Goal: Contribute content: Contribute content

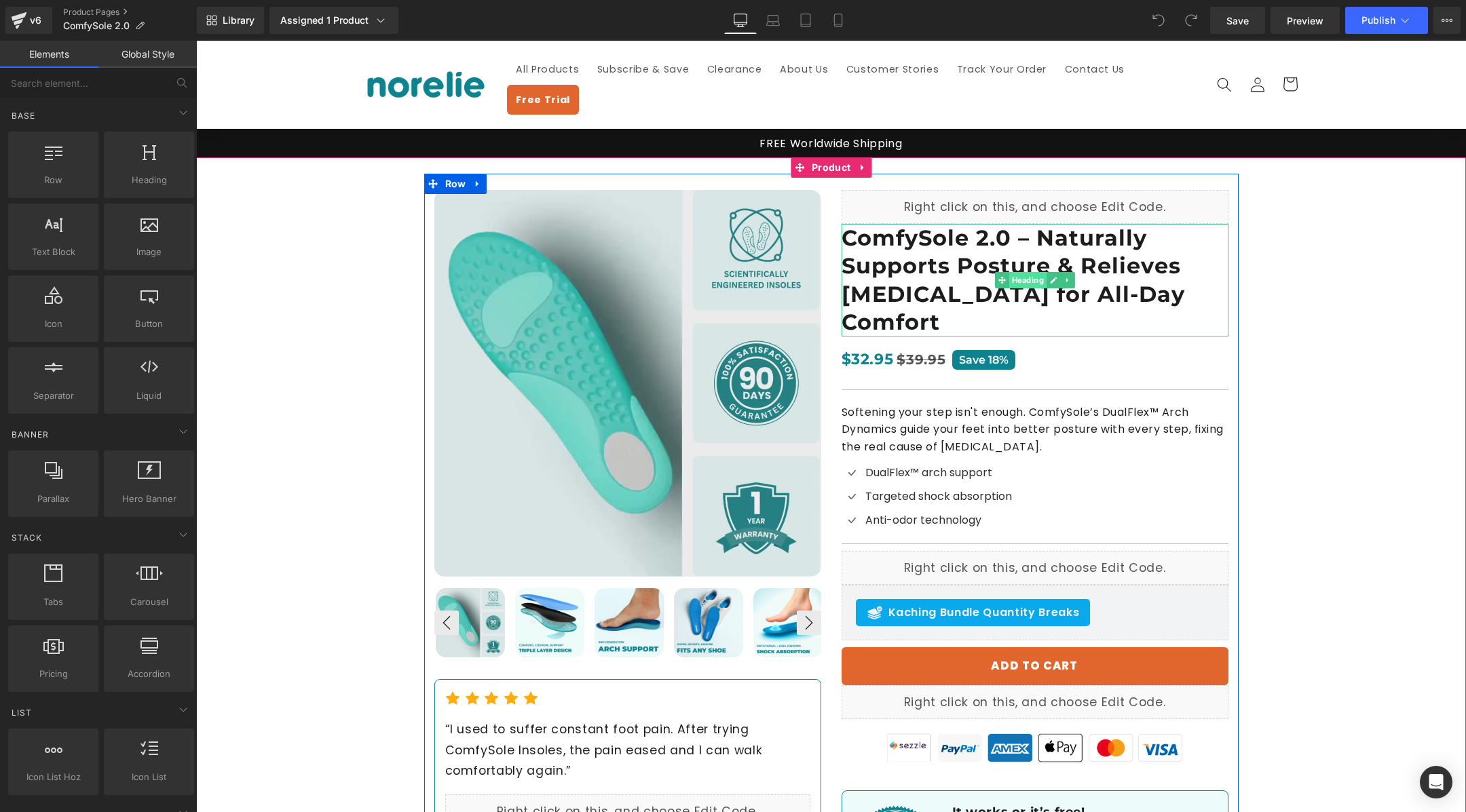
click at [1044, 272] on span "Heading" at bounding box center [1027, 280] width 37 height 17
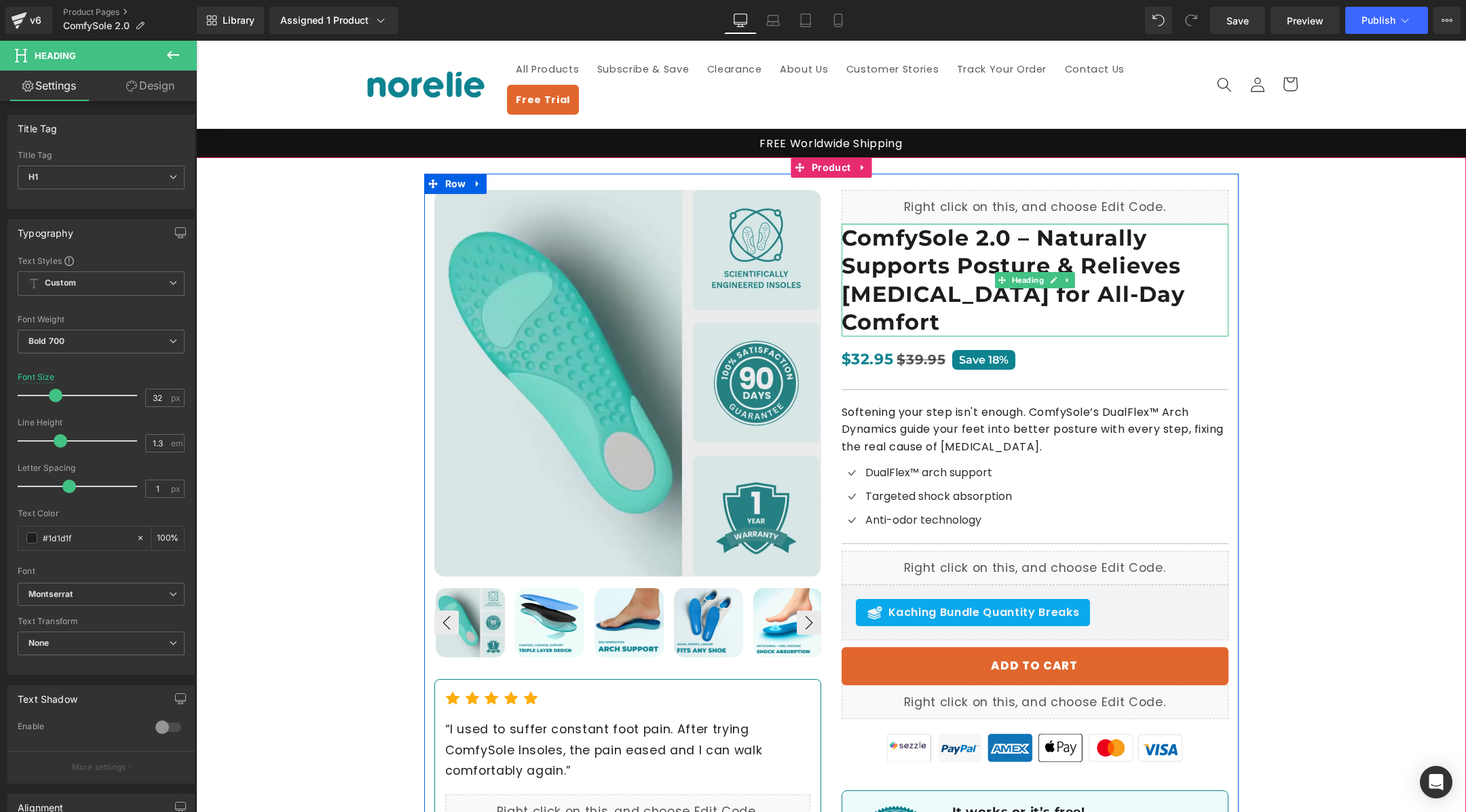
click at [1141, 257] on h1 "ComfySole 2.0 – Naturally Supports Posture & Relieves [MEDICAL_DATA] for All-Da…" at bounding box center [1035, 280] width 387 height 113
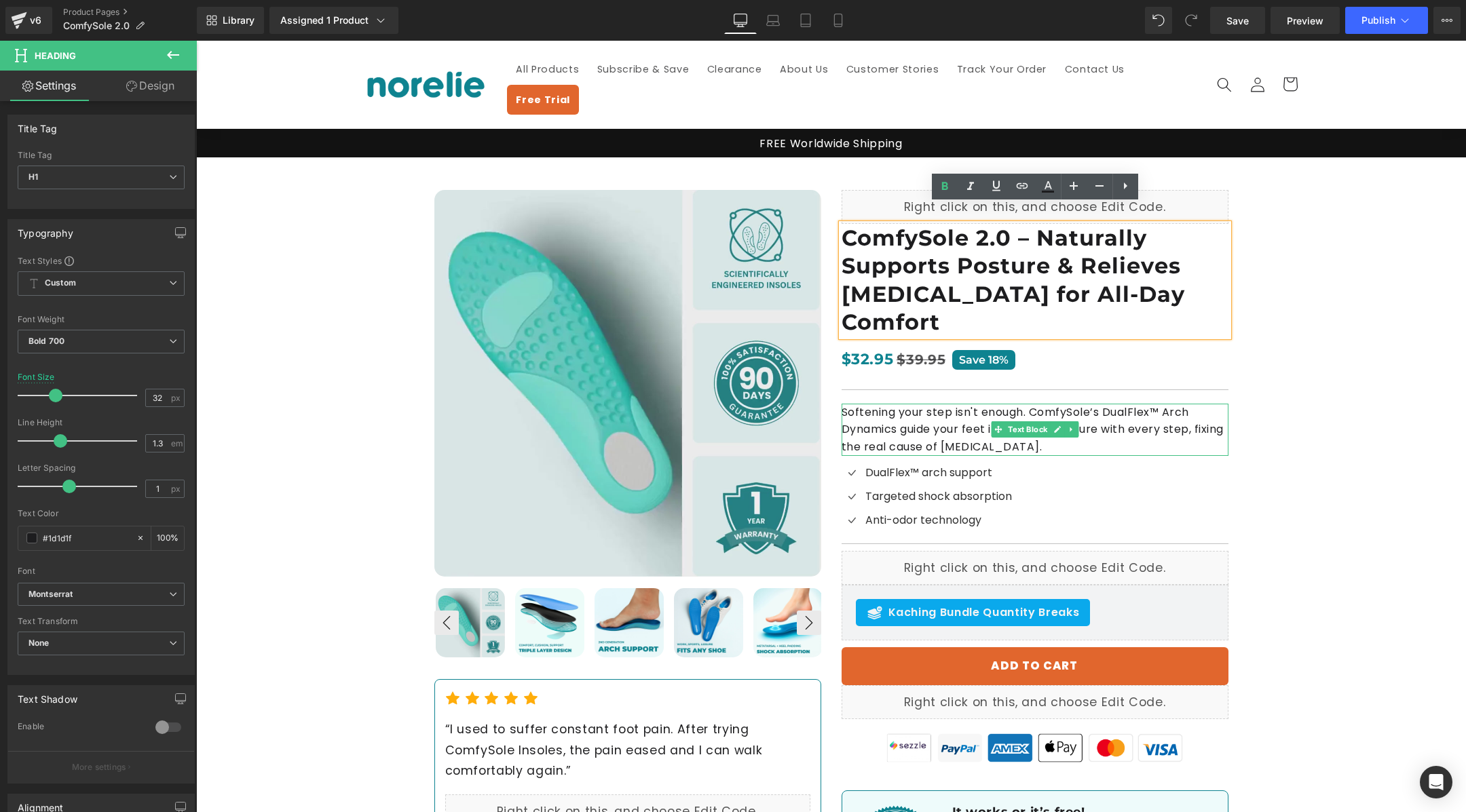
click at [1085, 404] on p "Softening your step isn't enough. ComfySole’s DualFlex™ Arch Dynamics guide you…" at bounding box center [1035, 430] width 387 height 52
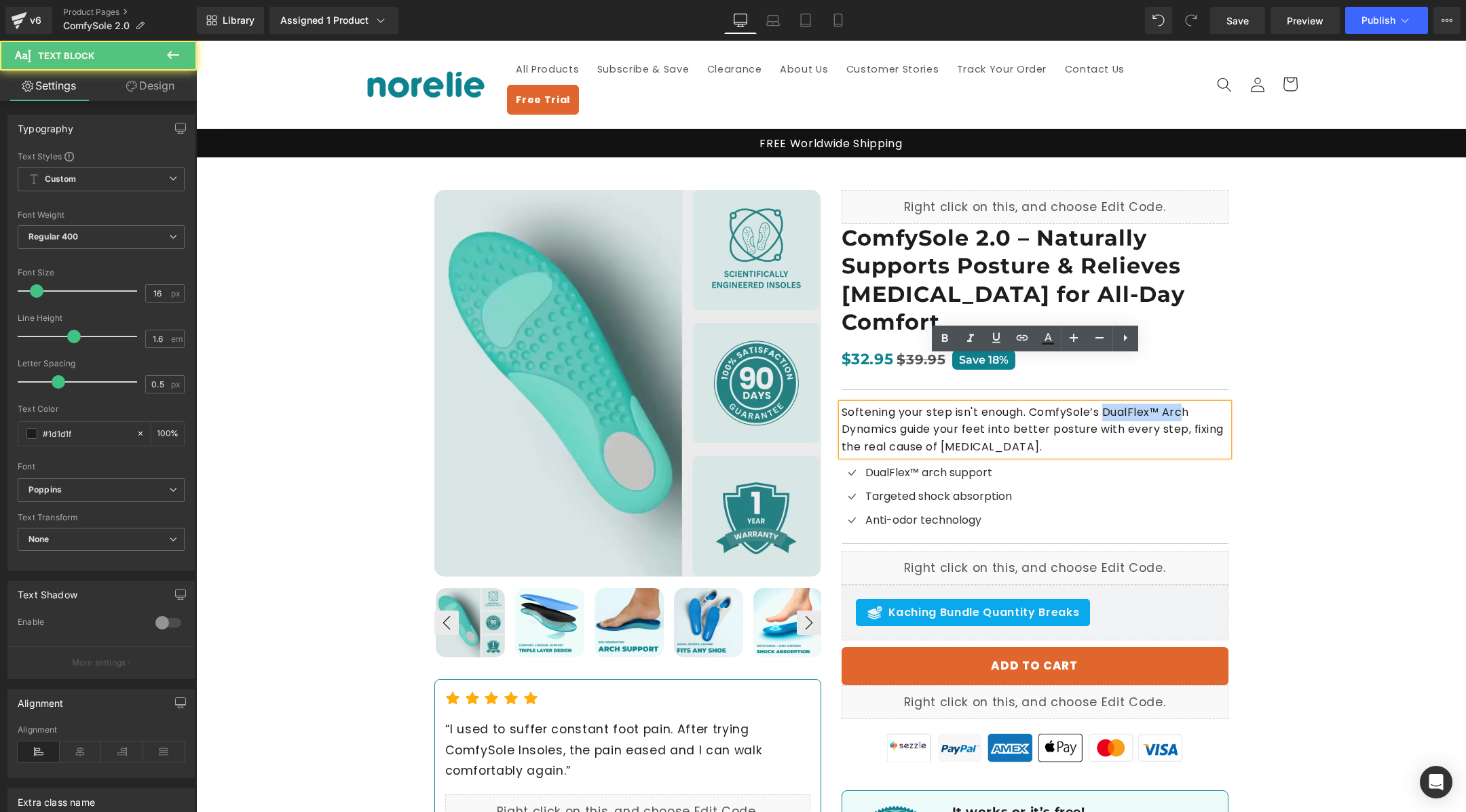
drag, startPoint x: 1107, startPoint y: 366, endPoint x: 1182, endPoint y: 365, distance: 75.0
click at [1182, 404] on p "Softening your step isn't enough. ComfySole’s DualFlex™ Arch Dynamics guide you…" at bounding box center [1035, 430] width 387 height 52
click at [1039, 404] on p "Softening your step isn't enough. ComfySole’s DualFlex™ Arch Dynamics guide you…" at bounding box center [1035, 430] width 387 height 52
drag, startPoint x: 982, startPoint y: 366, endPoint x: 840, endPoint y: 363, distance: 142.0
click at [842, 404] on div "Softening your step isn't enough. ComfySole’s DualFlex™ Arch Dynamics guide you…" at bounding box center [1035, 430] width 387 height 52
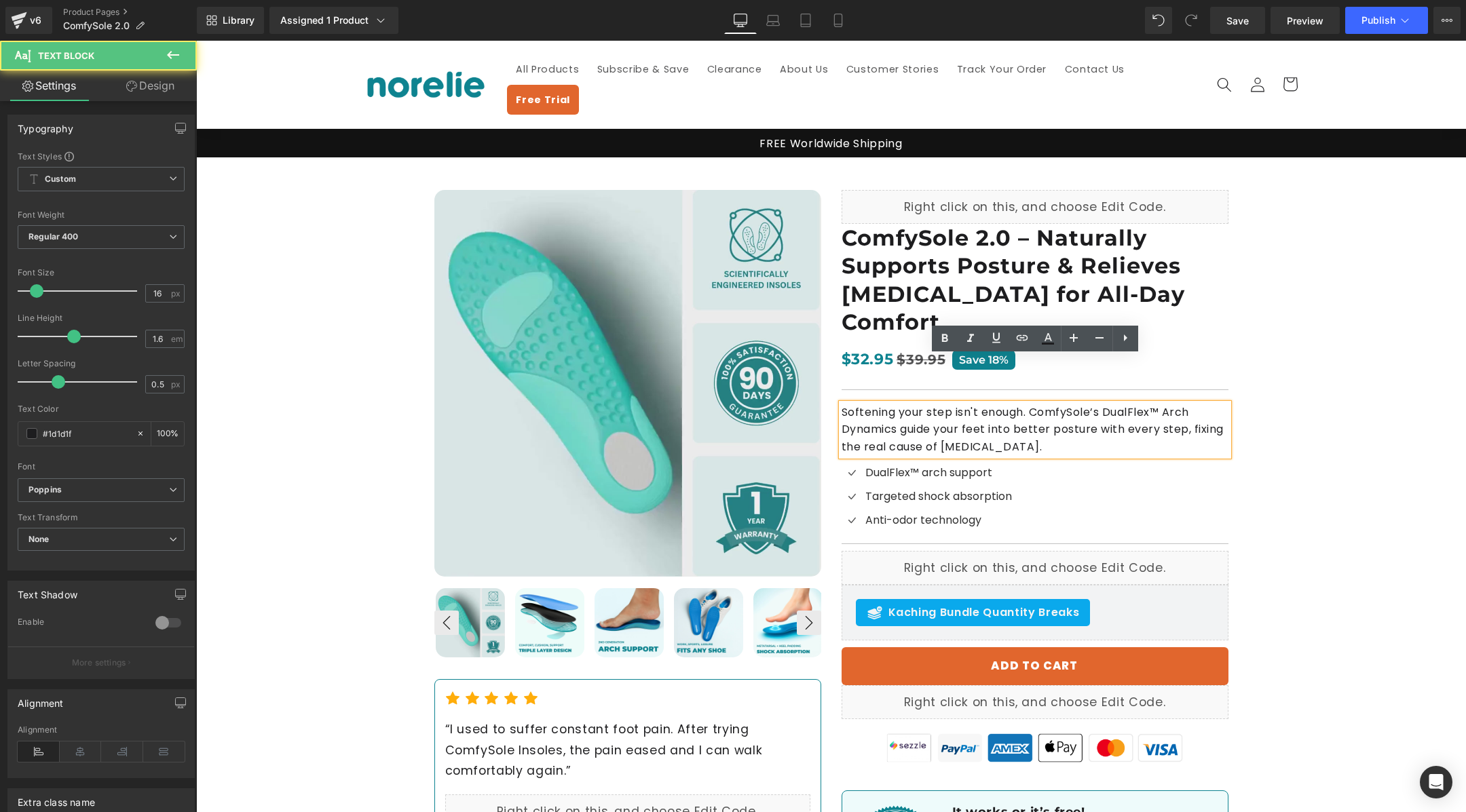
click at [888, 404] on p "Softening your step isn't enough. ComfySole’s DualFlex™ Arch Dynamics guide you…" at bounding box center [1035, 430] width 387 height 52
drag, startPoint x: 1025, startPoint y: 365, endPoint x: 838, endPoint y: 356, distance: 187.2
click at [842, 404] on div "Softening your step isn't enough. ComfySole’s DualFlex™ Arch Dynamics guide you…" at bounding box center [1035, 430] width 387 height 52
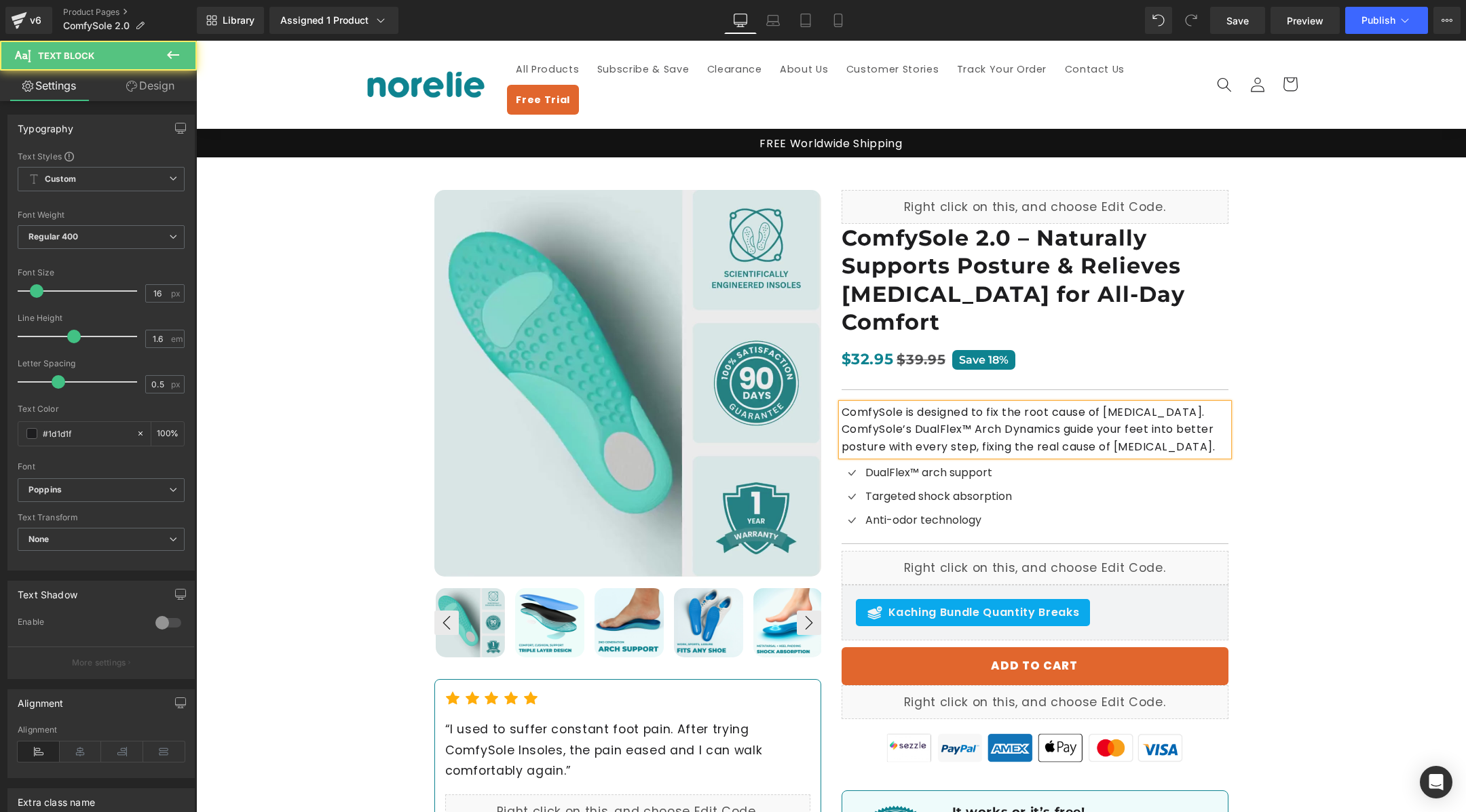
click at [1184, 404] on p "ComfySole is designed to fix the root cause of [MEDICAL_DATA]. ComfySole’s Dual…" at bounding box center [1035, 430] width 387 height 52
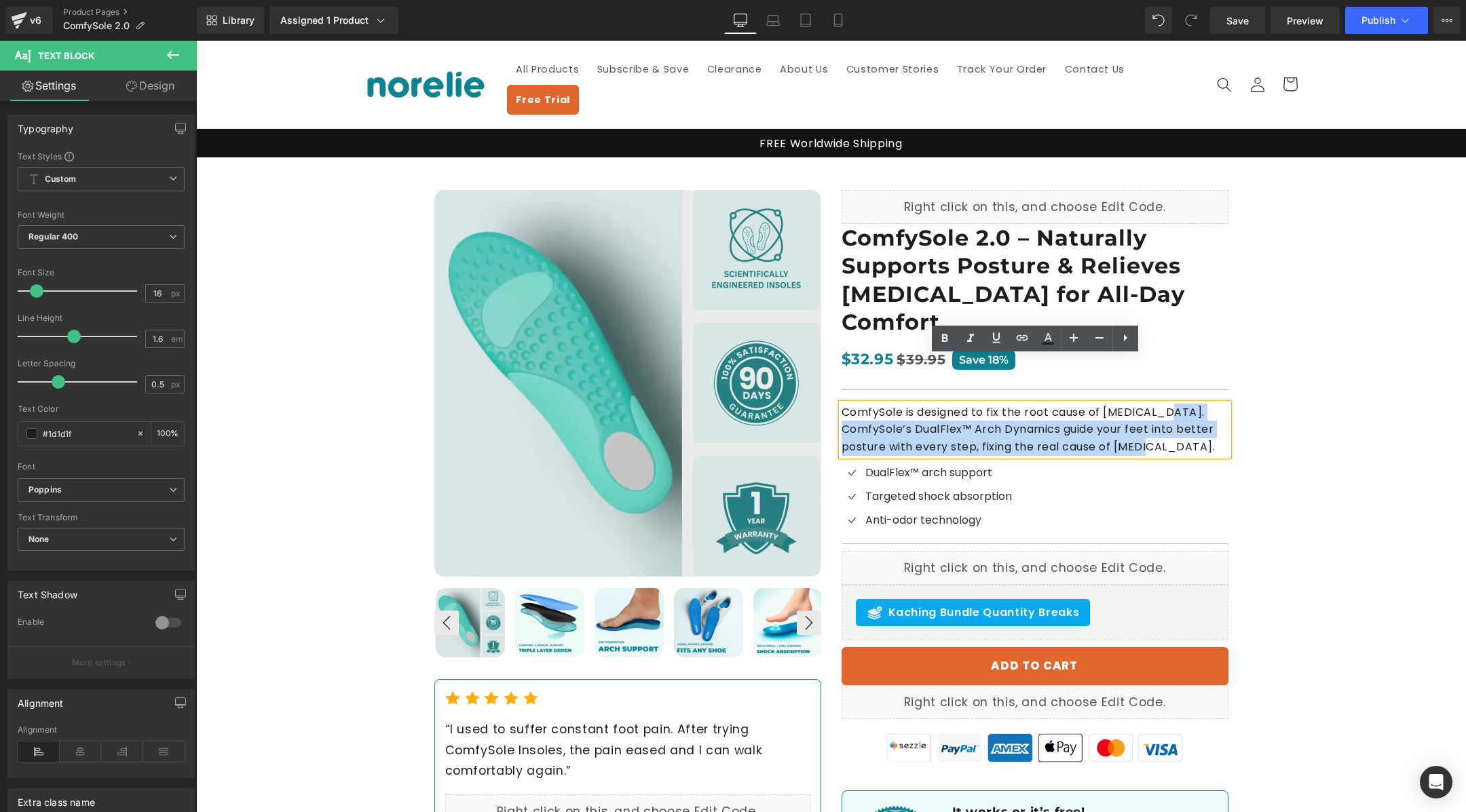
drag, startPoint x: 1187, startPoint y: 363, endPoint x: 839, endPoint y: 357, distance: 348.1
click at [842, 404] on div "ComfySole is designed to fix the root cause of [MEDICAL_DATA]. ComfySole’s Dual…" at bounding box center [1035, 430] width 387 height 52
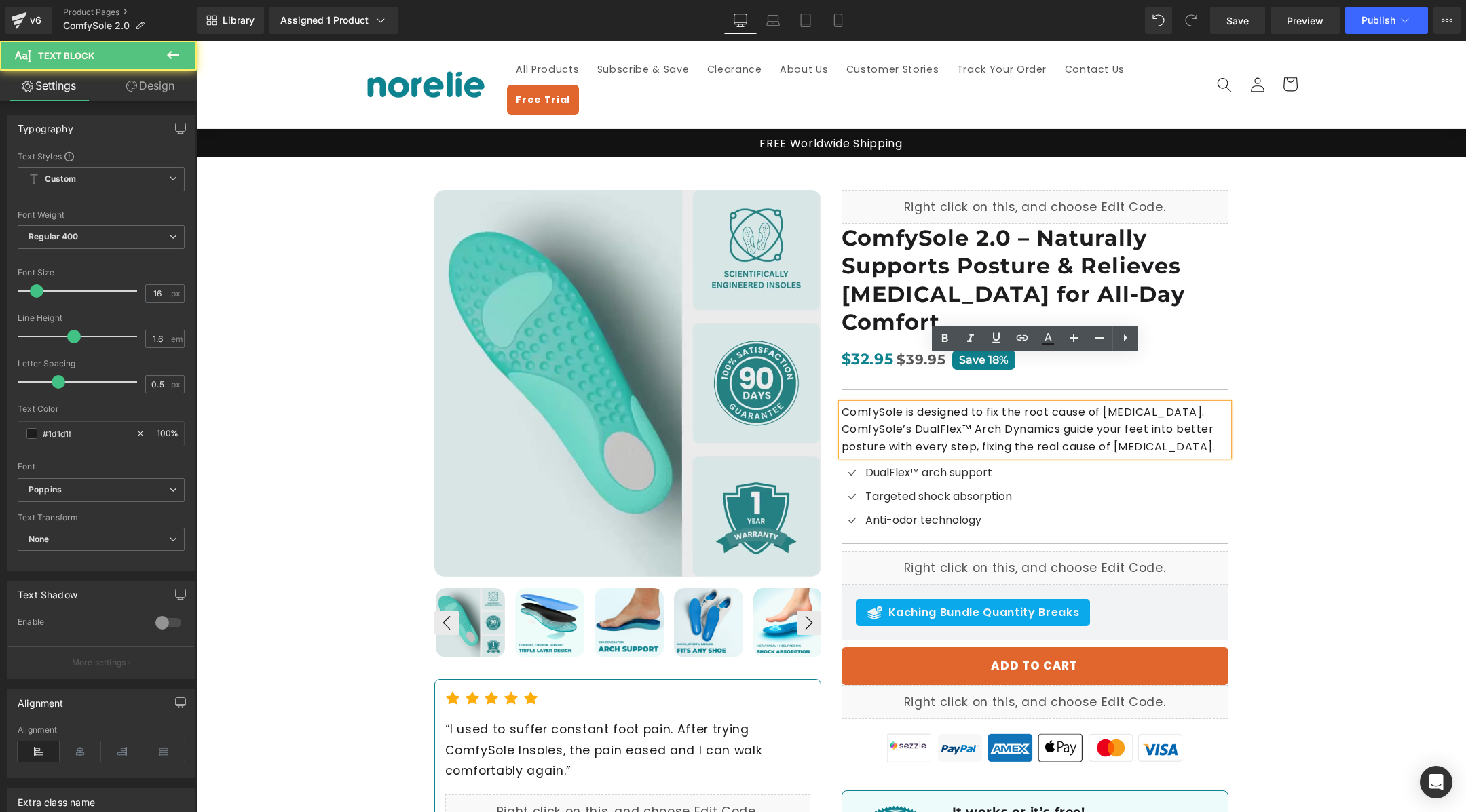
click at [854, 404] on p "ComfySole is designed to fix the root cause of [MEDICAL_DATA]. ComfySole’s Dual…" at bounding box center [1035, 430] width 387 height 52
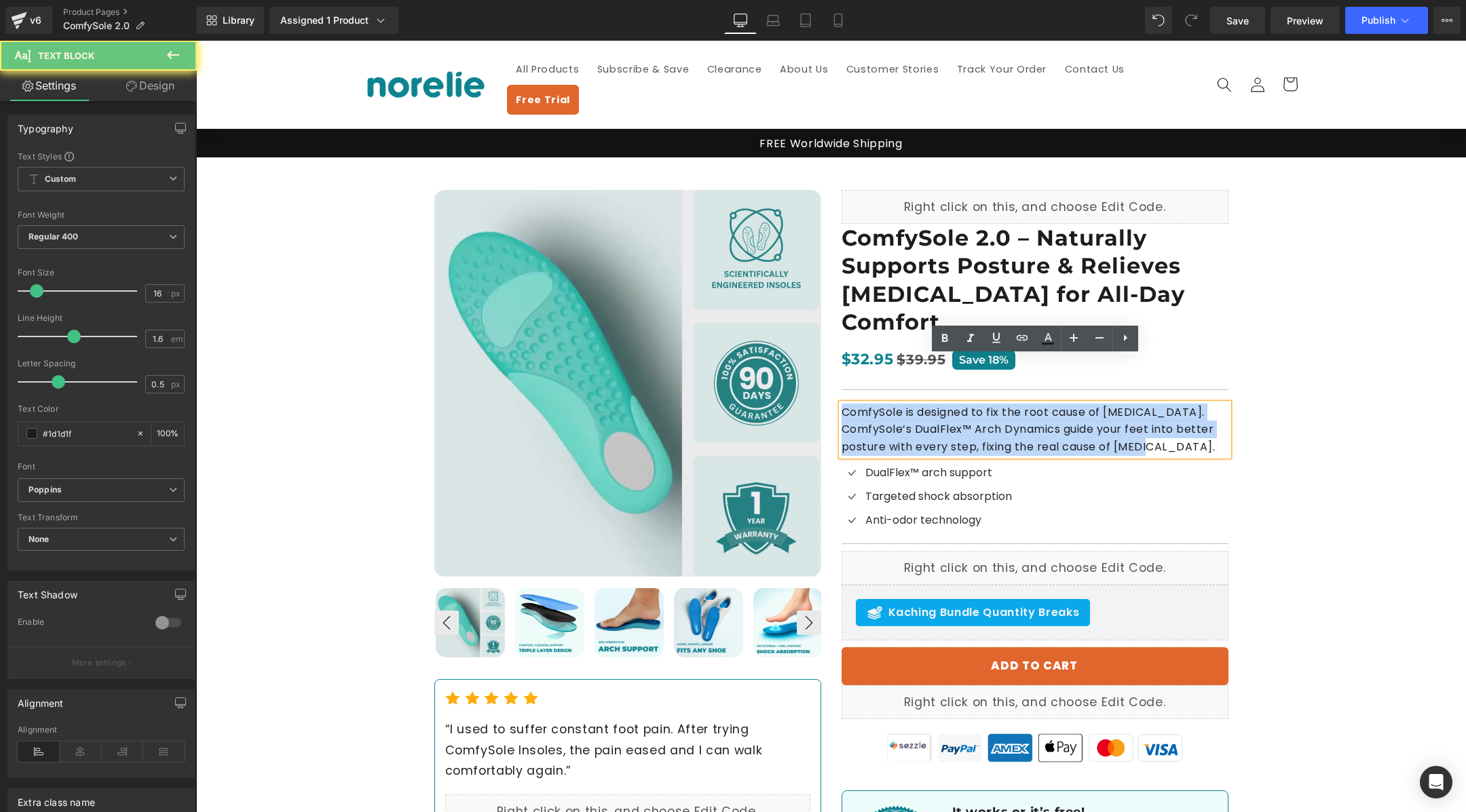
click at [854, 404] on p "ComfySole is designed to fix the root cause of [MEDICAL_DATA]. ComfySole’s Dual…" at bounding box center [1035, 430] width 387 height 52
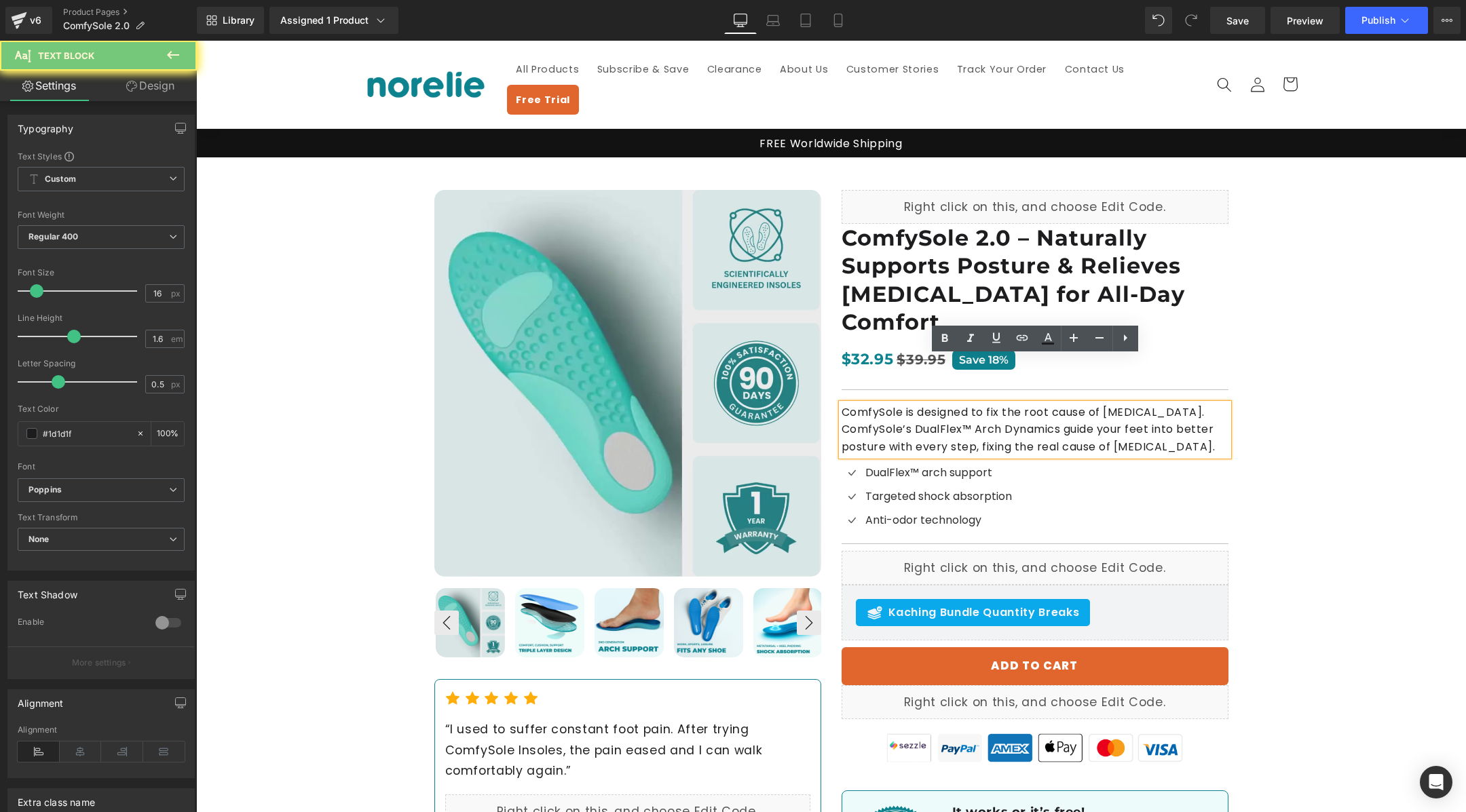
click at [903, 404] on p "ComfySole is designed to fix the root cause of [MEDICAL_DATA]. ComfySole’s Dual…" at bounding box center [1035, 430] width 387 height 52
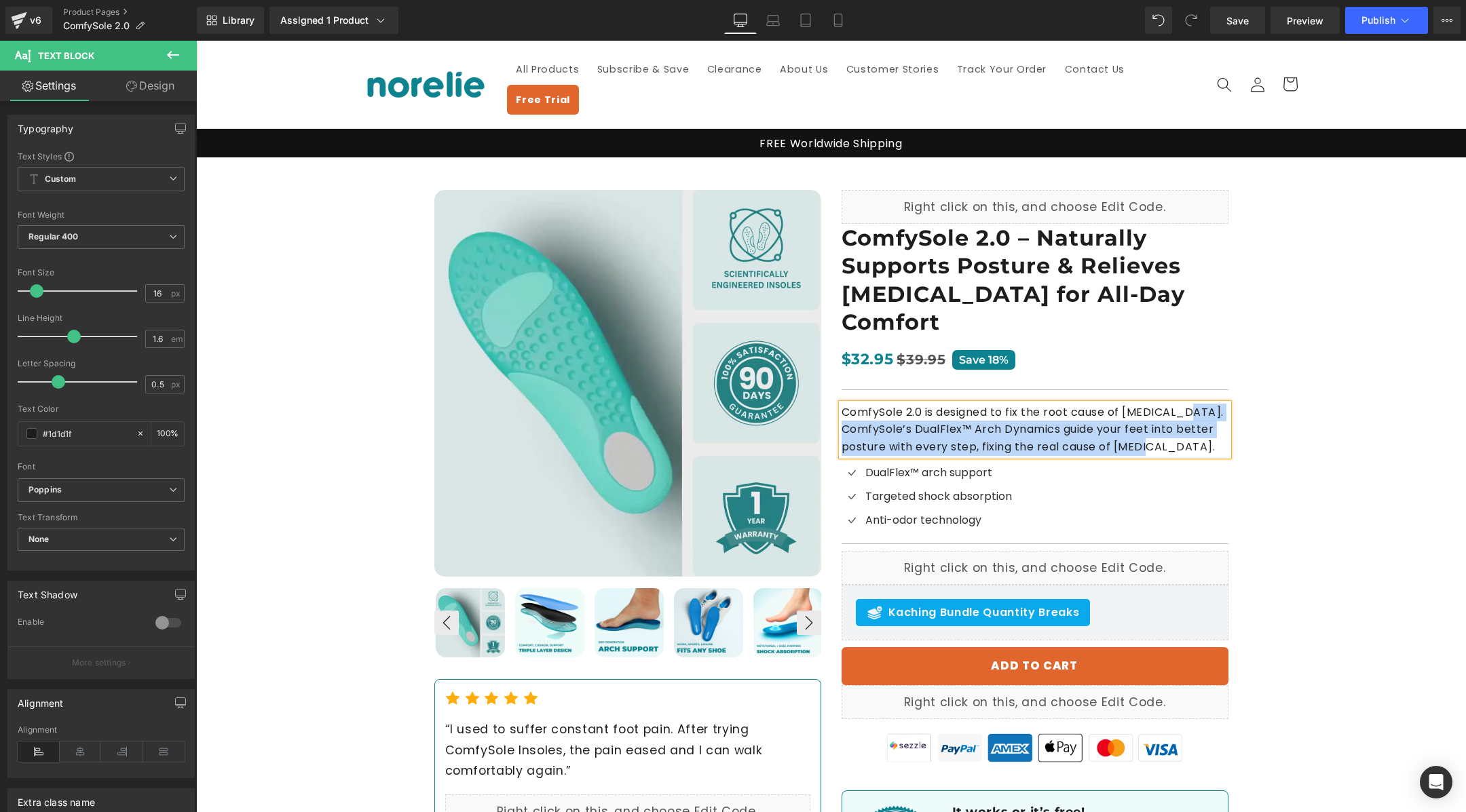
drag, startPoint x: 1184, startPoint y: 364, endPoint x: 840, endPoint y: 358, distance: 344.1
click at [842, 404] on div "ComfySole 2.0 is designed to fix the root cause of [MEDICAL_DATA]. ComfySole’s …" at bounding box center [1035, 430] width 387 height 52
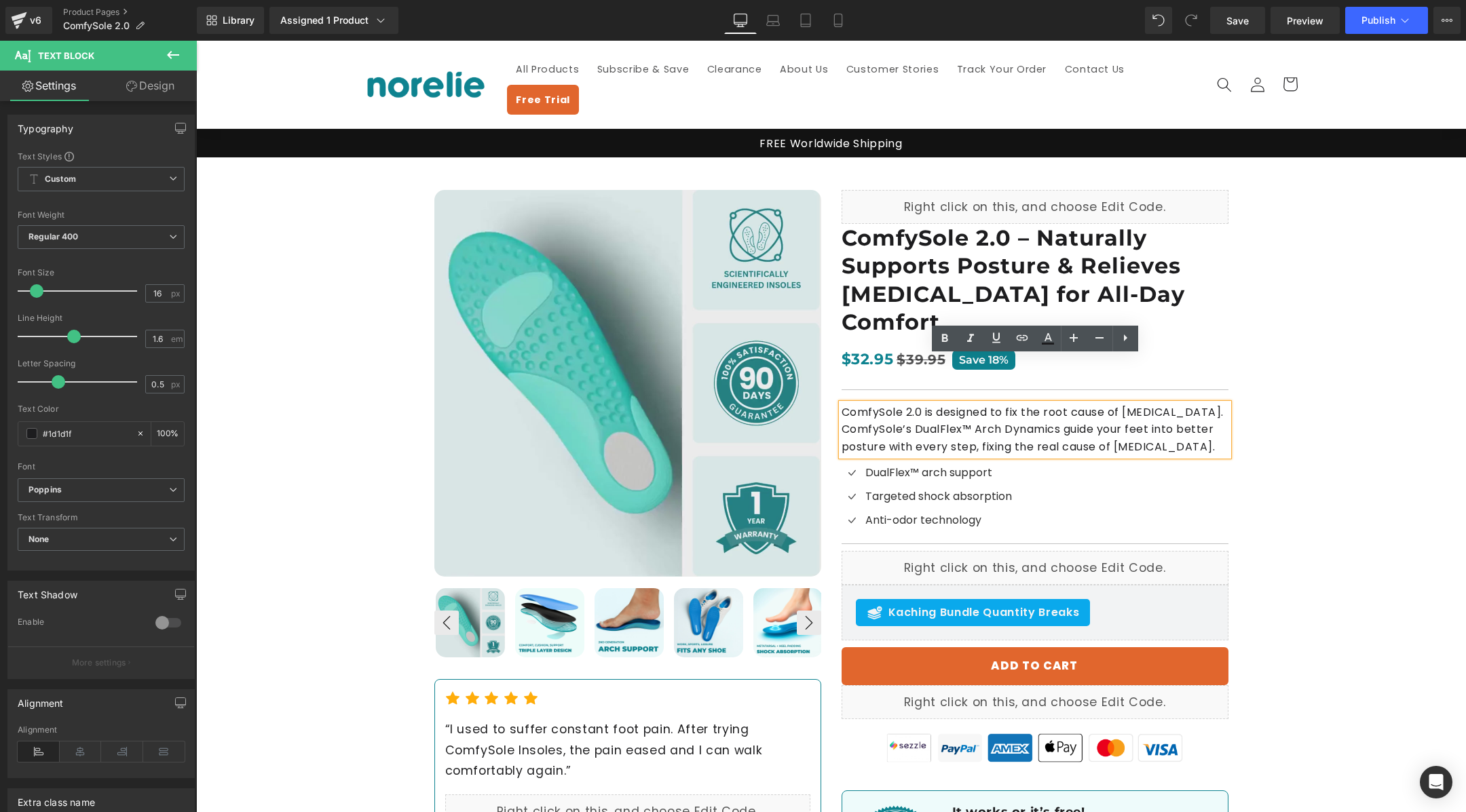
click at [887, 404] on p "ComfySole 2.0 is designed to fix the root cause of [MEDICAL_DATA]. ComfySole’s …" at bounding box center [1035, 430] width 387 height 52
drag, startPoint x: 1187, startPoint y: 366, endPoint x: 844, endPoint y: 360, distance: 343.1
click at [844, 404] on p "ComfySole 2.0 is designed to fix the root cause of [MEDICAL_DATA]. ComfySole’s …" at bounding box center [1035, 430] width 387 height 52
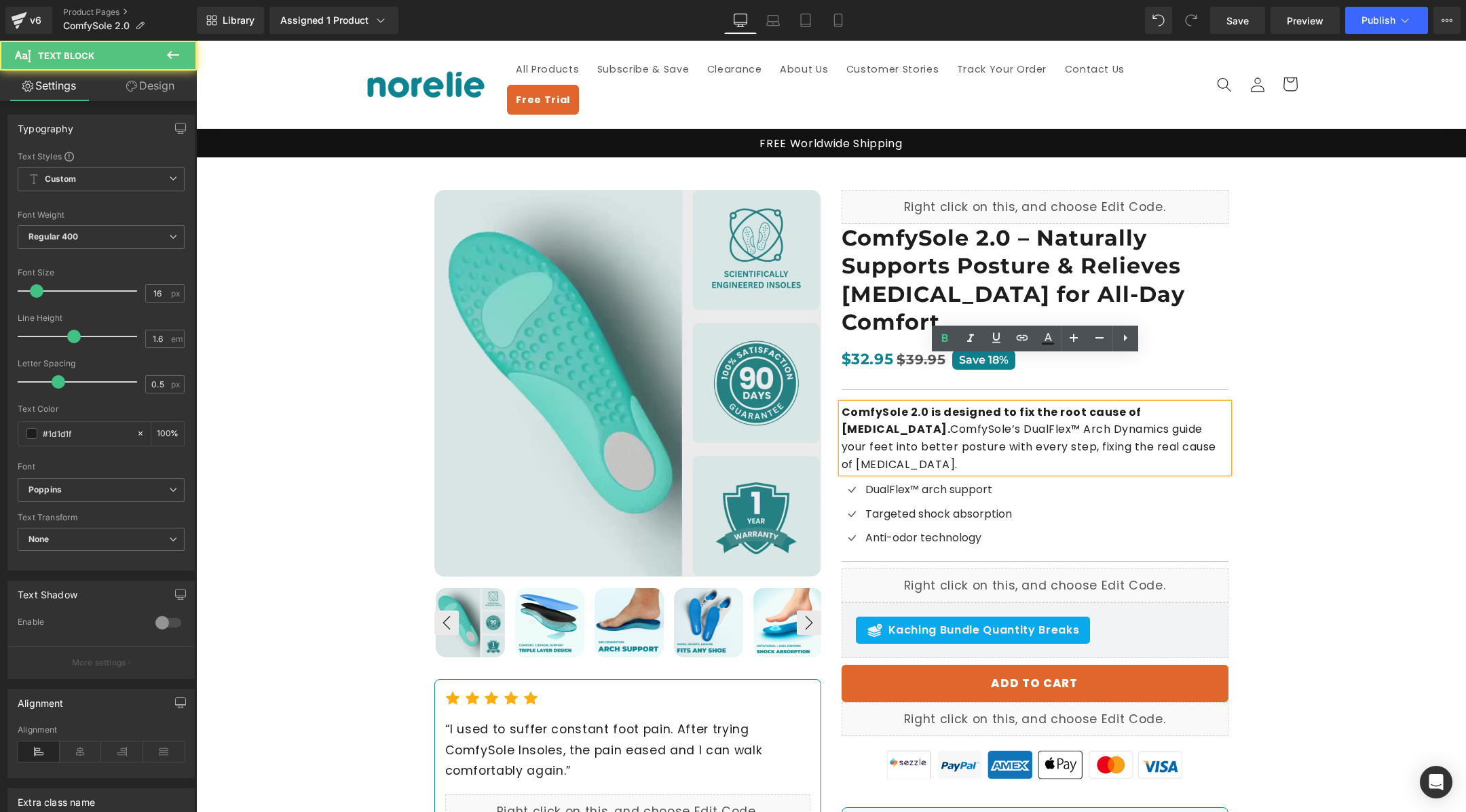
click at [1192, 404] on p "ComfySole 2.0 is designed to fix the root cause of [MEDICAL_DATA]. ComfySole’s …" at bounding box center [1035, 439] width 387 height 69
drag, startPoint x: 917, startPoint y: 385, endPoint x: 827, endPoint y: 374, distance: 90.7
click at [827, 374] on div "Best Seller (P) Image ‹ ›" at bounding box center [831, 558] width 815 height 769
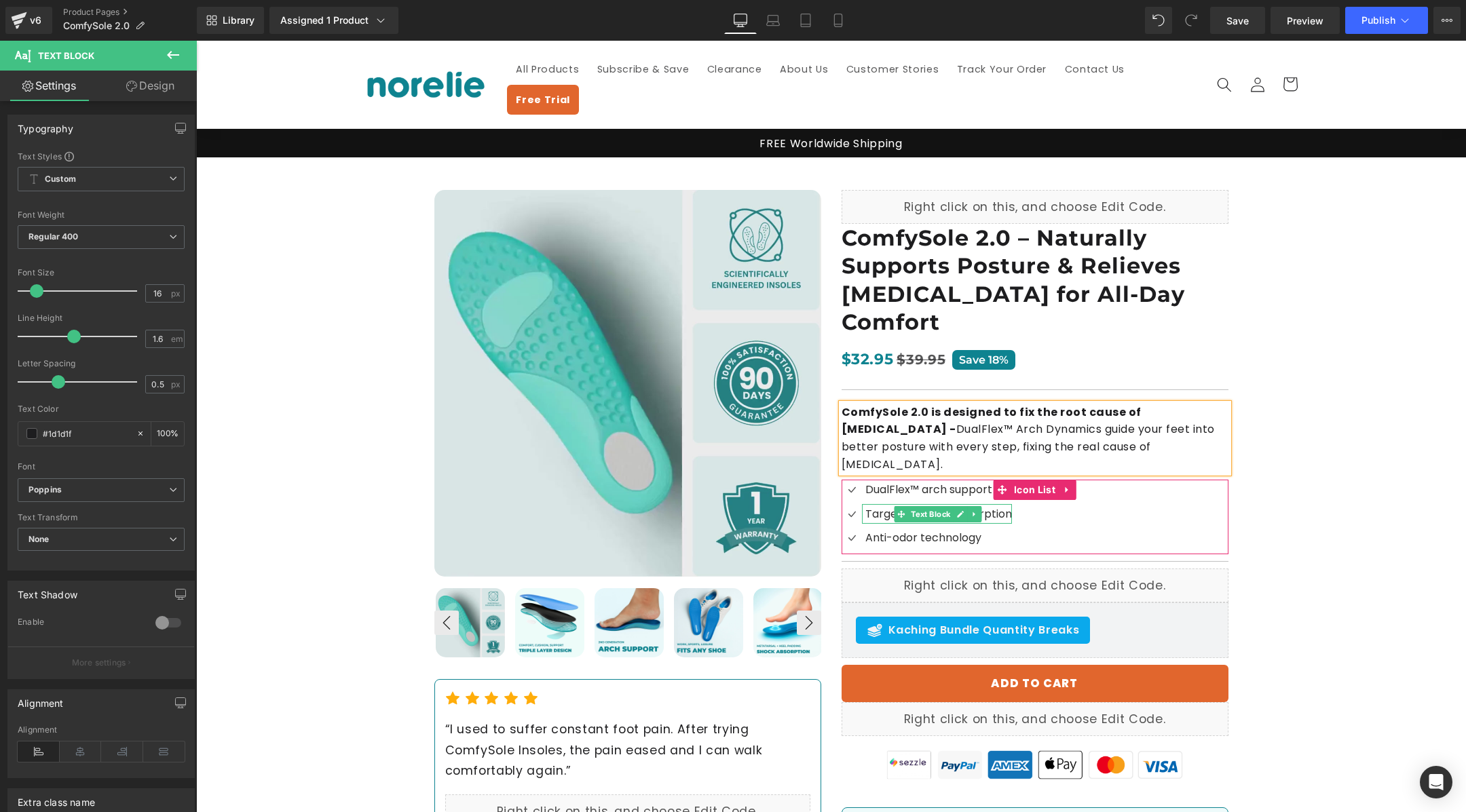
click at [1000, 506] on span "Targeted shock absorption" at bounding box center [939, 514] width 147 height 16
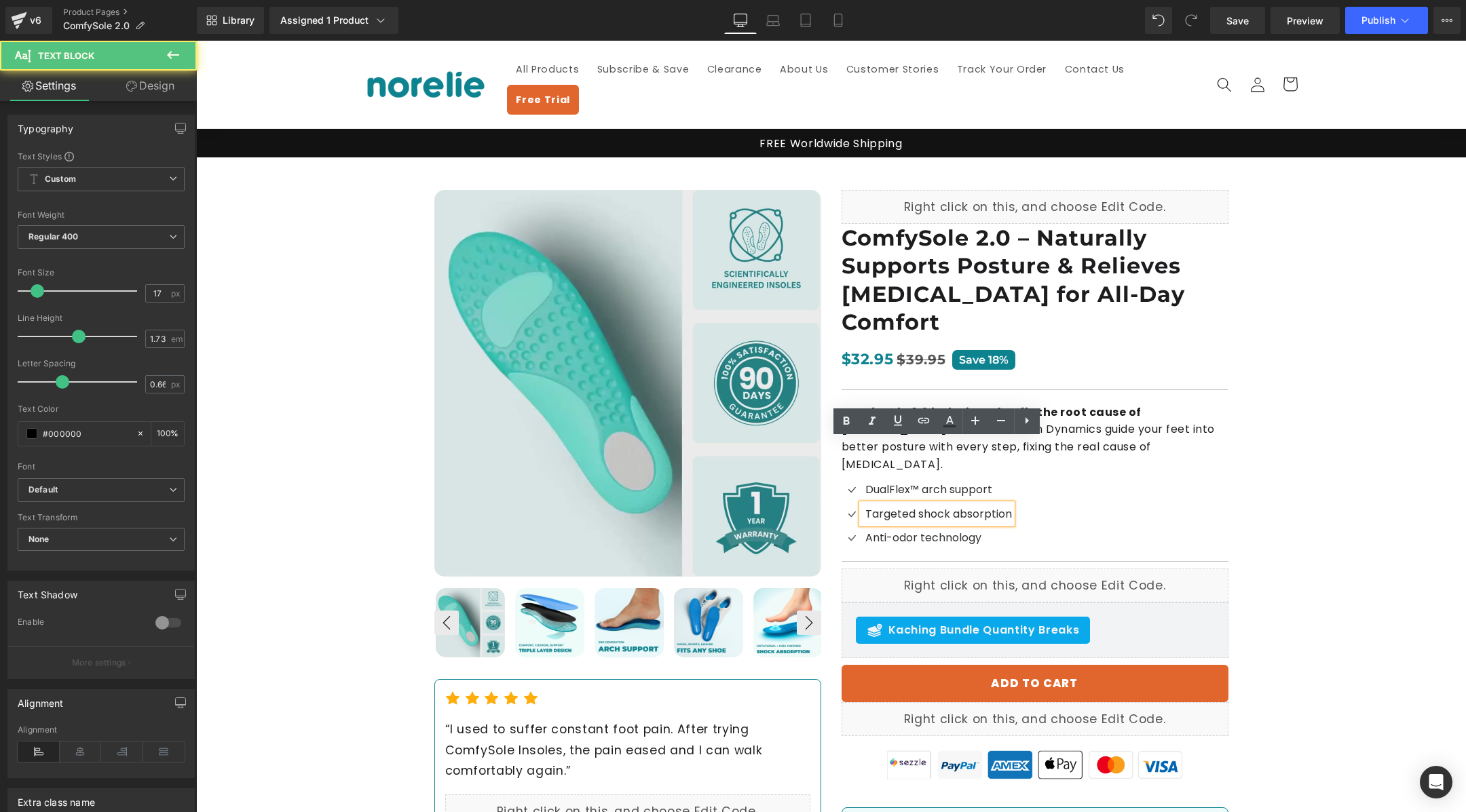
click at [913, 506] on span "Targeted shock absorption" at bounding box center [939, 514] width 147 height 16
click at [1092, 480] on div "Icon DualFlex™ arch support Text Block Icon Targeted shock absorption Text Bloc…" at bounding box center [1035, 517] width 387 height 75
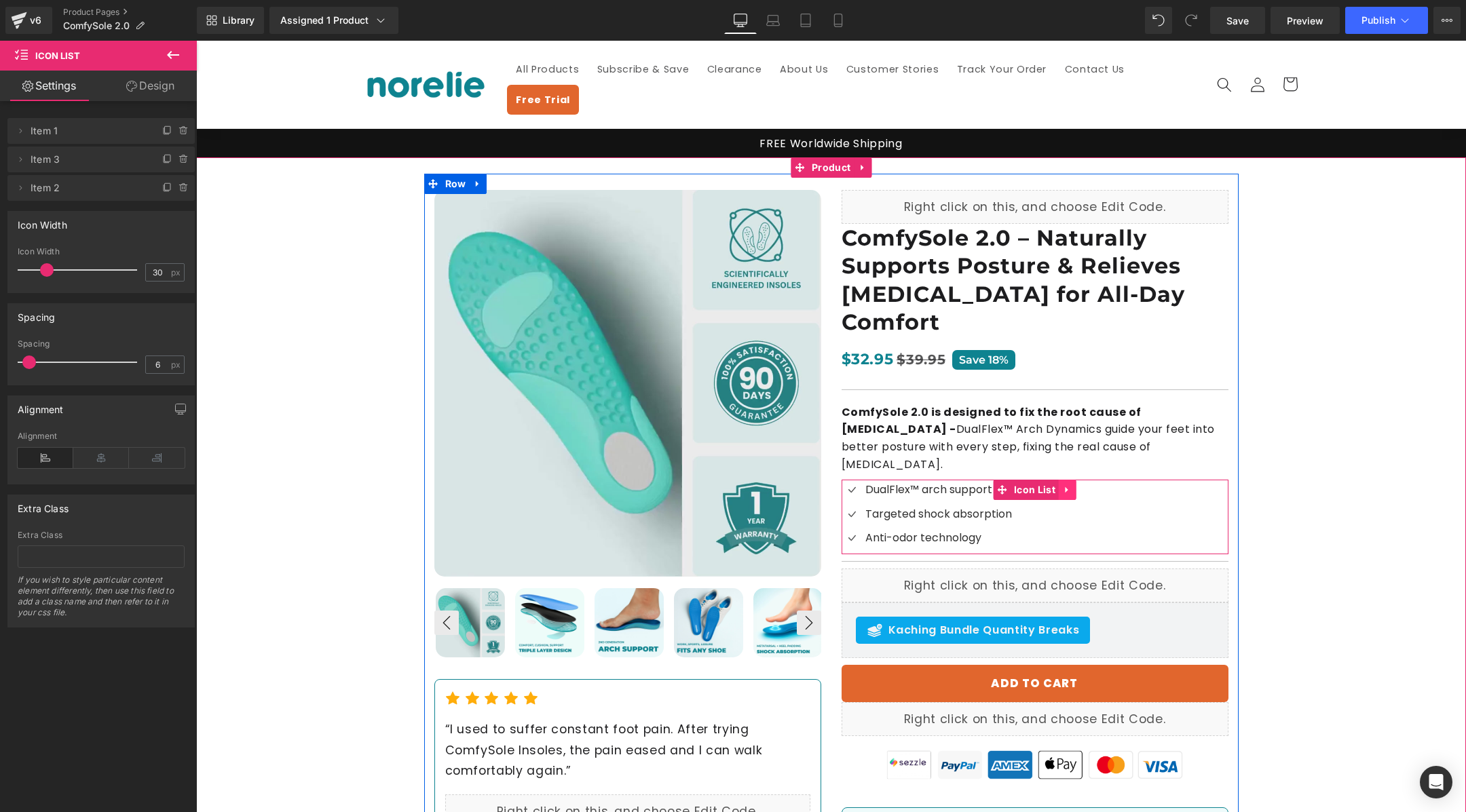
click at [1069, 485] on icon at bounding box center [1067, 490] width 9 height 10
click at [1101, 480] on div "Icon DualFlex™ arch support Text Block Icon Targeted shock absorption Text Bloc…" at bounding box center [1035, 517] width 387 height 75
click at [1044, 421] on span "Text Block" at bounding box center [1027, 429] width 45 height 17
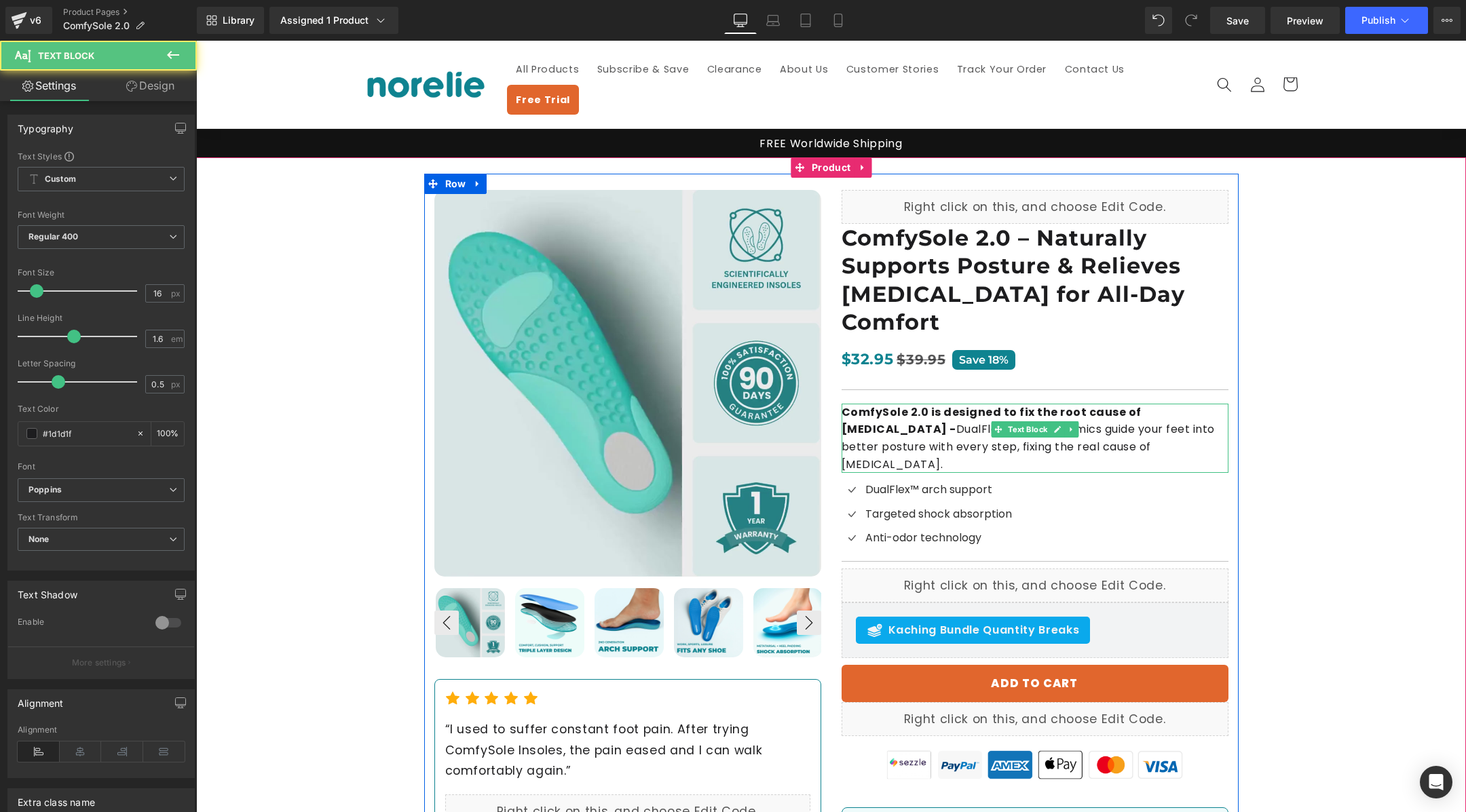
click at [1102, 404] on p "ComfySole 2.0 is designed to fix the root cause of [MEDICAL_DATA] - DualFlex™ A…" at bounding box center [1035, 439] width 387 height 69
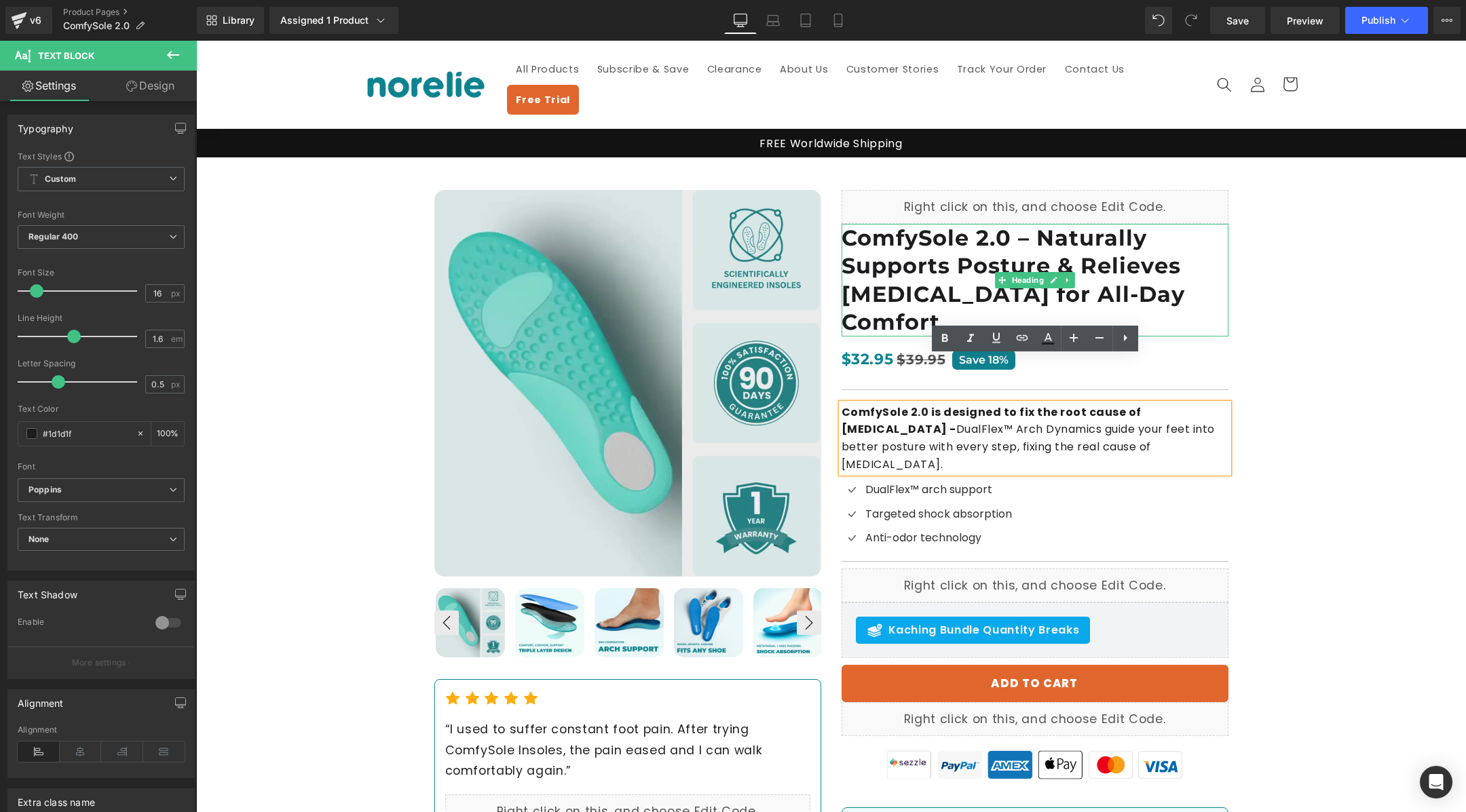
click at [1067, 224] on h1 "ComfySole 2.0 – Naturally Supports Posture & Relieves [MEDICAL_DATA] for All-Da…" at bounding box center [1035, 280] width 387 height 113
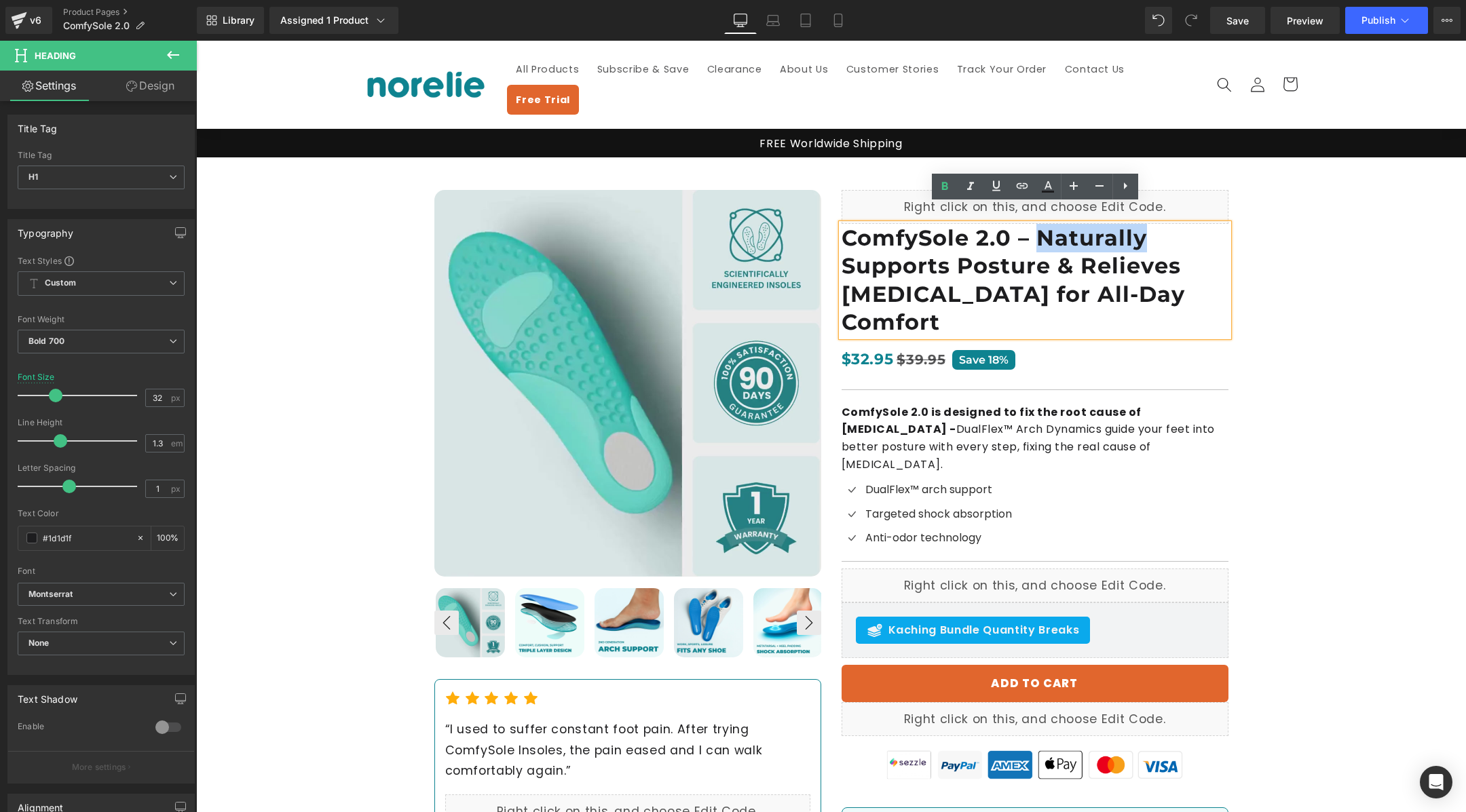
drag, startPoint x: 1042, startPoint y: 217, endPoint x: 1160, endPoint y: 217, distance: 118.0
click at [1160, 224] on h1 "ComfySole 2.0 – Naturally Supports Posture & Relieves [MEDICAL_DATA] for All-Da…" at bounding box center [1035, 280] width 387 height 113
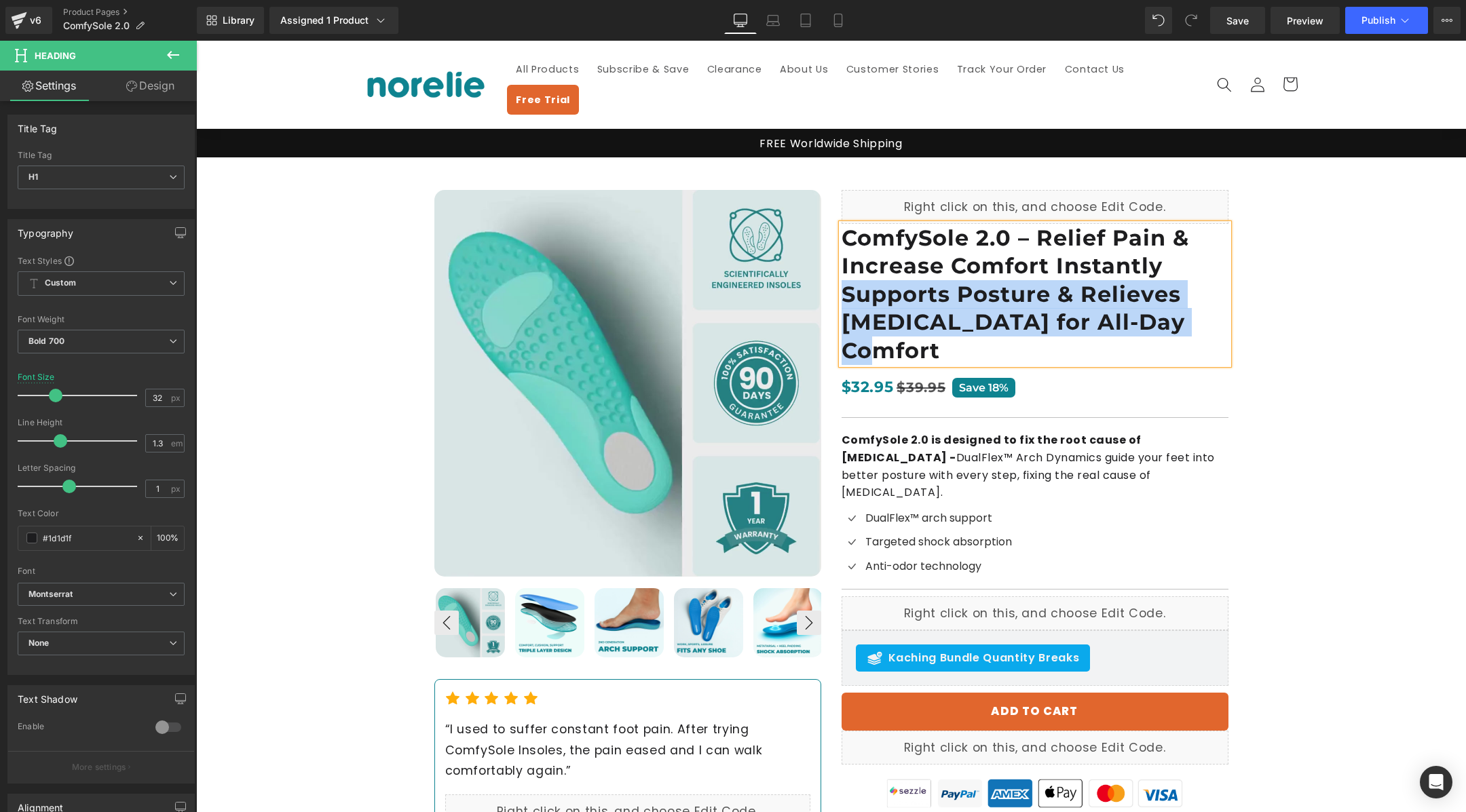
drag, startPoint x: 1209, startPoint y: 297, endPoint x: 846, endPoint y: 268, distance: 364.2
click at [846, 268] on h1 "ComfySole 2.0 – Relief Pain & Increase Comfort Instantly Supports Posture & Rel…" at bounding box center [1035, 294] width 387 height 141
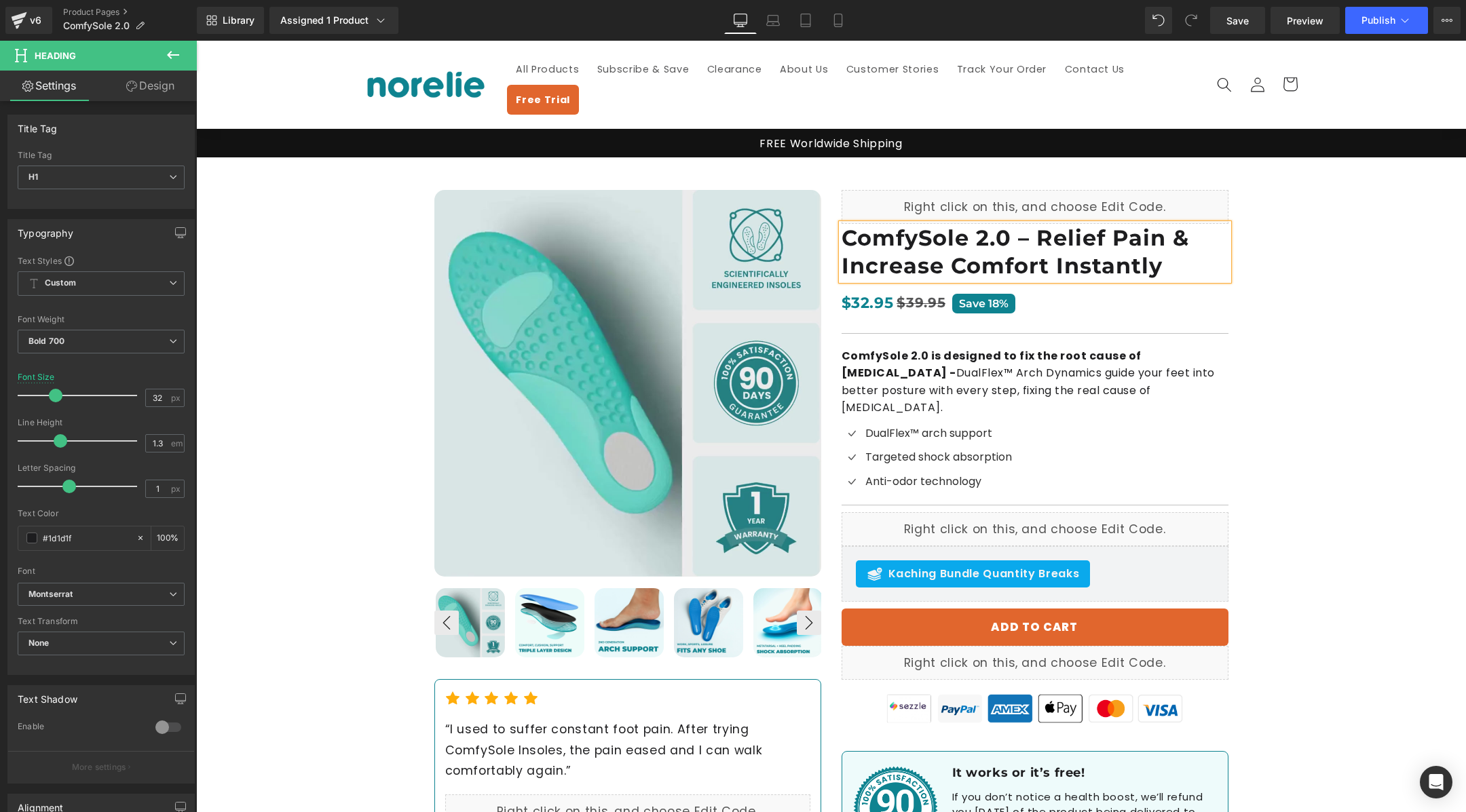
click at [1376, 272] on div "Best Seller (P) Image ‹ ›" at bounding box center [830, 522] width 1270 height 729
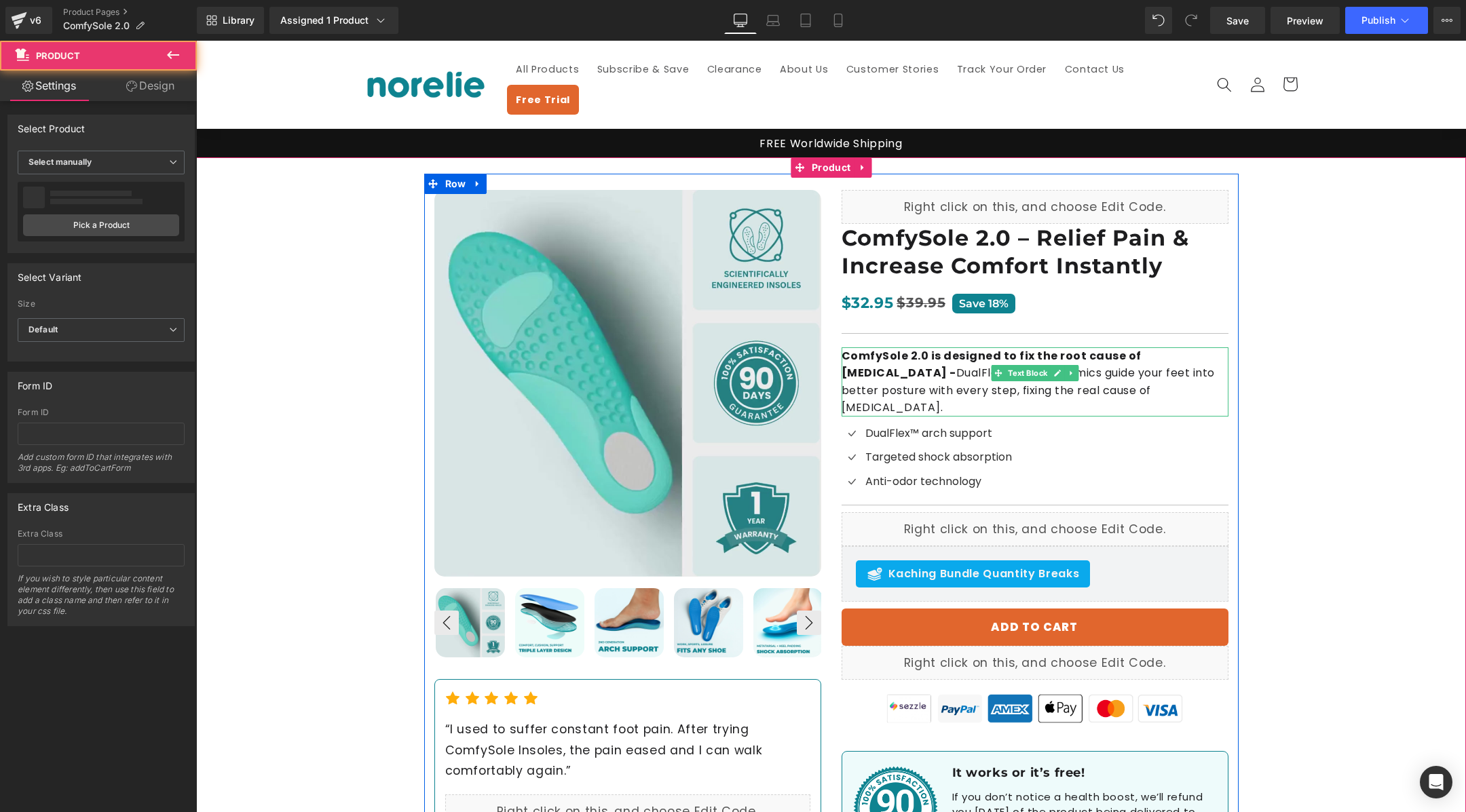
click at [1127, 349] on p "ComfySole 2.0 is designed to fix the root cause of [MEDICAL_DATA] - DualFlex™ A…" at bounding box center [1035, 382] width 387 height 69
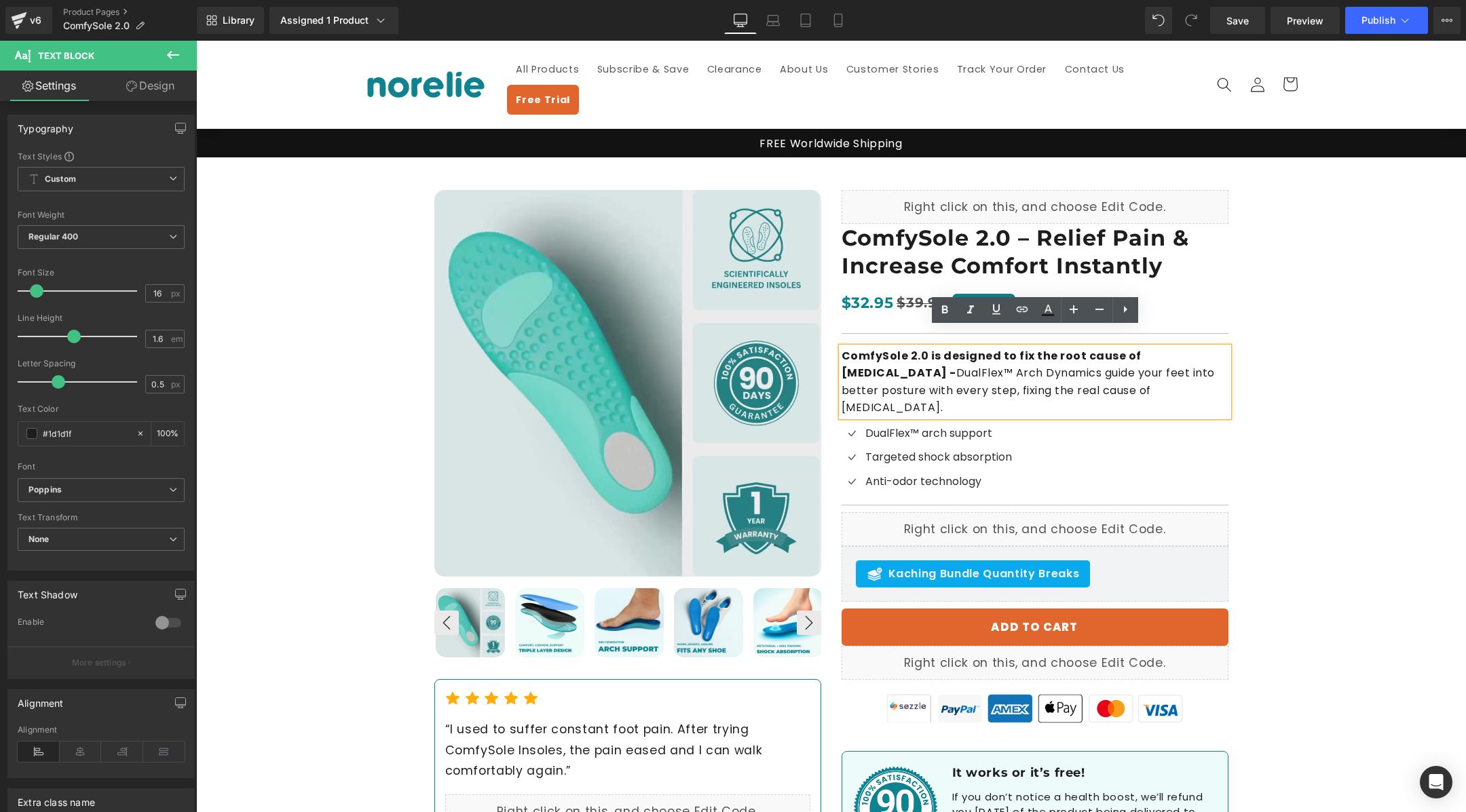
click at [1265, 413] on div "Best Seller (P) Image ‹ ›" at bounding box center [830, 522] width 1270 height 729
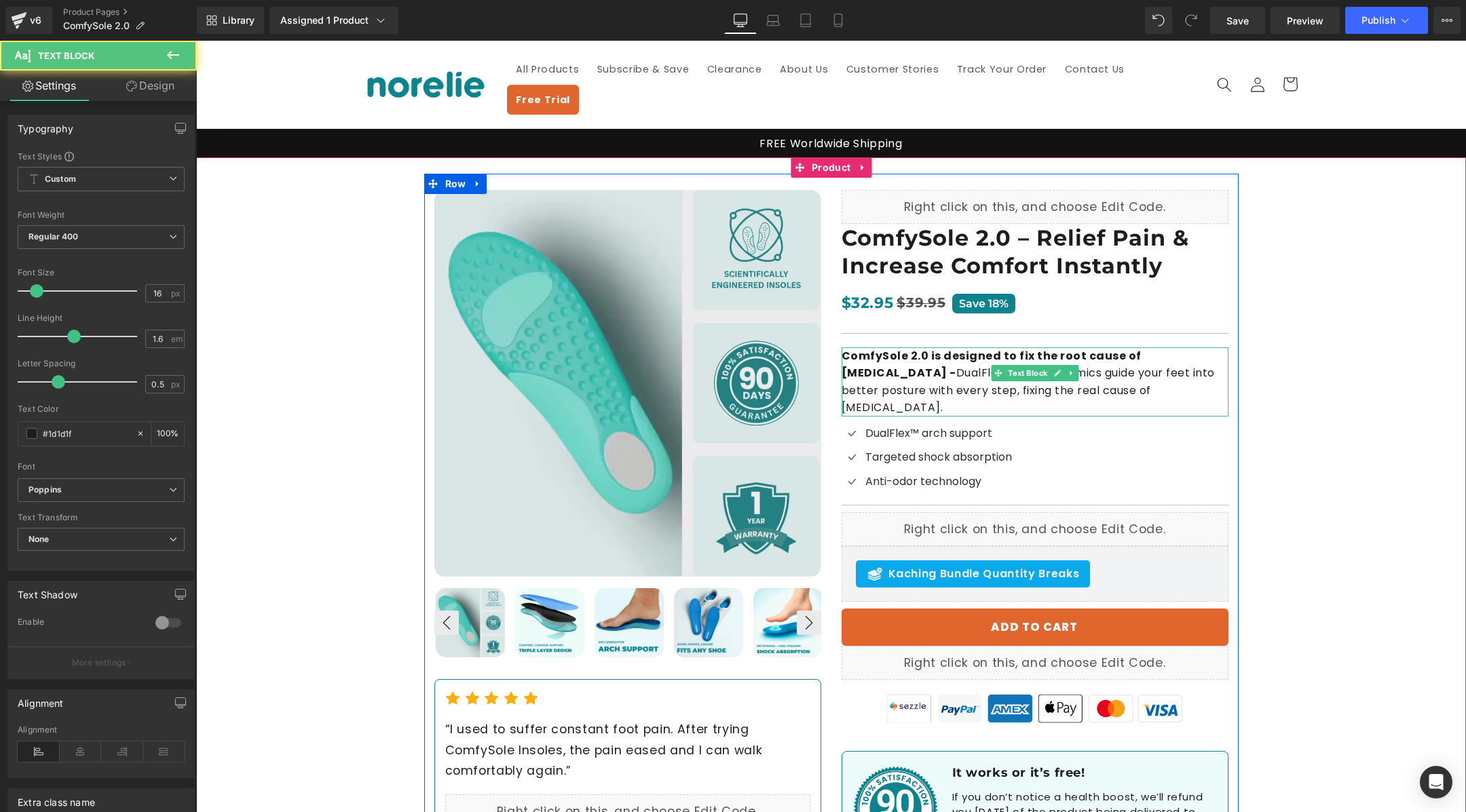
click at [1112, 372] on p "ComfySole 2.0 is designed to fix the root cause of [MEDICAL_DATA] - DualFlex™ A…" at bounding box center [1035, 382] width 387 height 69
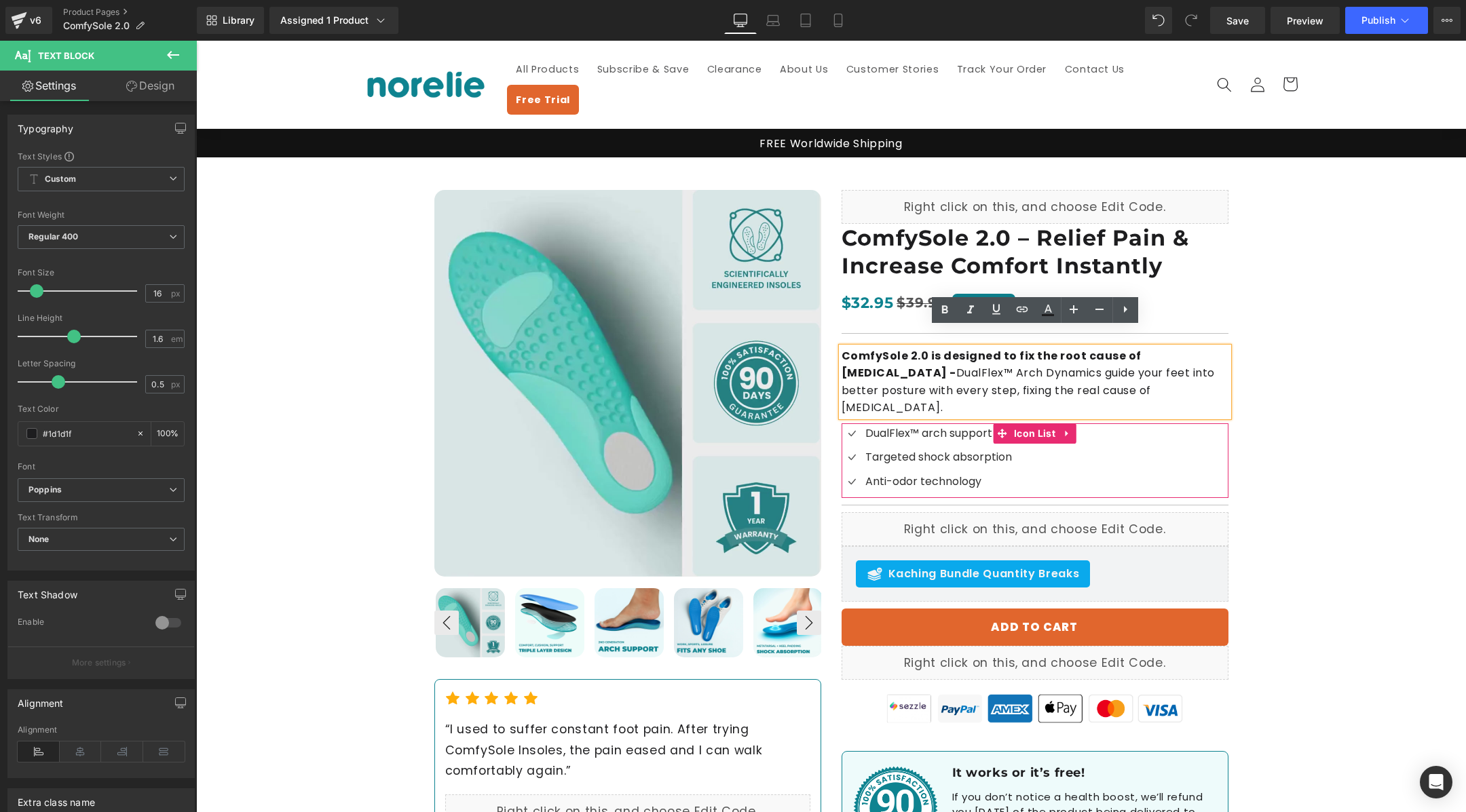
click at [1024, 440] on div "Icon DualFlex™ arch support Text Block Icon Targeted shock absorption Text Bloc…" at bounding box center [1035, 461] width 387 height 75
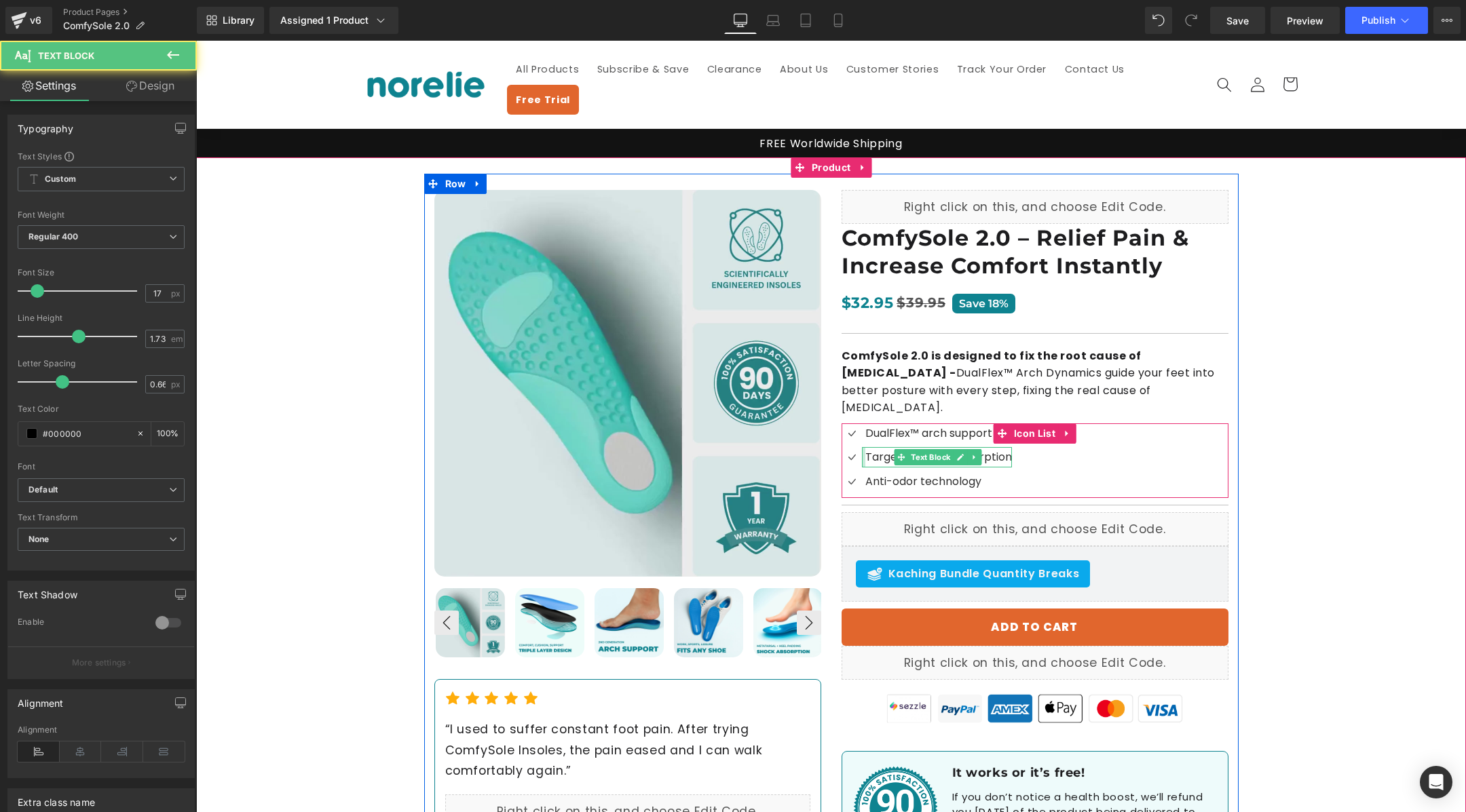
click at [864, 447] on div at bounding box center [864, 457] width 3 height 20
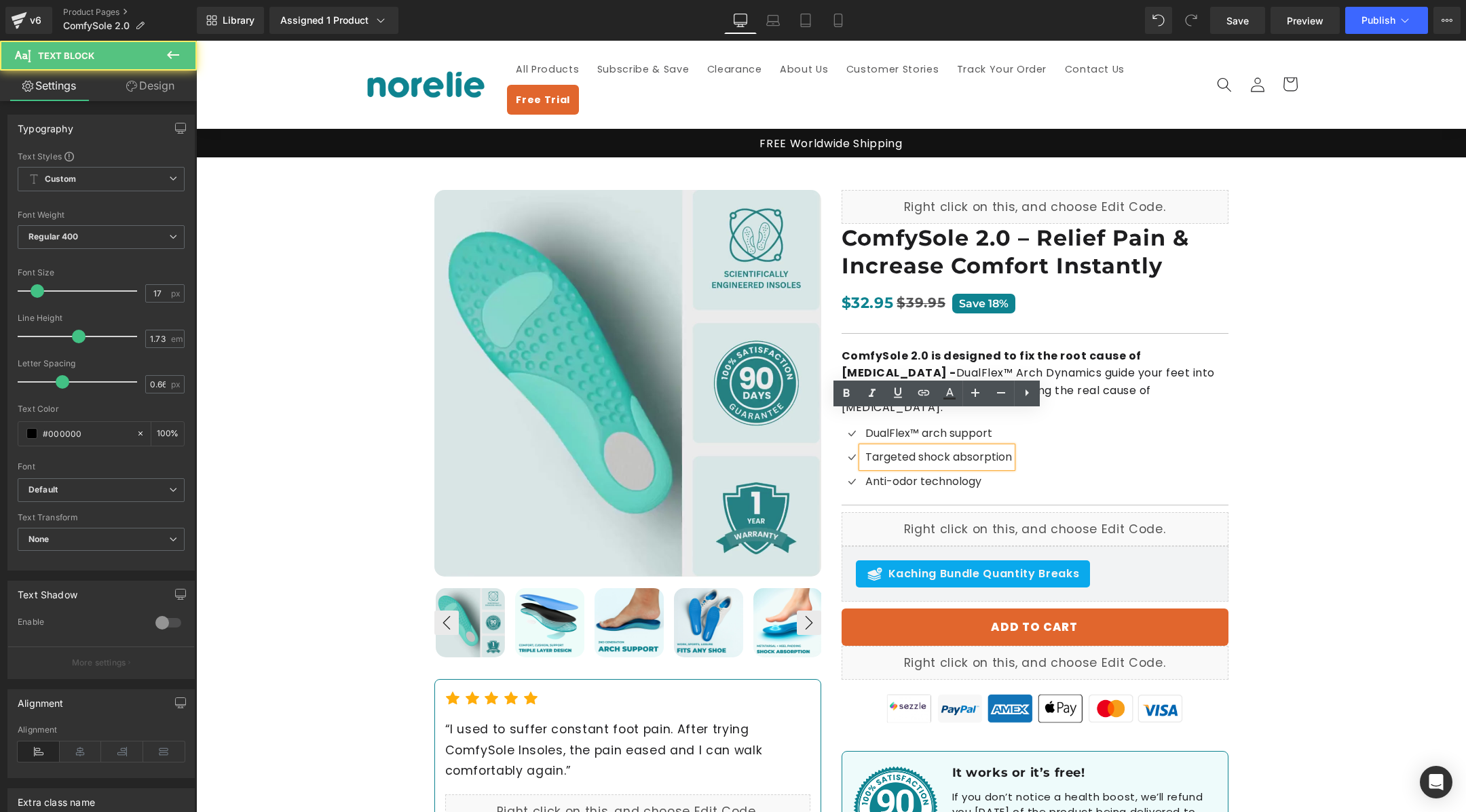
click at [1102, 452] on div "Icon DualFlex™ arch support Text Block Icon Targeted shock absorption Text Bloc…" at bounding box center [1035, 461] width 387 height 75
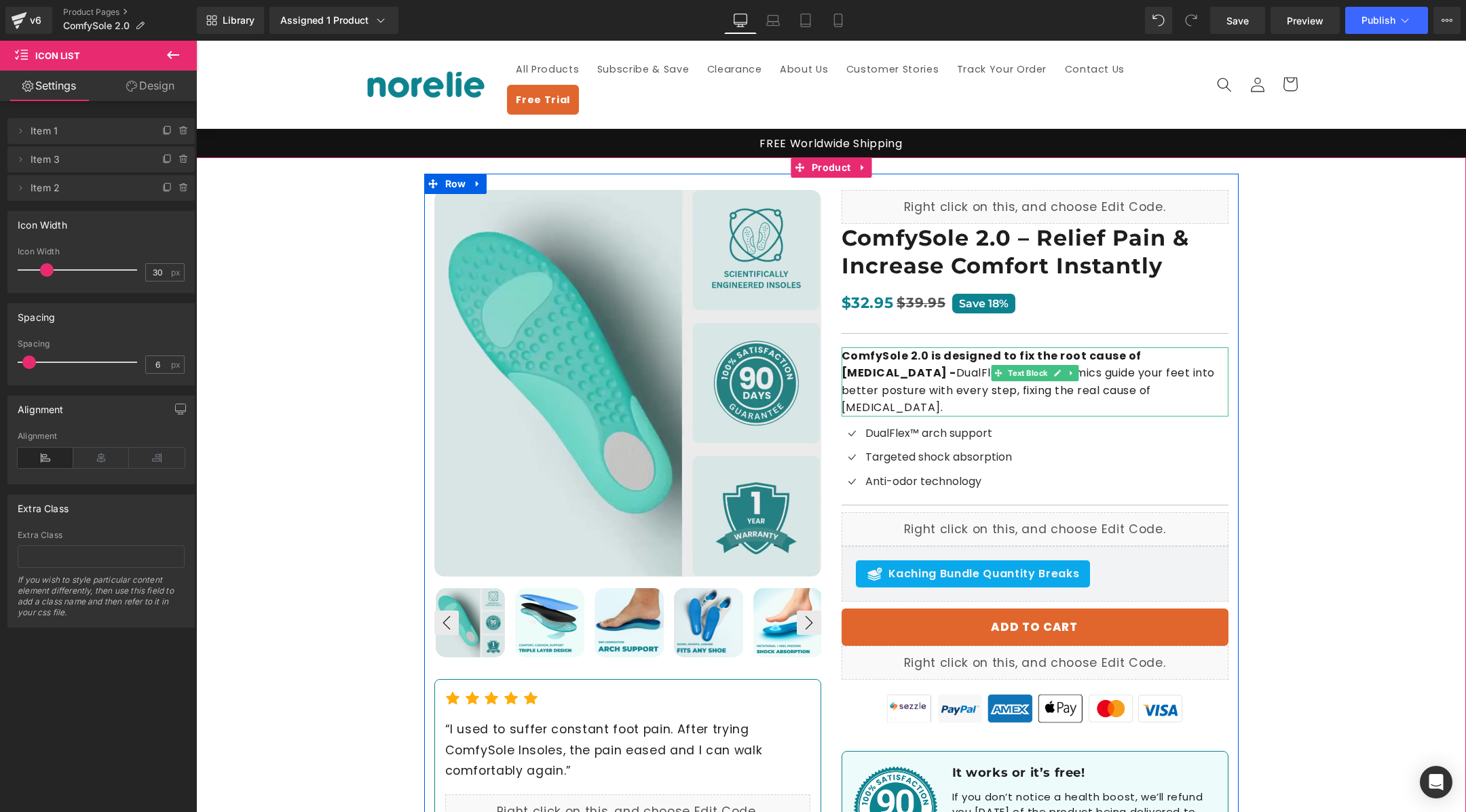
click at [1195, 348] on p "ComfySole 2.0 is designed to fix the root cause of [MEDICAL_DATA] - DualFlex™ A…" at bounding box center [1035, 382] width 387 height 69
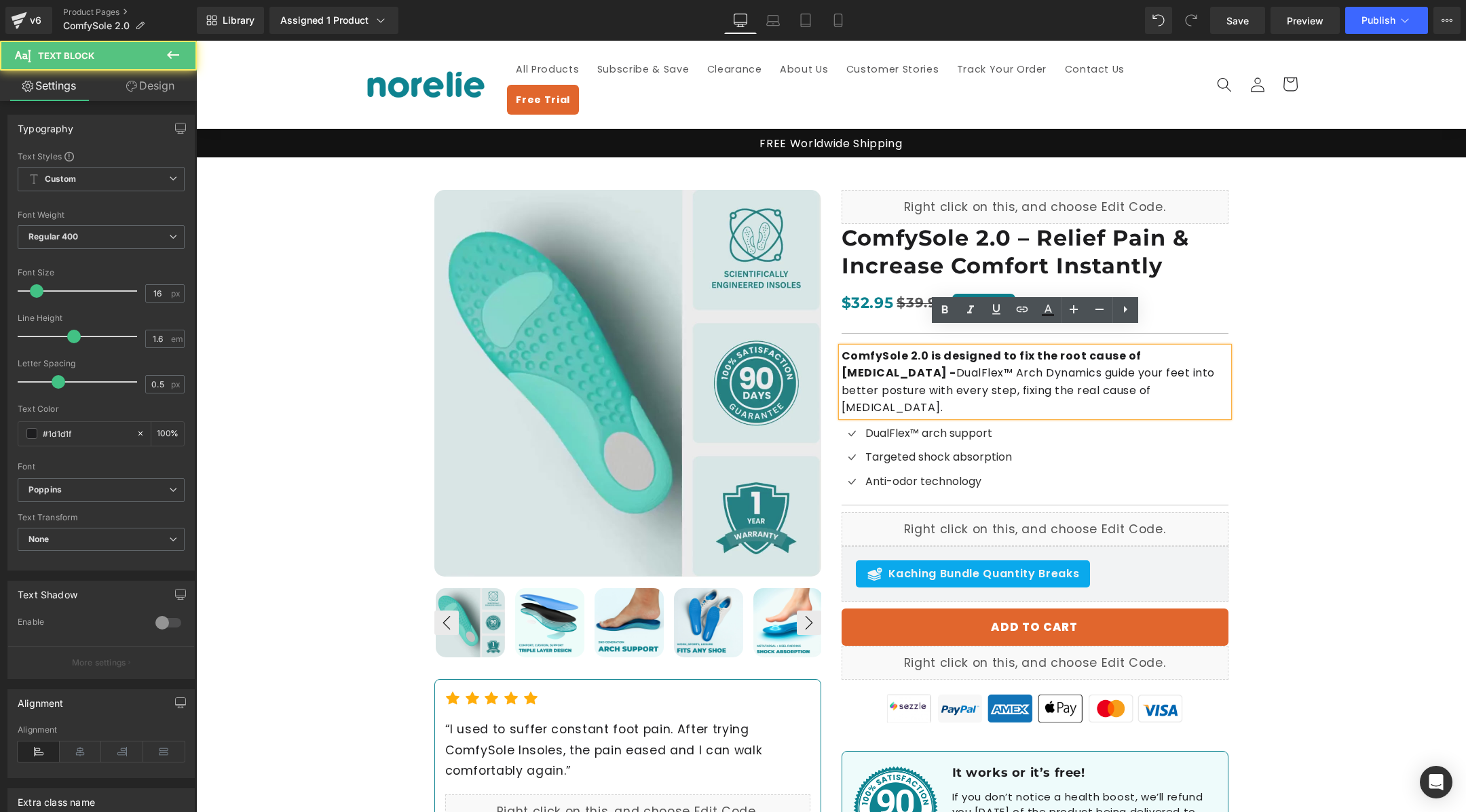
click at [1194, 347] on p "ComfySole 2.0 is designed to fix the root cause of [MEDICAL_DATA] - DualFlex™ A…" at bounding box center [1035, 382] width 387 height 69
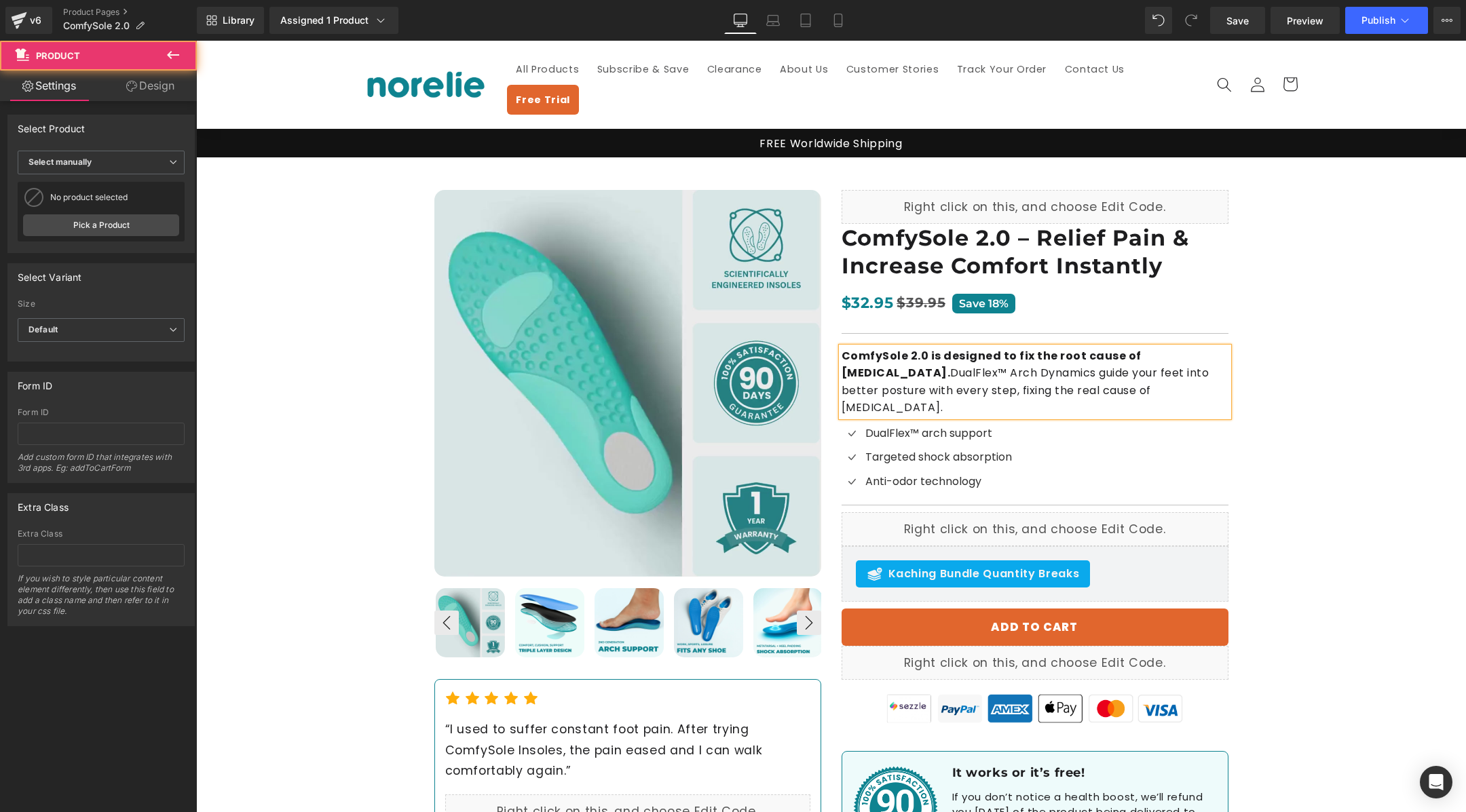
click at [1333, 357] on div "Best Seller (P) Image ‹ ›" at bounding box center [830, 522] width 1270 height 729
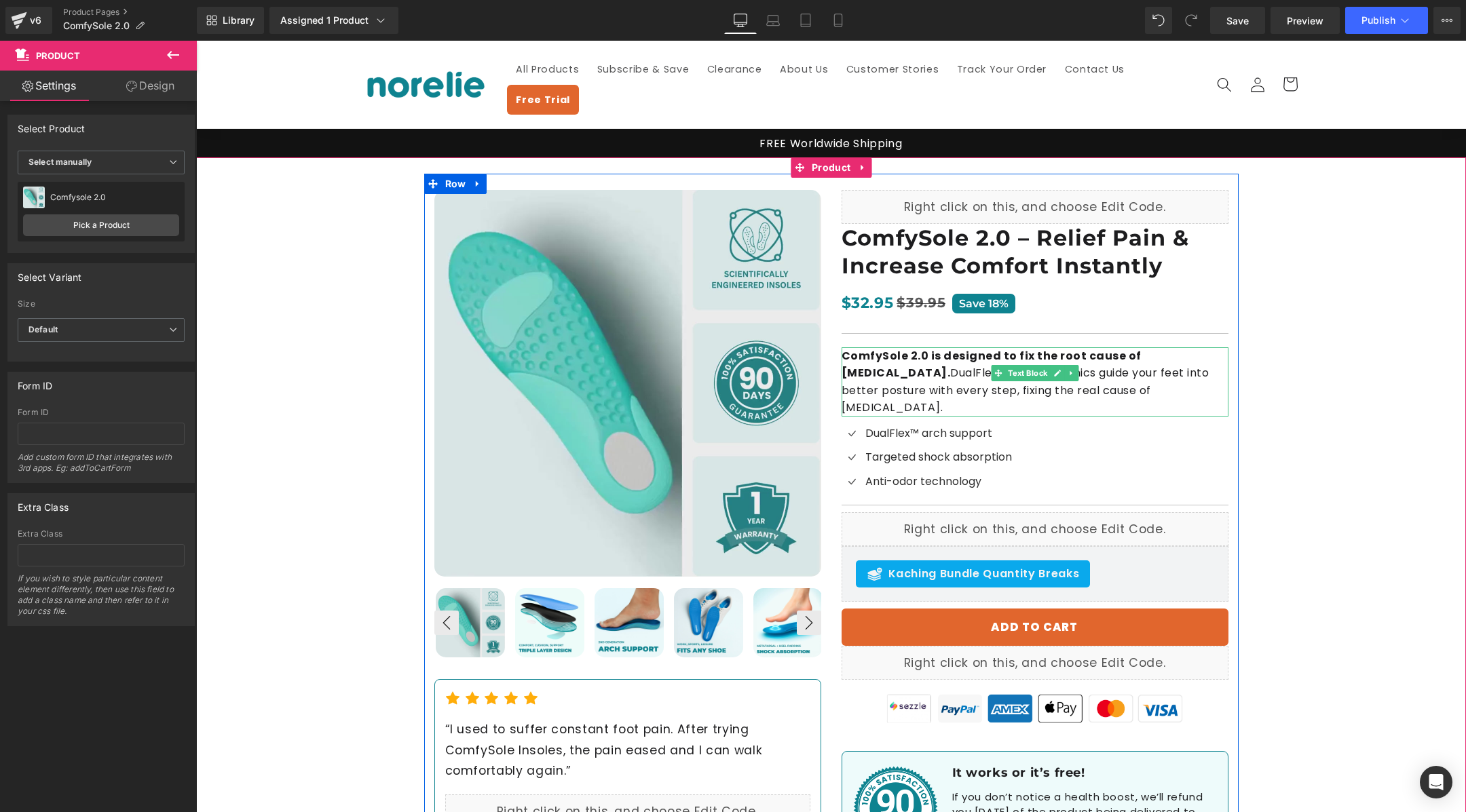
click at [1134, 362] on p "ComfySole 2.0 is designed to fix the root cause of [MEDICAL_DATA]. DualFlex™ Ar…" at bounding box center [1035, 382] width 387 height 69
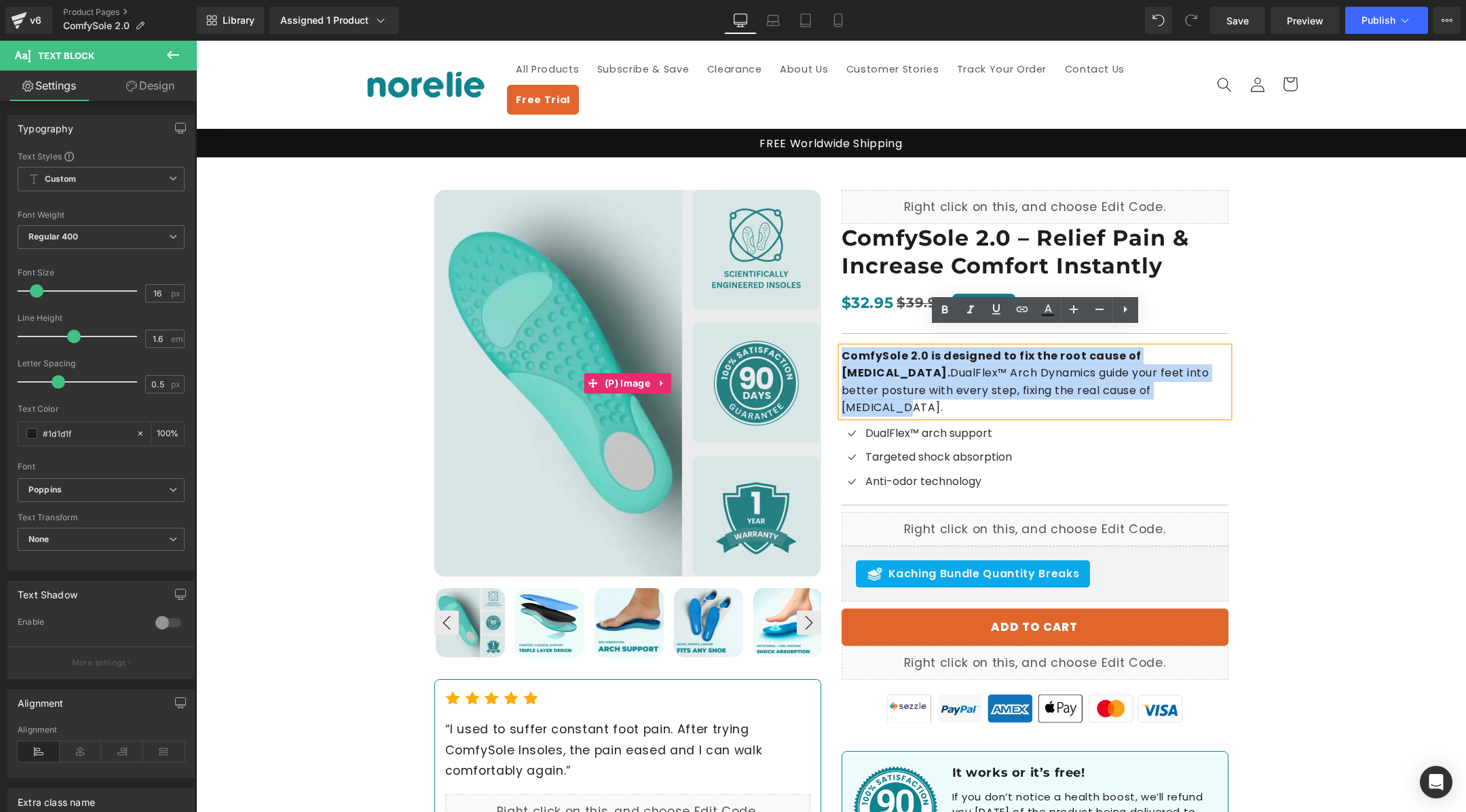
drag, startPoint x: 1126, startPoint y: 373, endPoint x: 808, endPoint y: 312, distance: 323.8
click at [808, 312] on div "Best Seller (P) Image ‹ ›" at bounding box center [831, 530] width 815 height 713
copy p "ComfySole 2.0 is designed to fix the root cause of [MEDICAL_DATA]. DualFlex™ Ar…"
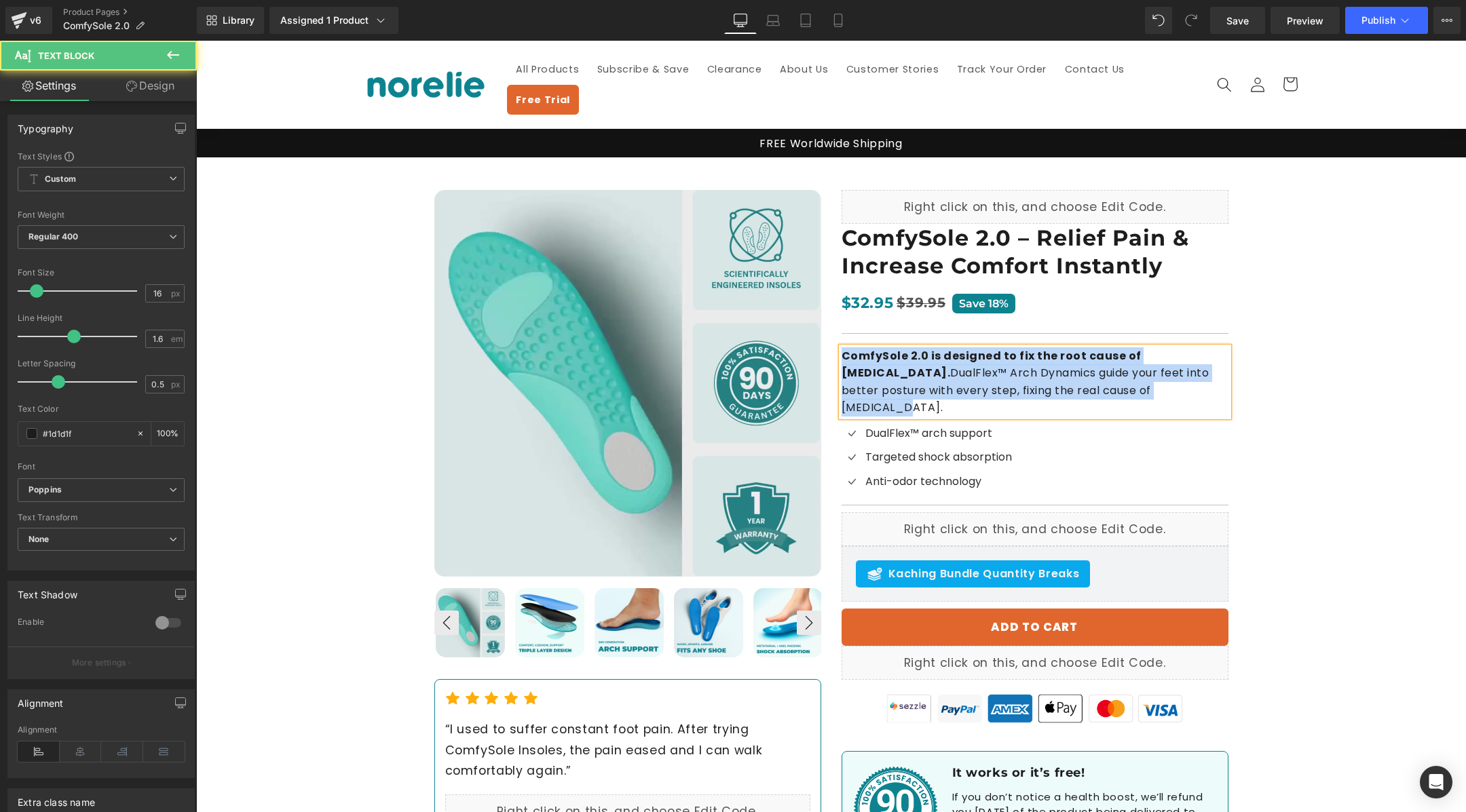
click at [1003, 361] on p "ComfySole 2.0 is designed to fix the root cause of [MEDICAL_DATA]. DualFlex™ Ar…" at bounding box center [1035, 382] width 387 height 69
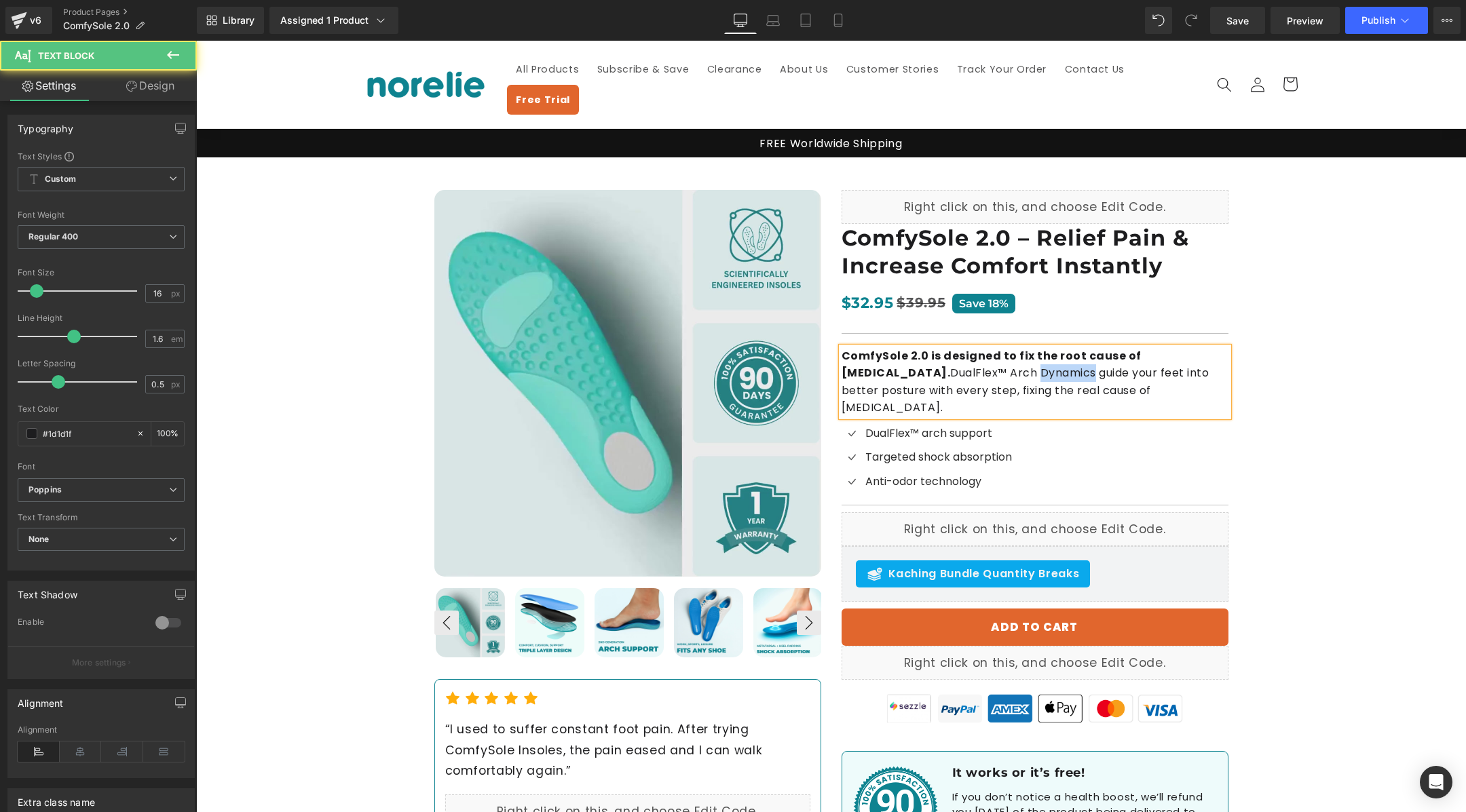
click at [1003, 361] on p "ComfySole 2.0 is designed to fix the root cause of [MEDICAL_DATA]. DualFlex™ Ar…" at bounding box center [1035, 382] width 387 height 69
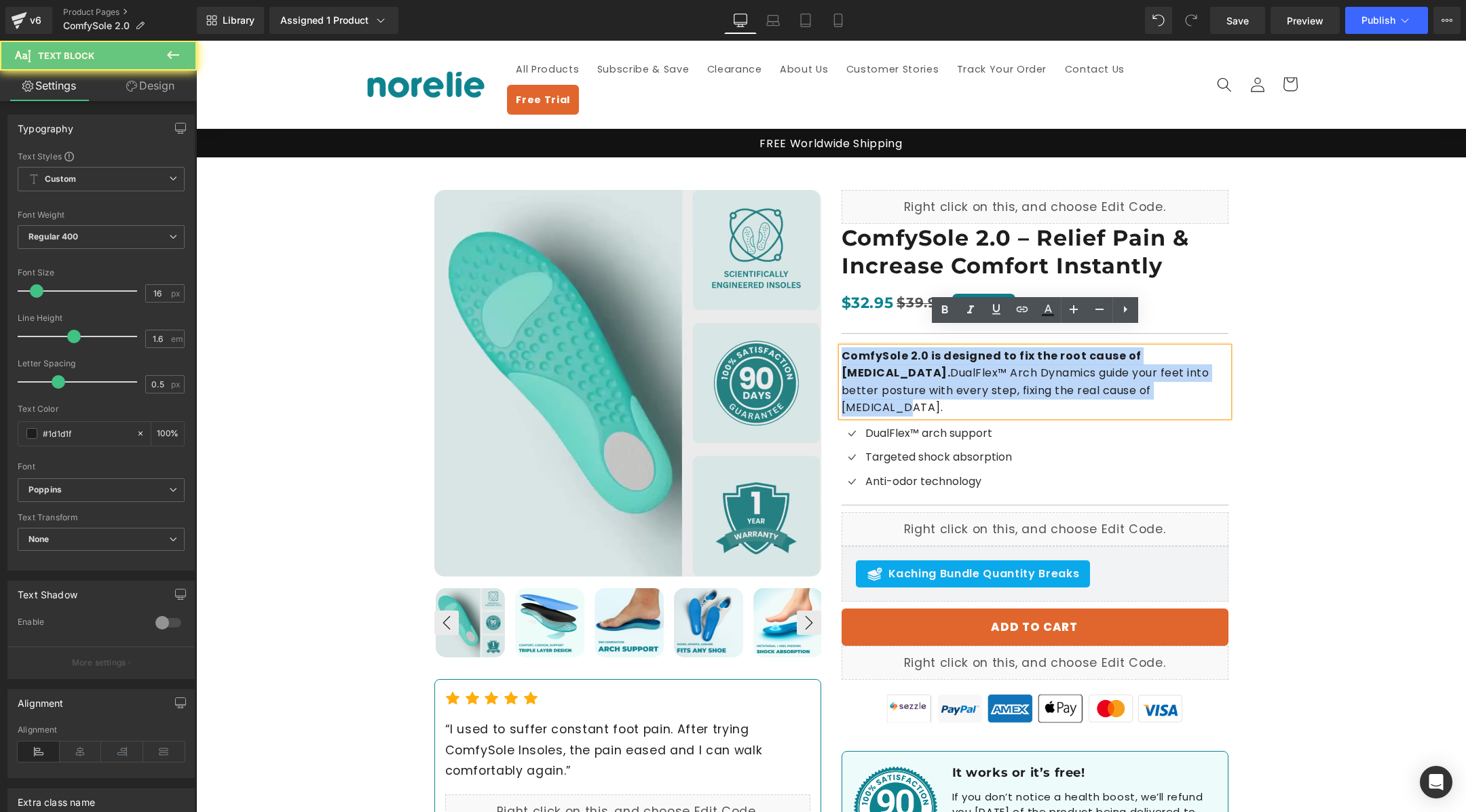
click at [1003, 361] on p "ComfySole 2.0 is designed to fix the root cause of [MEDICAL_DATA]. DualFlex™ Ar…" at bounding box center [1035, 382] width 387 height 69
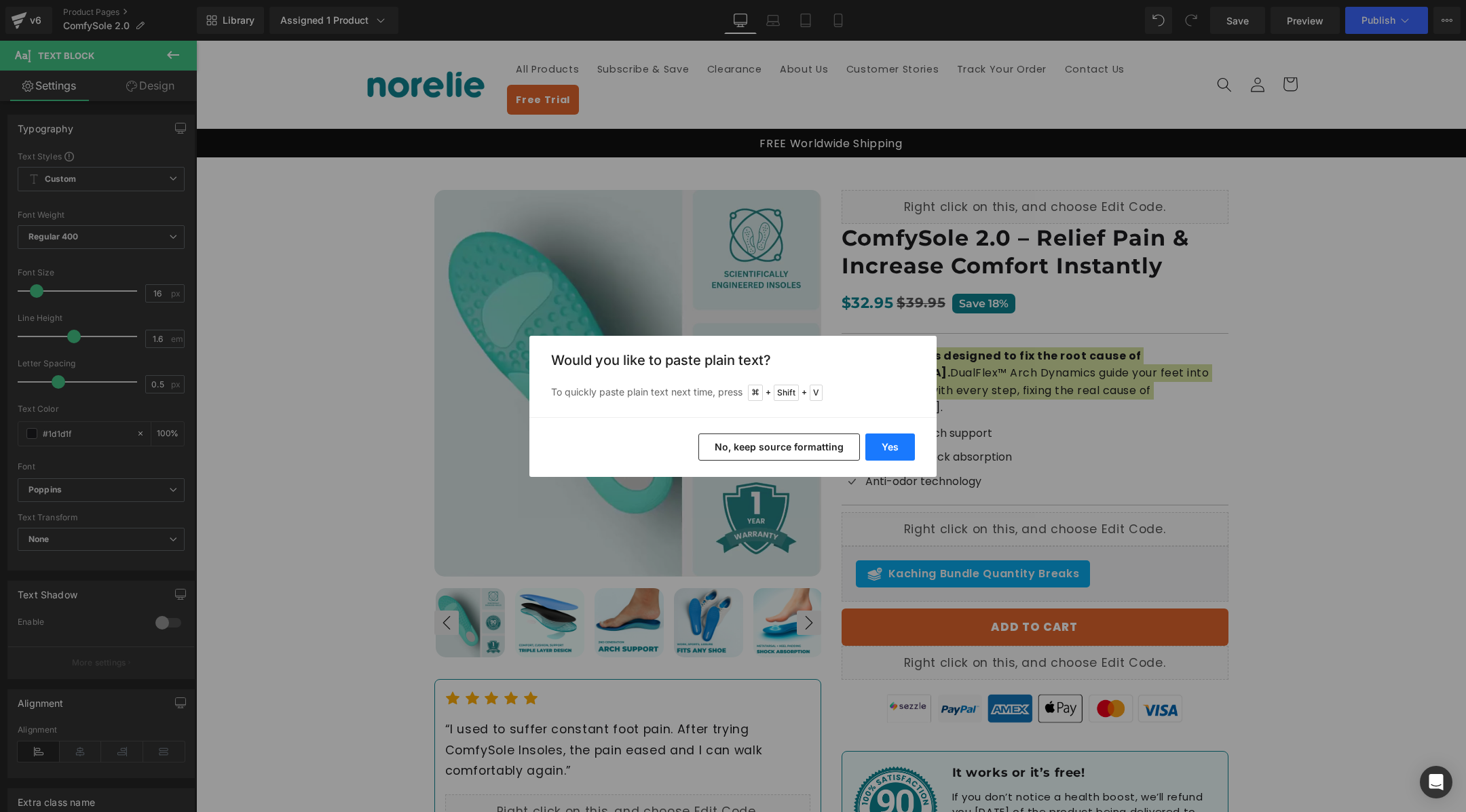
click at [893, 449] on button "Yes" at bounding box center [890, 447] width 50 height 27
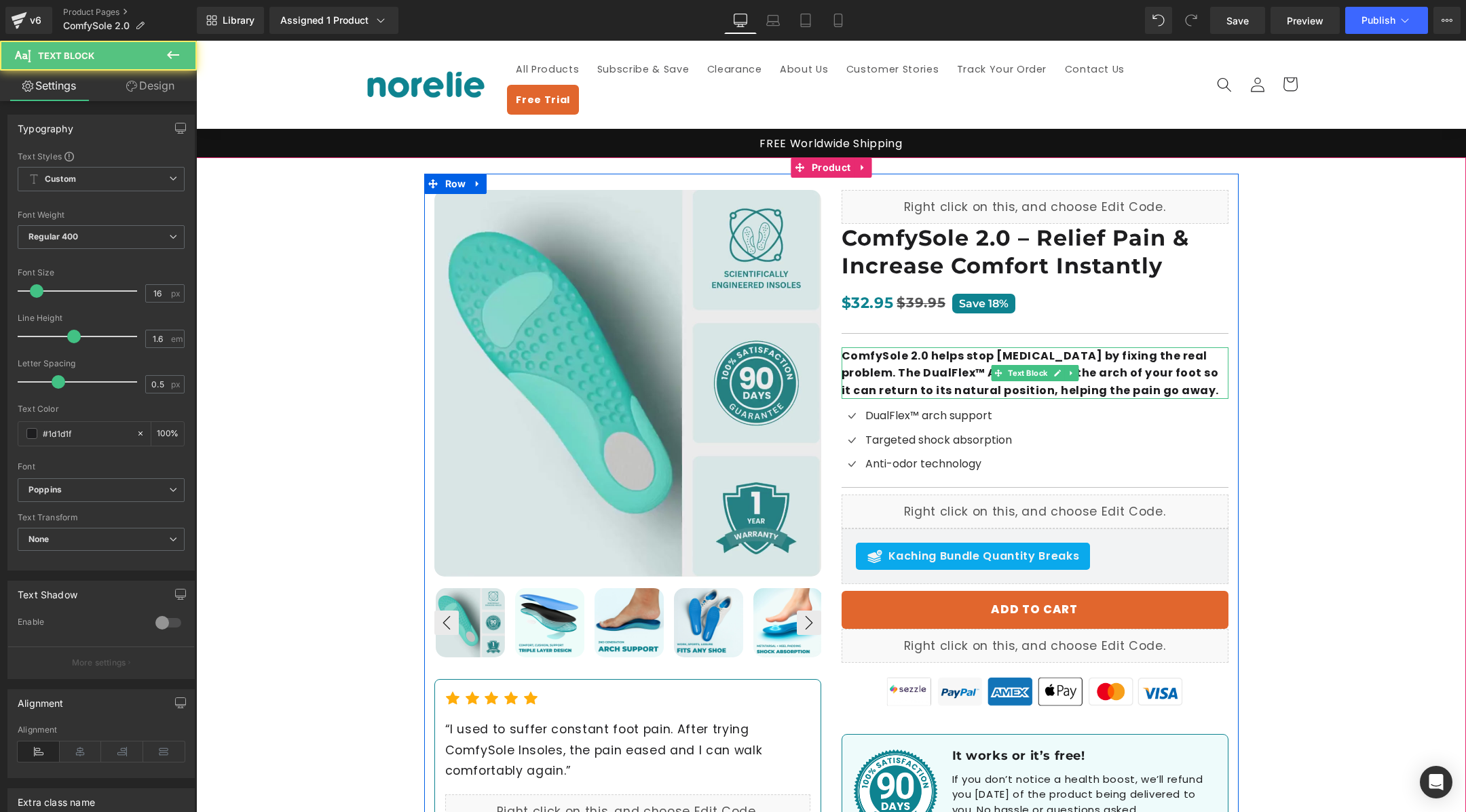
click at [947, 347] on p "ComfySole 2.0 helps stop [MEDICAL_DATA] by fixing the real problem. The DualFle…" at bounding box center [1035, 373] width 387 height 52
click at [947, 348] on b "ComfySole 2.0 helps stop [MEDICAL_DATA] by fixing the real problem. The DualFle…" at bounding box center [1030, 373] width 377 height 51
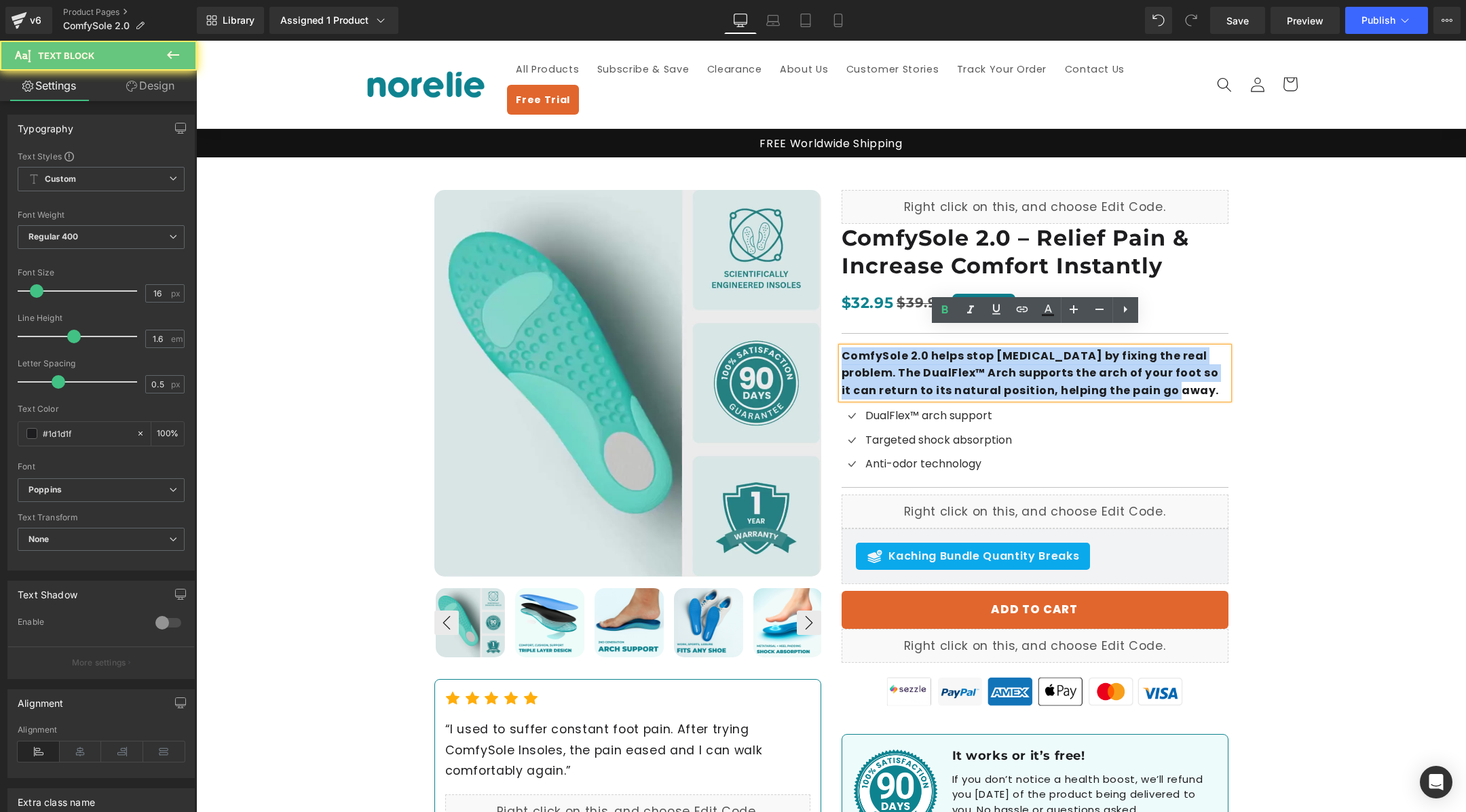
click at [947, 348] on b "ComfySole 2.0 helps stop [MEDICAL_DATA] by fixing the real problem. The DualFle…" at bounding box center [1030, 373] width 377 height 51
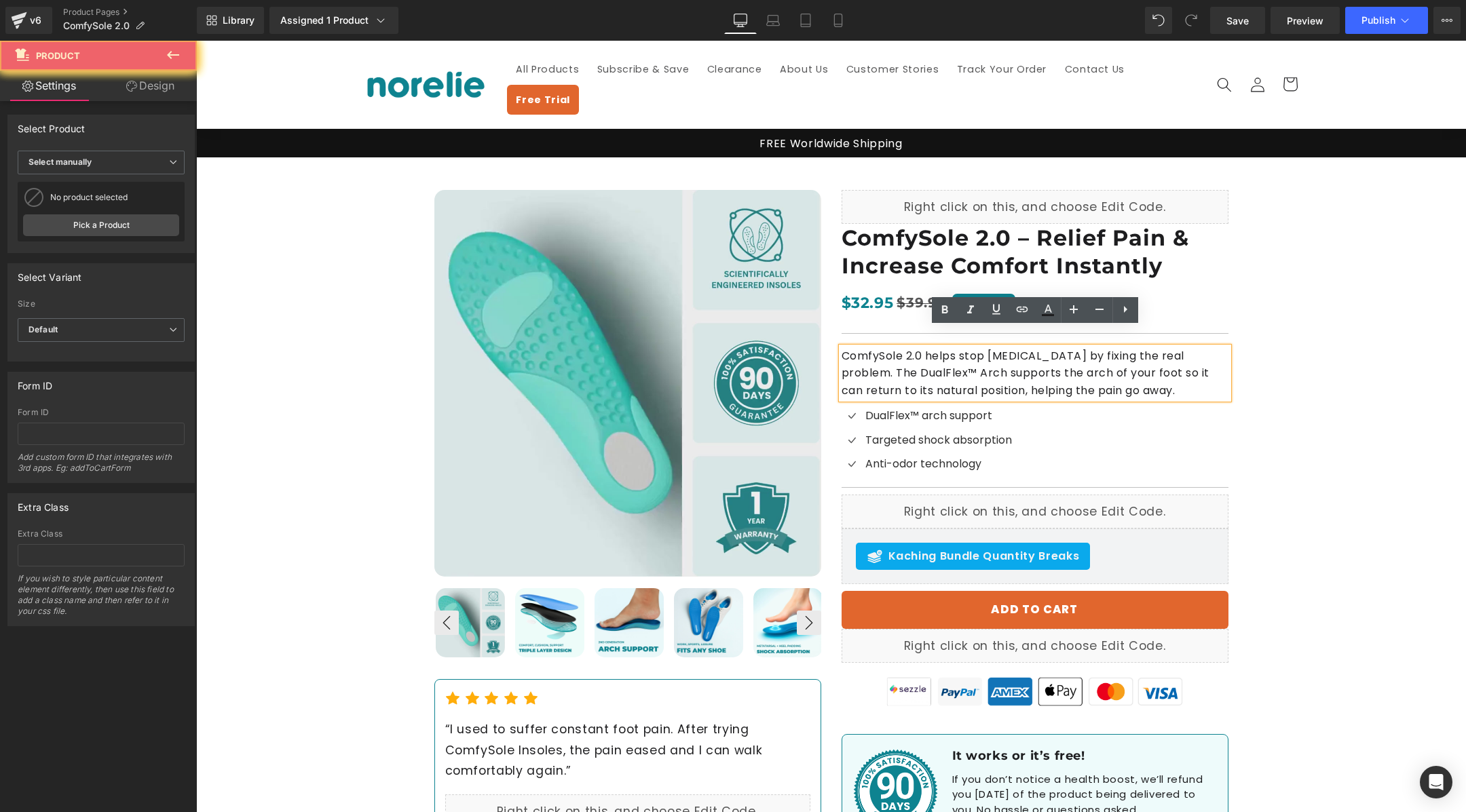
click at [1325, 365] on div "Best Seller (P) Image ‹ ›" at bounding box center [830, 513] width 1270 height 712
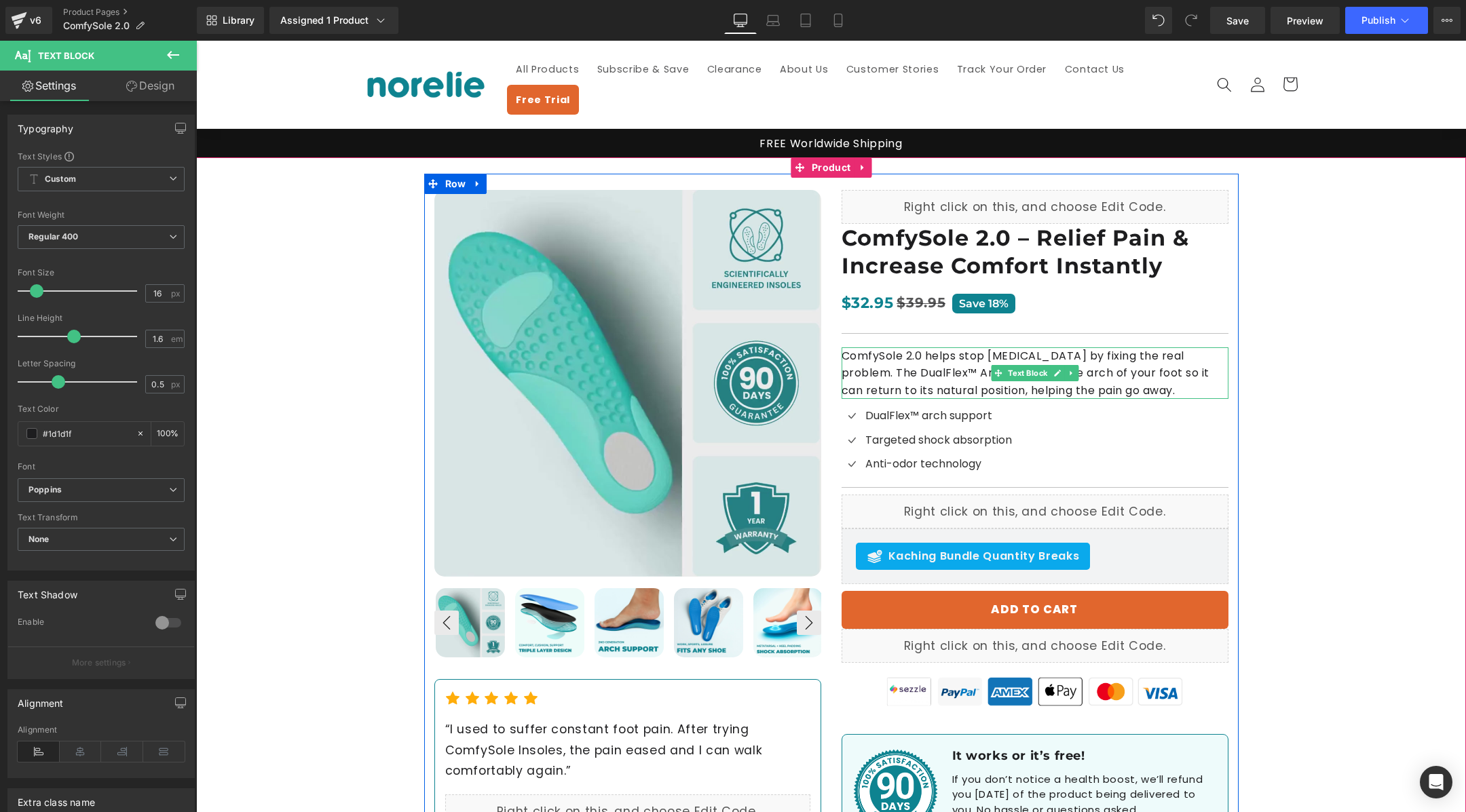
click at [1099, 348] on p "ComfySole 2.0 helps stop [MEDICAL_DATA] by fixing the real problem. The DualFle…" at bounding box center [1035, 373] width 387 height 52
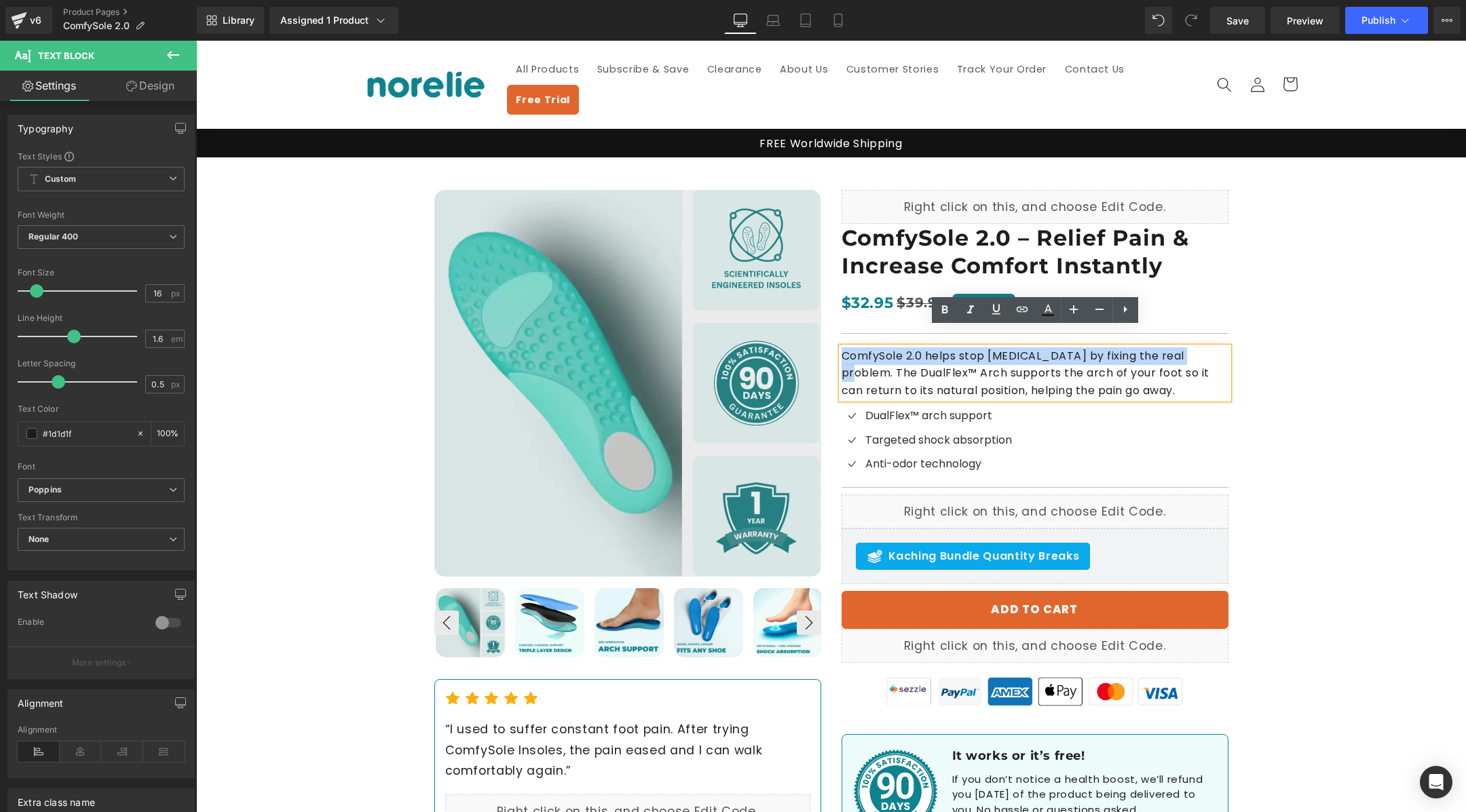
drag, startPoint x: 1190, startPoint y: 335, endPoint x: 853, endPoint y: 322, distance: 337.3
click at [853, 322] on div "Liquid ComfySole 2.0 – Relief Pain & Increase Comfort Instantly Heading $32.95 …" at bounding box center [1035, 525] width 407 height 669
click at [1043, 350] on p "ComfySole 2.0 helps stop [MEDICAL_DATA] by fixing the real problem . The DualFl…" at bounding box center [1035, 373] width 387 height 52
click at [928, 354] on p "ComfySole 2.0 helps stop [MEDICAL_DATA] by fixing the real problem . The DualFl…" at bounding box center [1035, 373] width 387 height 52
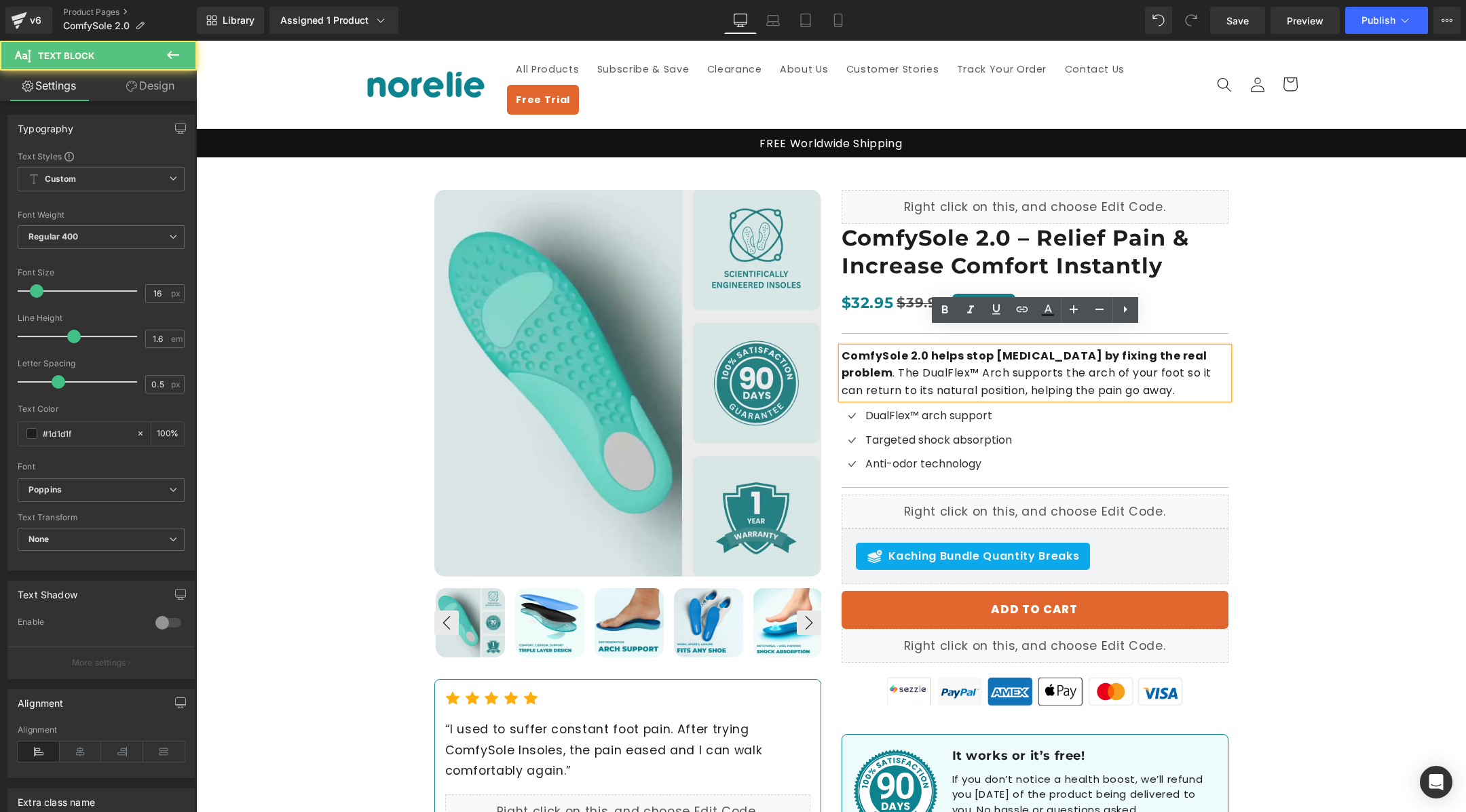
click at [939, 353] on p "ComfySole 2.0 helps stop [MEDICAL_DATA] by fixing the real problem . The DualFl…" at bounding box center [1035, 373] width 387 height 52
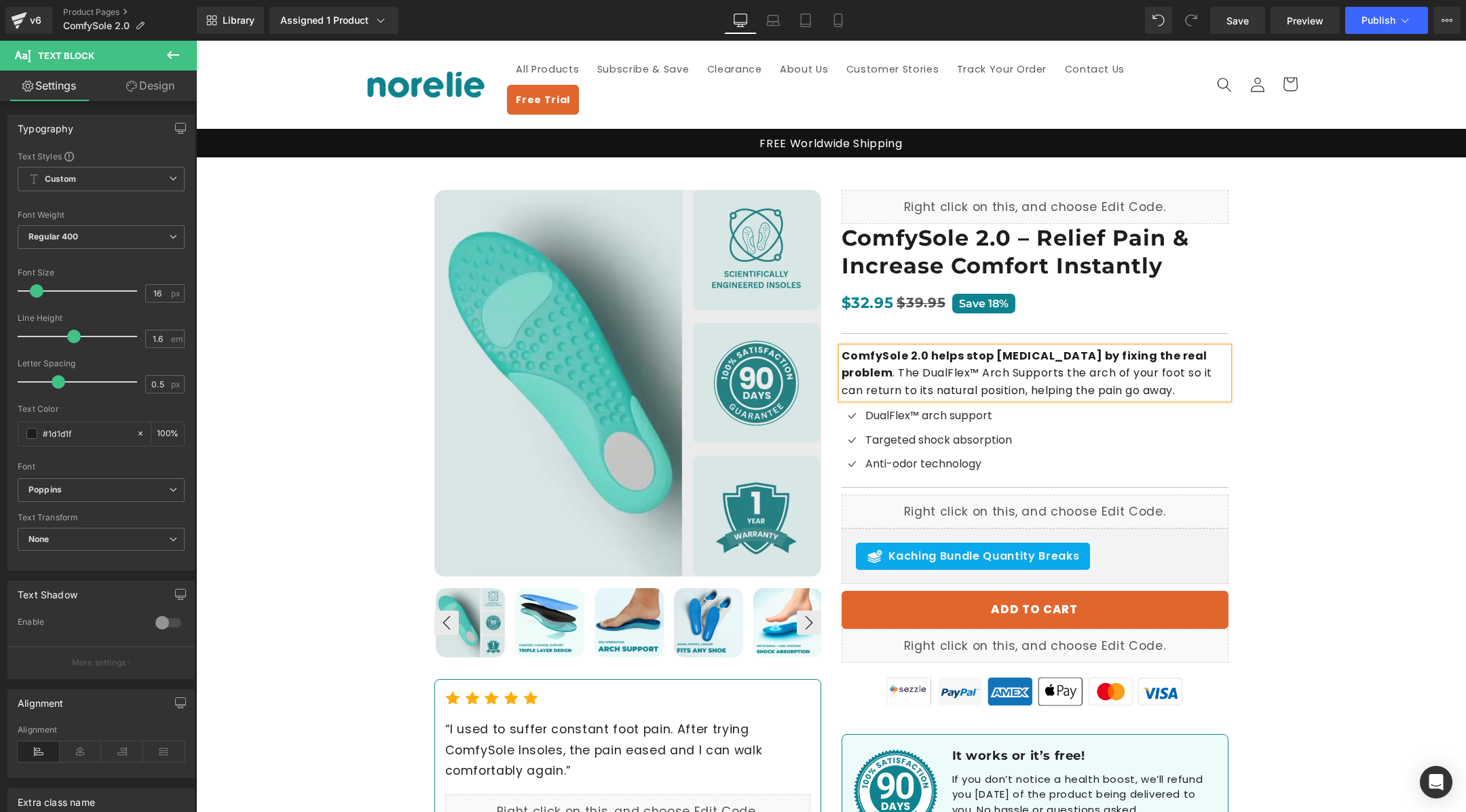
click at [982, 351] on p "ComfySole 2.0 helps stop [MEDICAL_DATA] by fixing the real problem . The DualFl…" at bounding box center [1035, 373] width 387 height 52
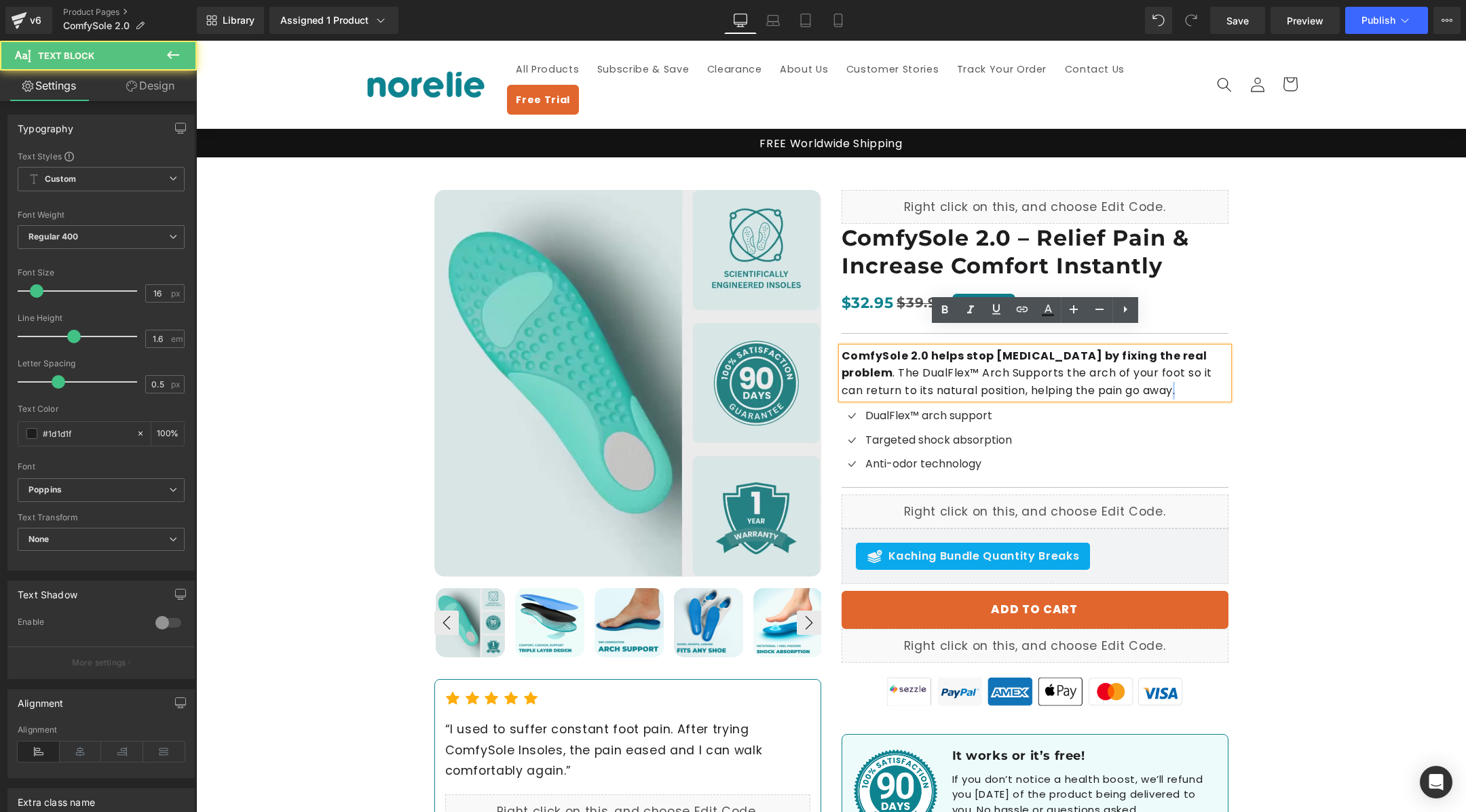
drag, startPoint x: 1083, startPoint y: 374, endPoint x: 841, endPoint y: 336, distance: 245.0
click at [842, 347] on p "ComfySole 2.0 helps stop [MEDICAL_DATA] by fixing the real problem . The DualFl…" at bounding box center [1035, 373] width 387 height 52
copy p "."
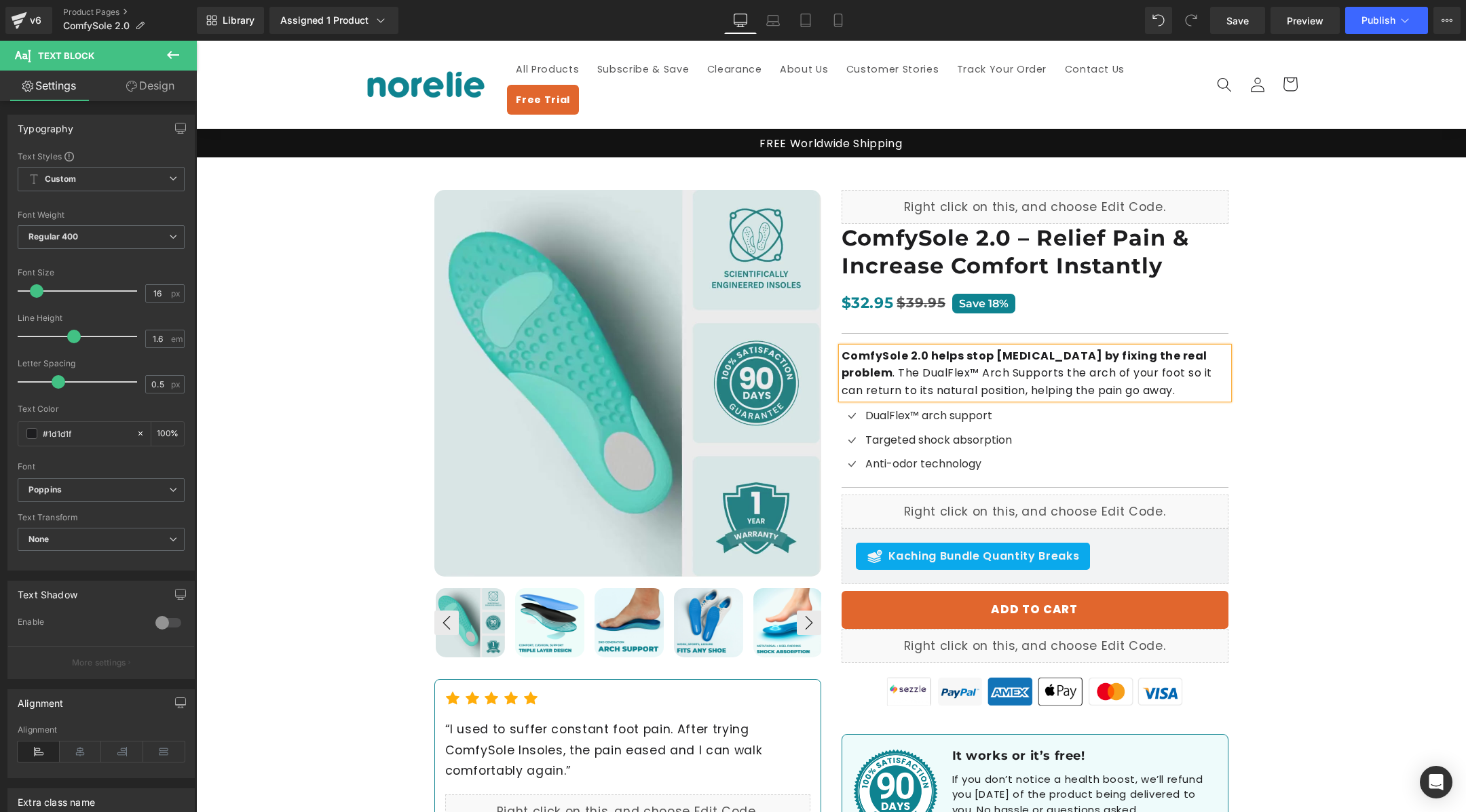
click at [864, 348] on strong "ComfySole 2.0 helps stop [MEDICAL_DATA] by fixing the real problem" at bounding box center [1024, 365] width 366 height 33
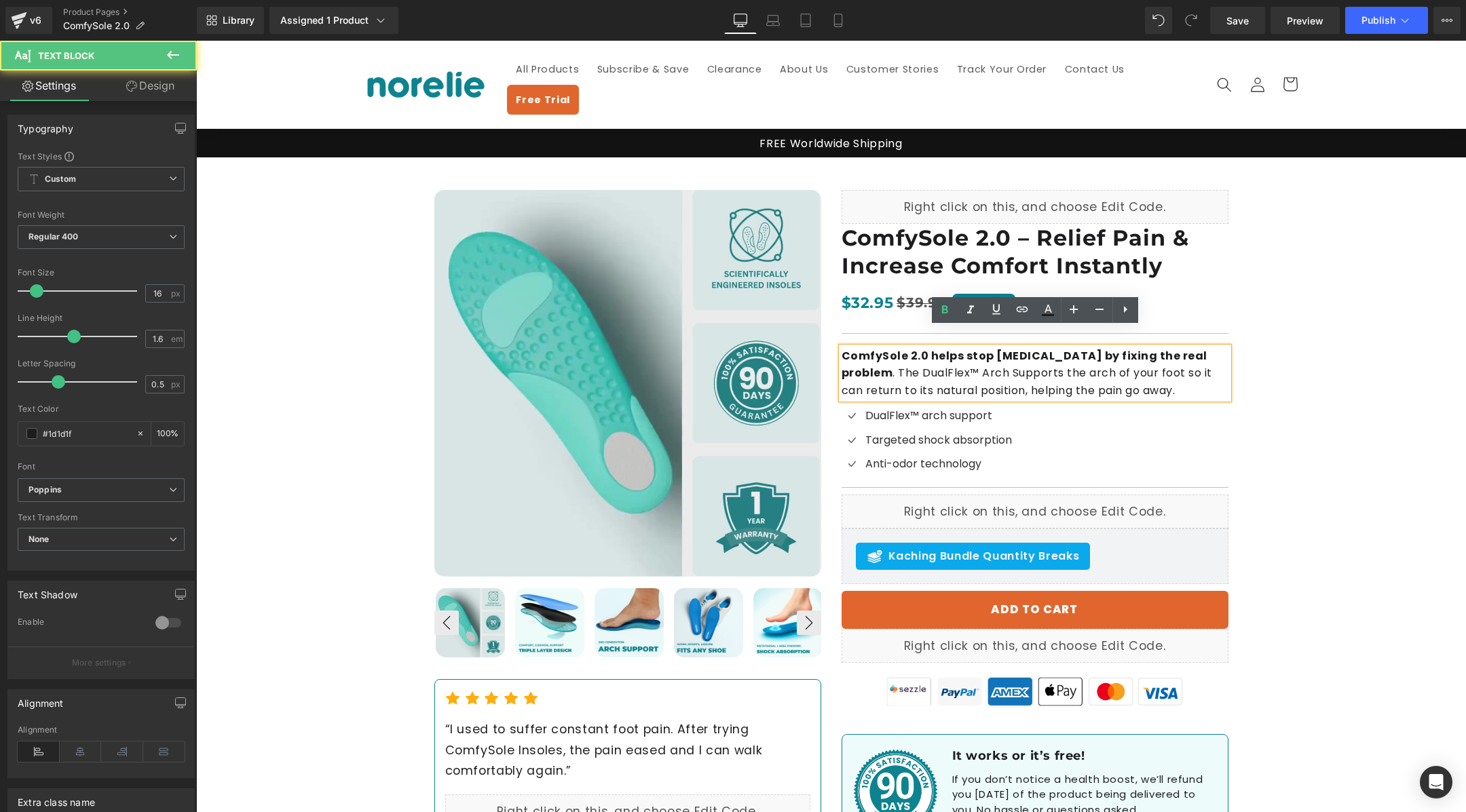
click at [884, 354] on p "ComfySole 2.0 helps stop [MEDICAL_DATA] by fixing the real problem . The DualFl…" at bounding box center [1035, 373] width 387 height 52
drag, startPoint x: 898, startPoint y: 352, endPoint x: 842, endPoint y: 350, distance: 56.0
click at [842, 350] on p "ComfySole 2.0 helps stop [MEDICAL_DATA] by fixing the real problem . The DualFl…" at bounding box center [1035, 373] width 387 height 52
click at [1027, 377] on p "ComfySole 2.0 helps stop [MEDICAL_DATA] by fixing the real problem . The DualFl…" at bounding box center [1035, 373] width 387 height 52
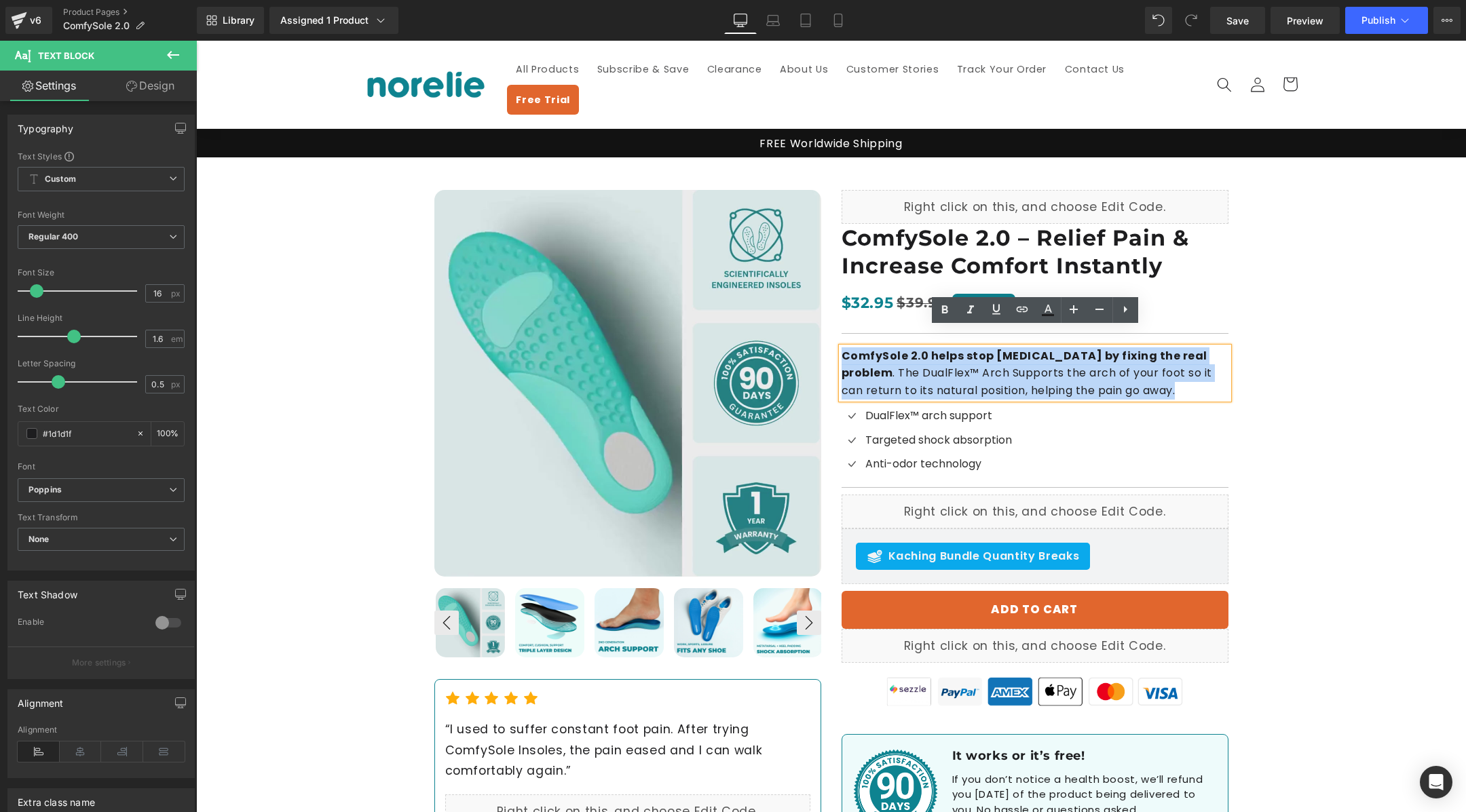
drag, startPoint x: 1091, startPoint y: 372, endPoint x: 842, endPoint y: 331, distance: 252.4
click at [842, 347] on p "ComfySole 2.0 helps stop [MEDICAL_DATA] by fixing the real problem . The DualFl…" at bounding box center [1035, 373] width 387 height 52
copy p "ComfySole 2.0 helps stop [MEDICAL_DATA] by fixing the real problem . The DualFl…"
click at [1024, 358] on p "ComfySole 2.0 helps stop [MEDICAL_DATA] by fixing the real problem . The DualFl…" at bounding box center [1035, 373] width 387 height 52
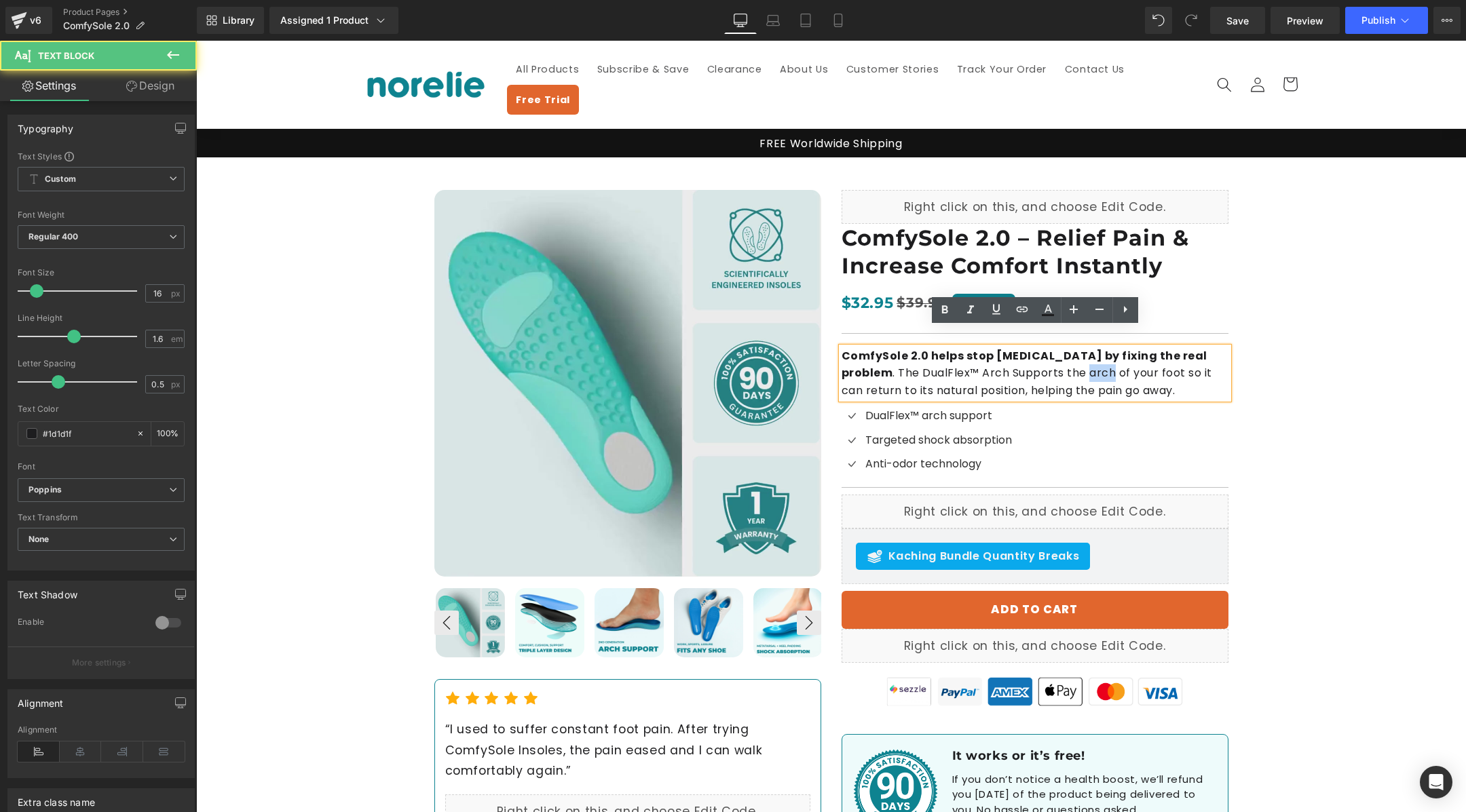
click at [1024, 358] on p "ComfySole 2.0 helps stop [MEDICAL_DATA] by fixing the real problem . The DualFl…" at bounding box center [1035, 373] width 387 height 52
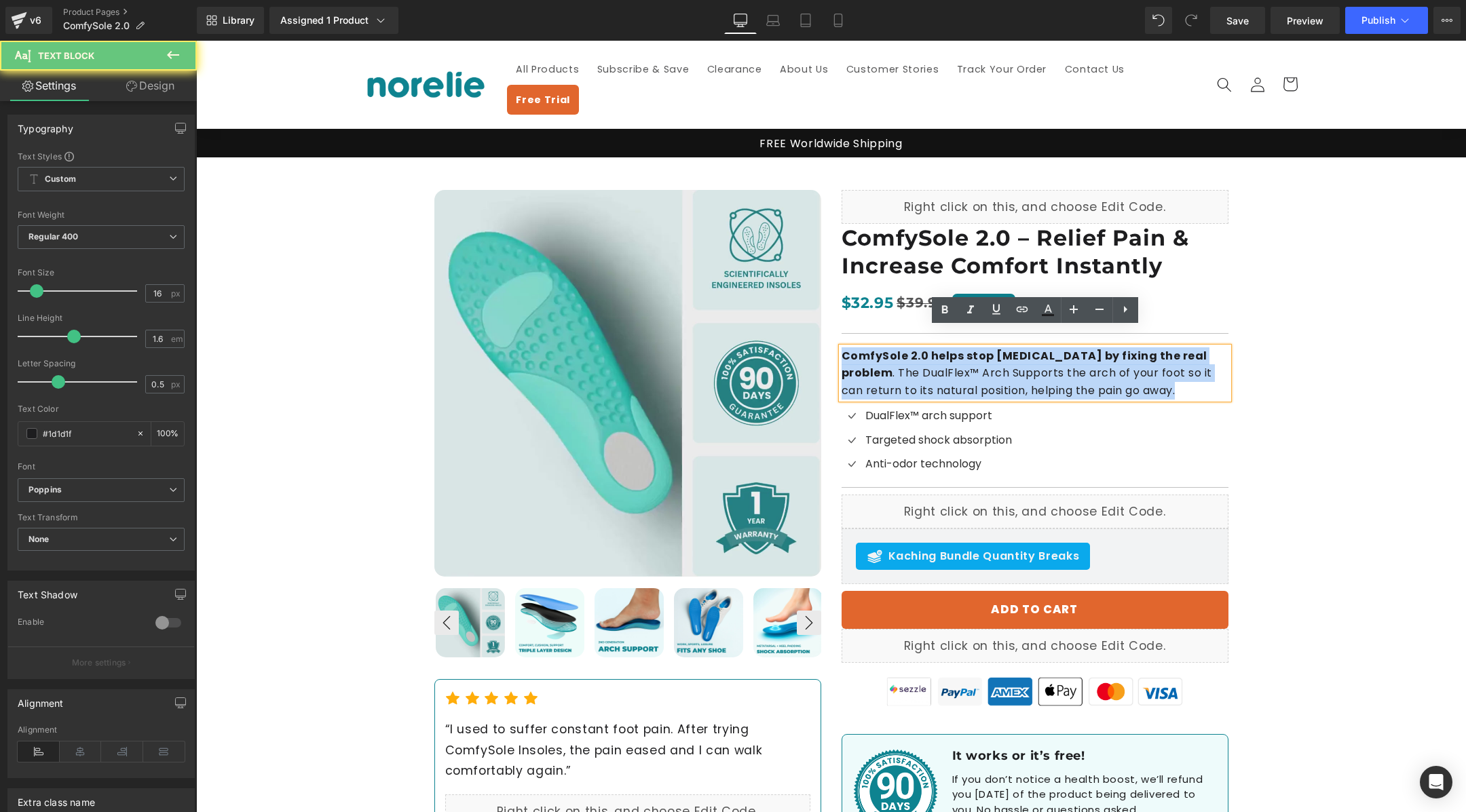
click at [1024, 358] on p "ComfySole 2.0 helps stop [MEDICAL_DATA] by fixing the real problem . The DualFl…" at bounding box center [1035, 373] width 387 height 52
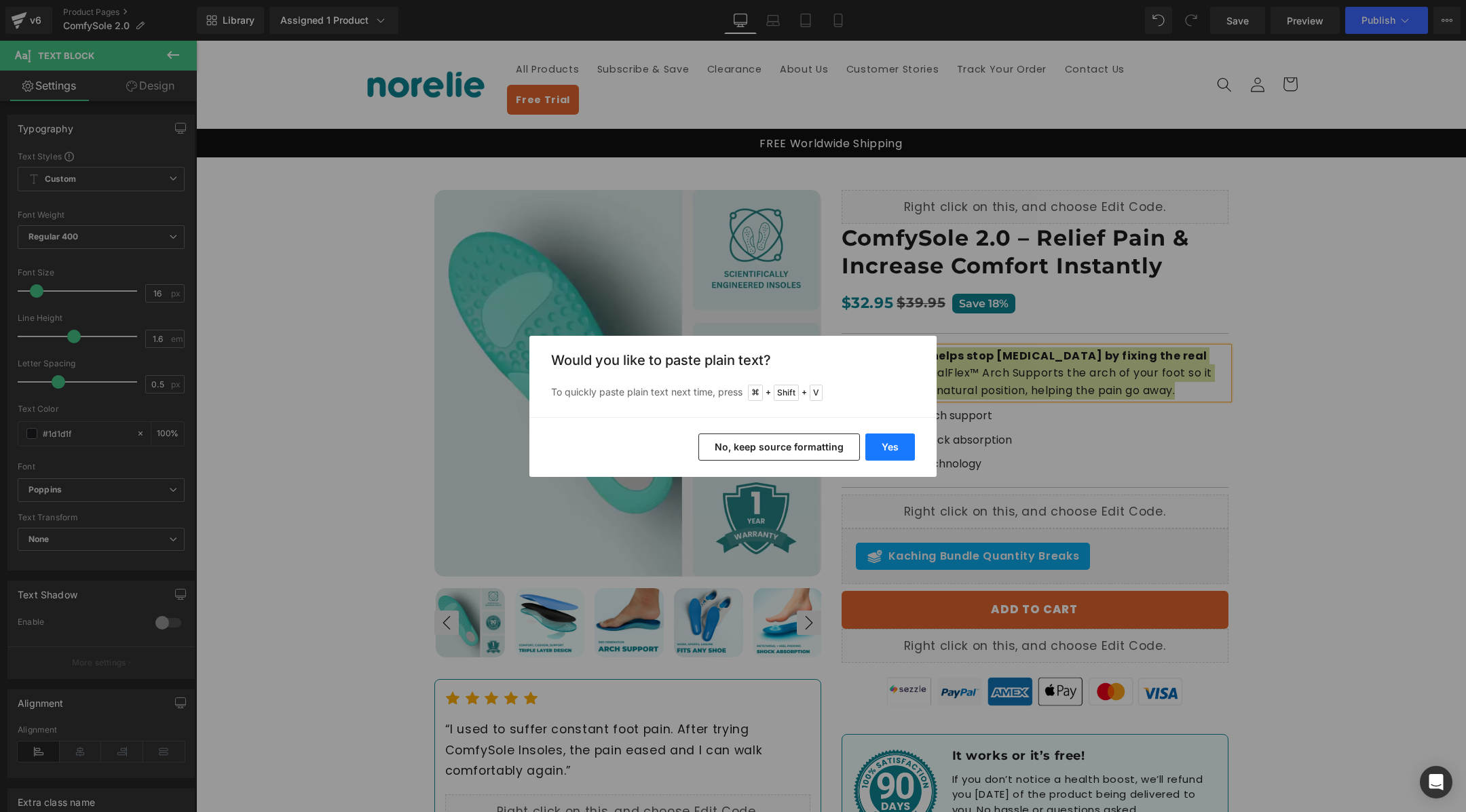
click at [890, 439] on button "Yes" at bounding box center [890, 447] width 50 height 27
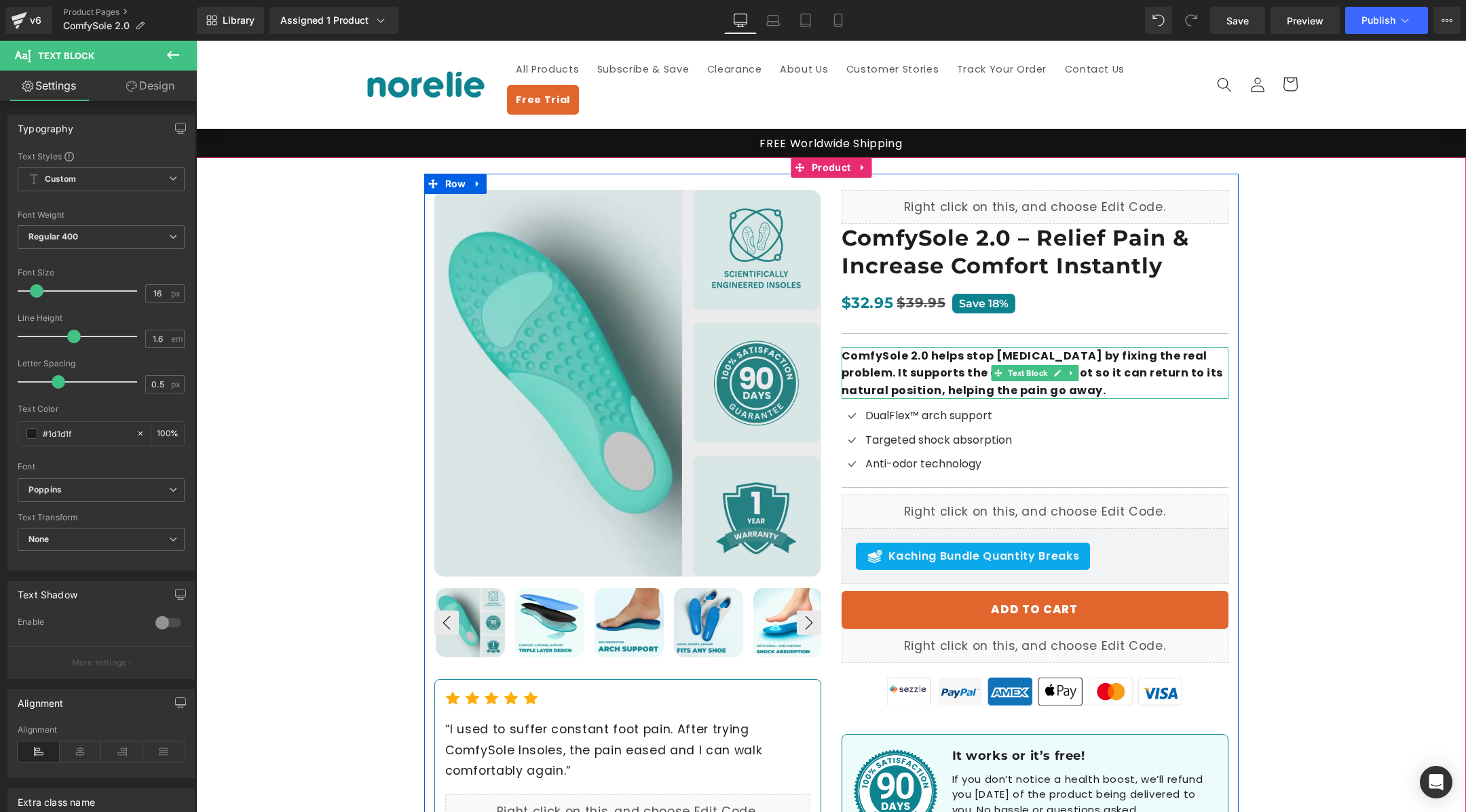
click at [1108, 348] on b "ComfySole 2.0 helps stop [MEDICAL_DATA] by fixing the real problem. It supports…" at bounding box center [1032, 373] width 381 height 51
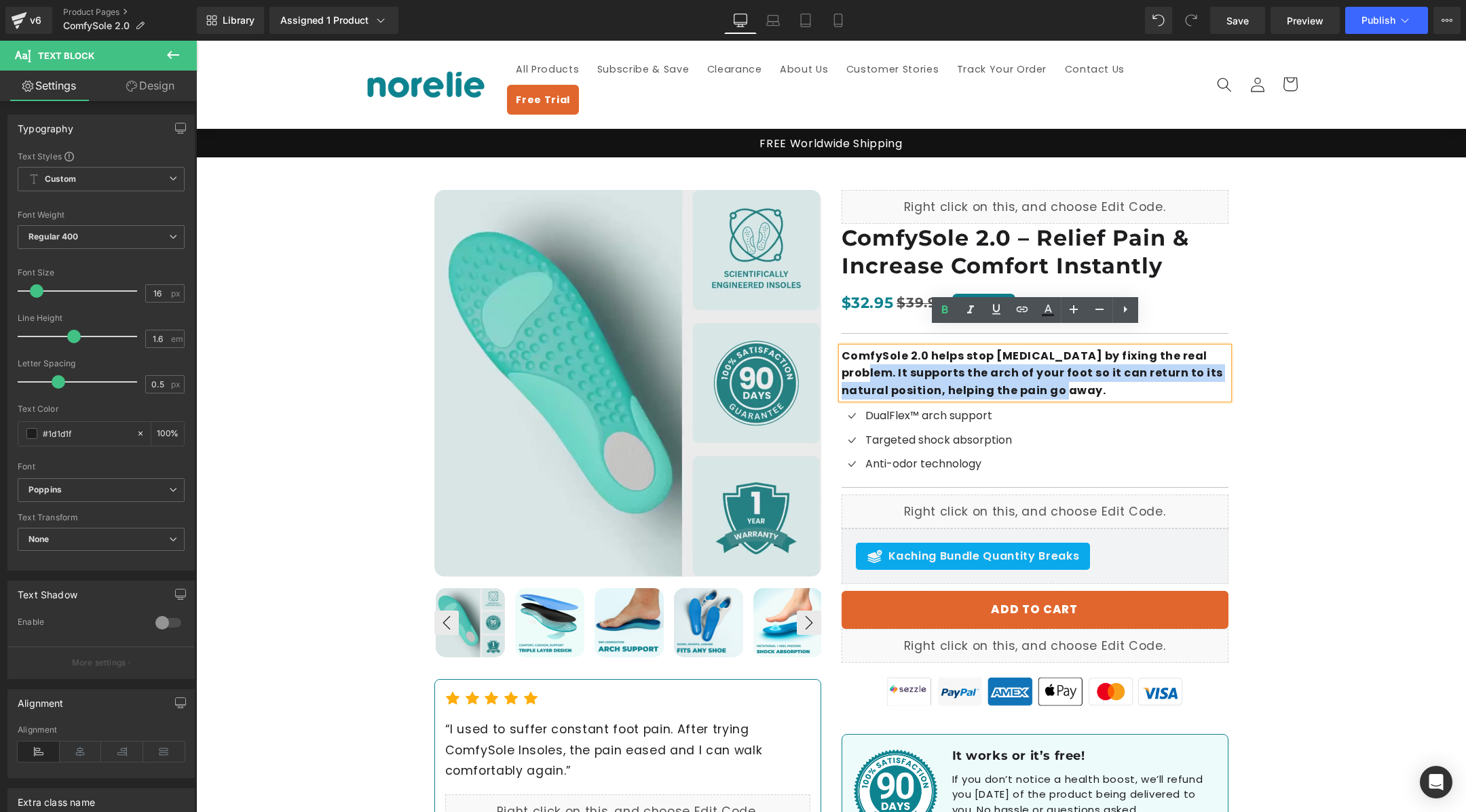
drag, startPoint x: 1206, startPoint y: 337, endPoint x: 1212, endPoint y: 364, distance: 27.7
click at [1212, 364] on p "ComfySole 2.0 helps stop [MEDICAL_DATA] by fixing the real problem. It supports…" at bounding box center [1035, 373] width 387 height 52
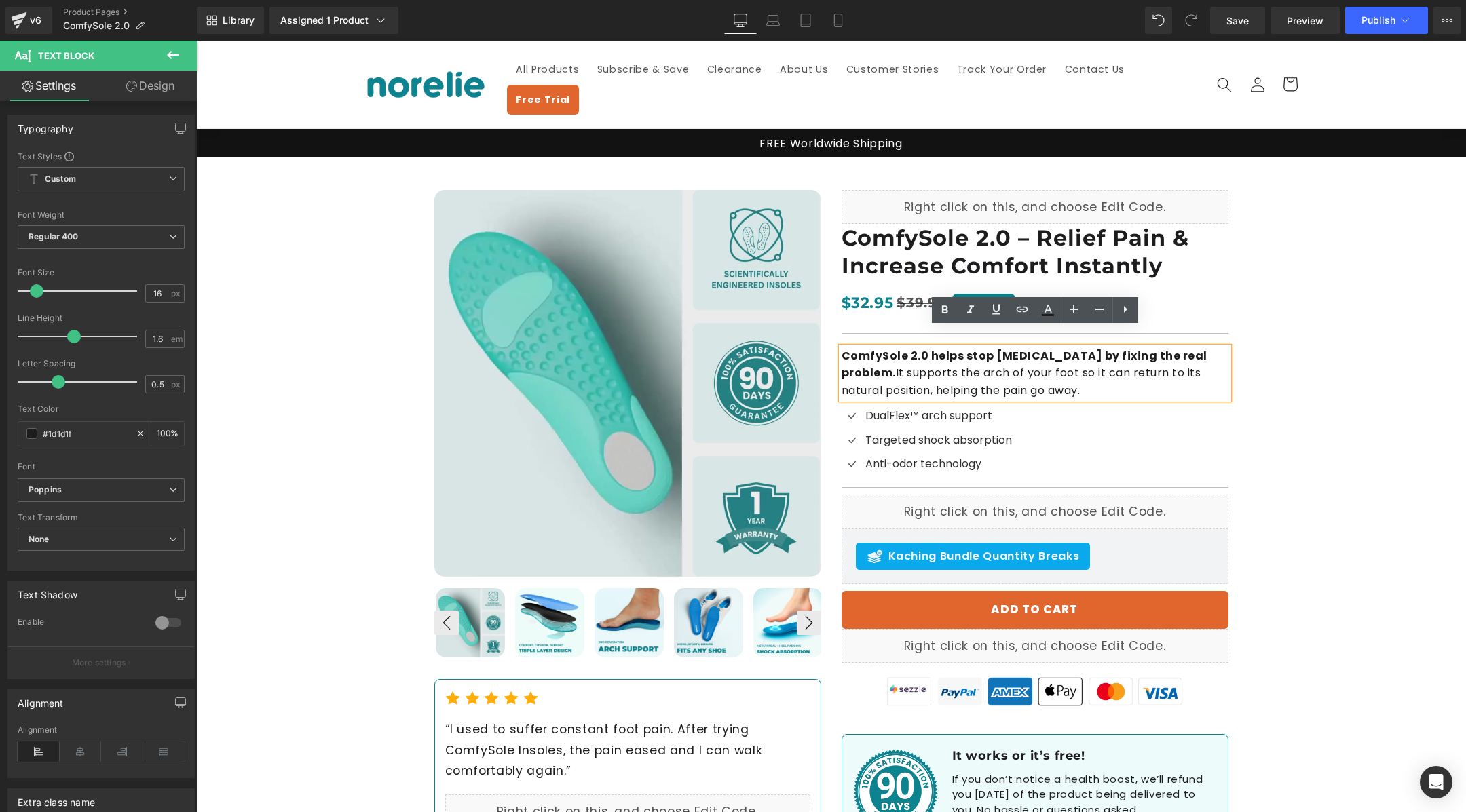
click at [1272, 378] on div "Best Seller (P) Image ‹ ›" at bounding box center [830, 513] width 1270 height 712
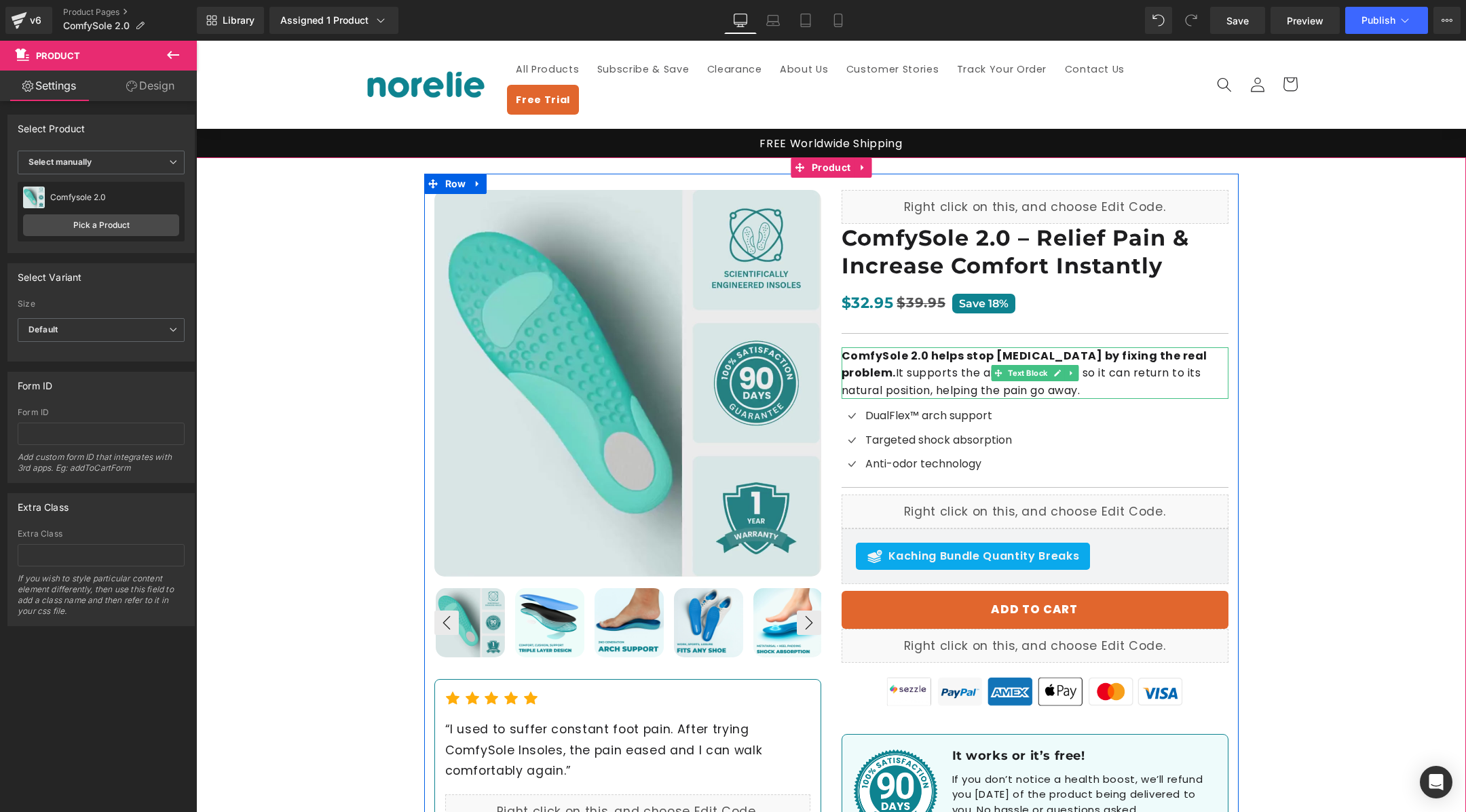
click at [953, 348] on strong "ComfySole 2.0 helps stop [MEDICAL_DATA] by fixing the real problem." at bounding box center [1024, 365] width 366 height 33
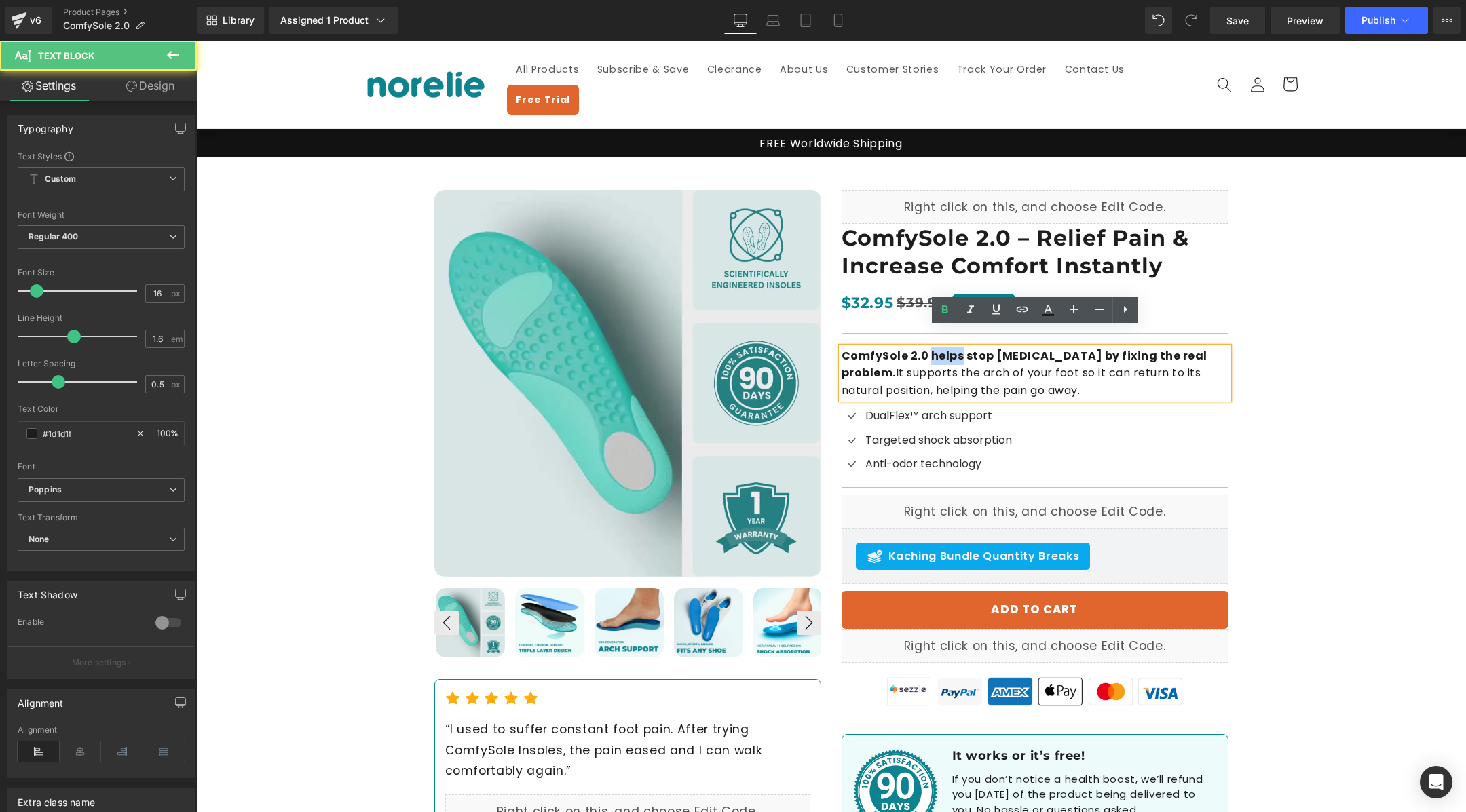
click at [953, 348] on strong "ComfySole 2.0 helps stop [MEDICAL_DATA] by fixing the real problem." at bounding box center [1024, 365] width 366 height 33
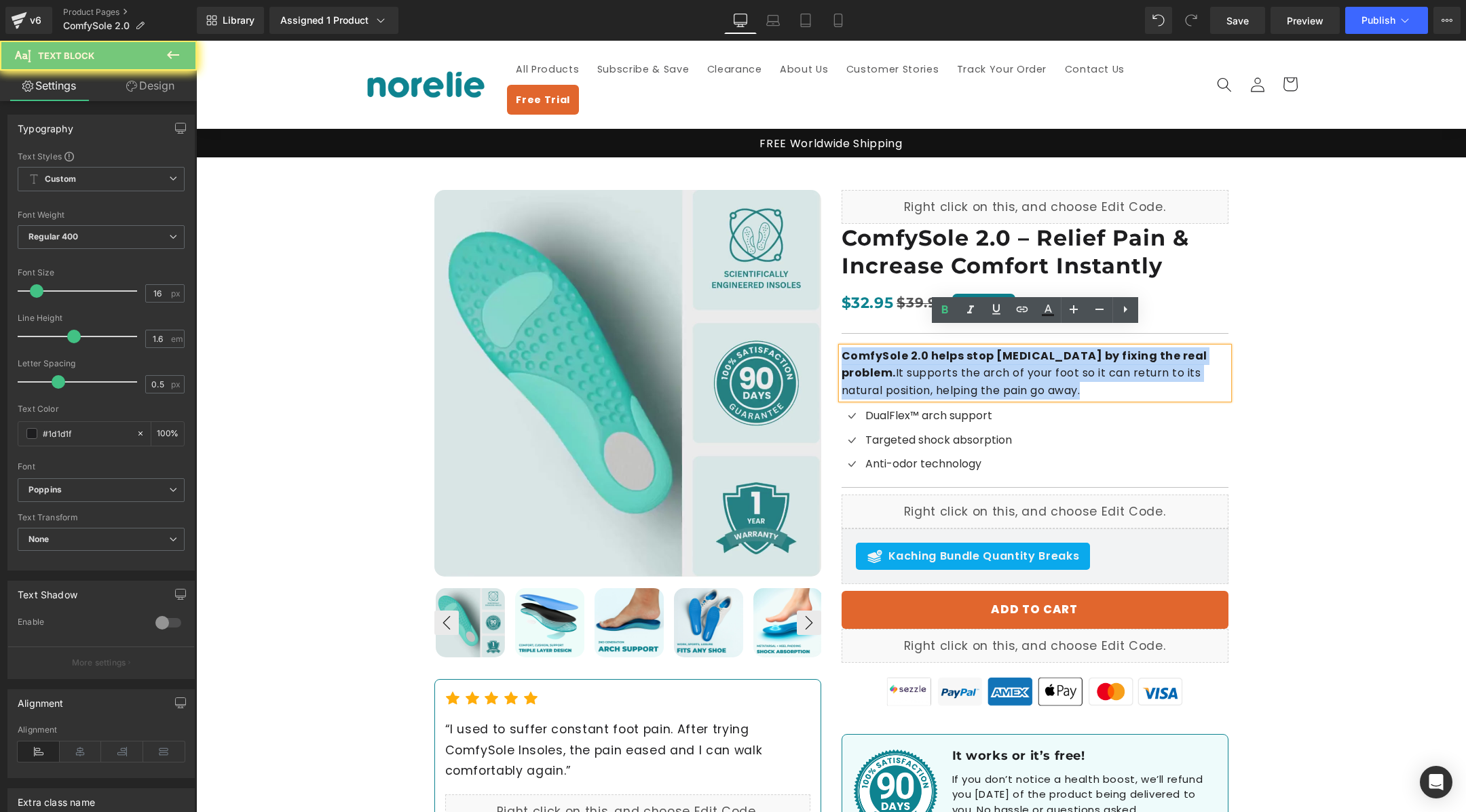
click at [953, 348] on strong "ComfySole 2.0 helps stop [MEDICAL_DATA] by fixing the real problem." at bounding box center [1024, 365] width 366 height 33
copy p "ComfySole 2.0 helps stop [MEDICAL_DATA] by fixing the real problem. It supports…"
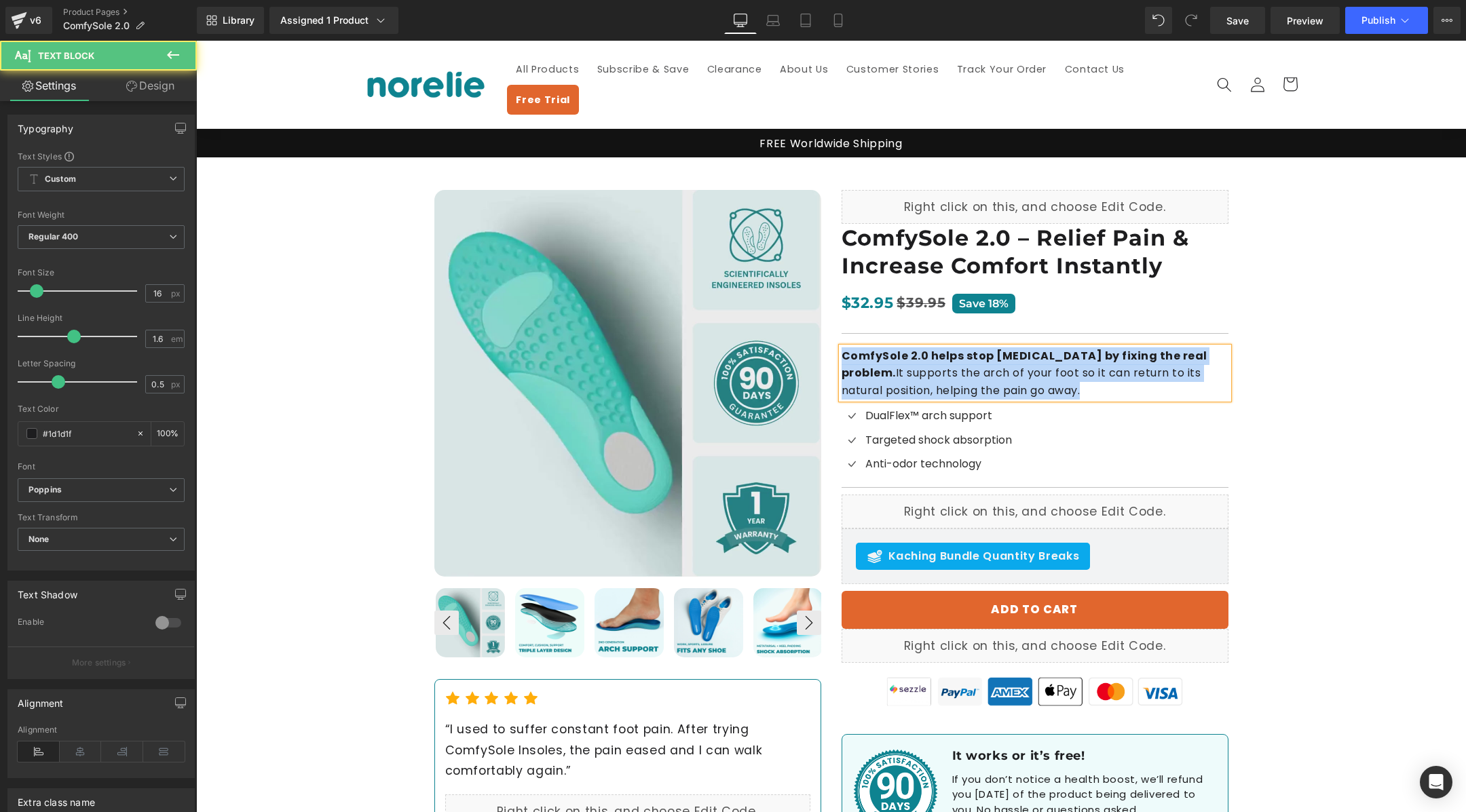
click at [935, 351] on p "ComfySole 2.0 helps stop [MEDICAL_DATA] by fixing the real problem. It supports…" at bounding box center [1035, 373] width 387 height 52
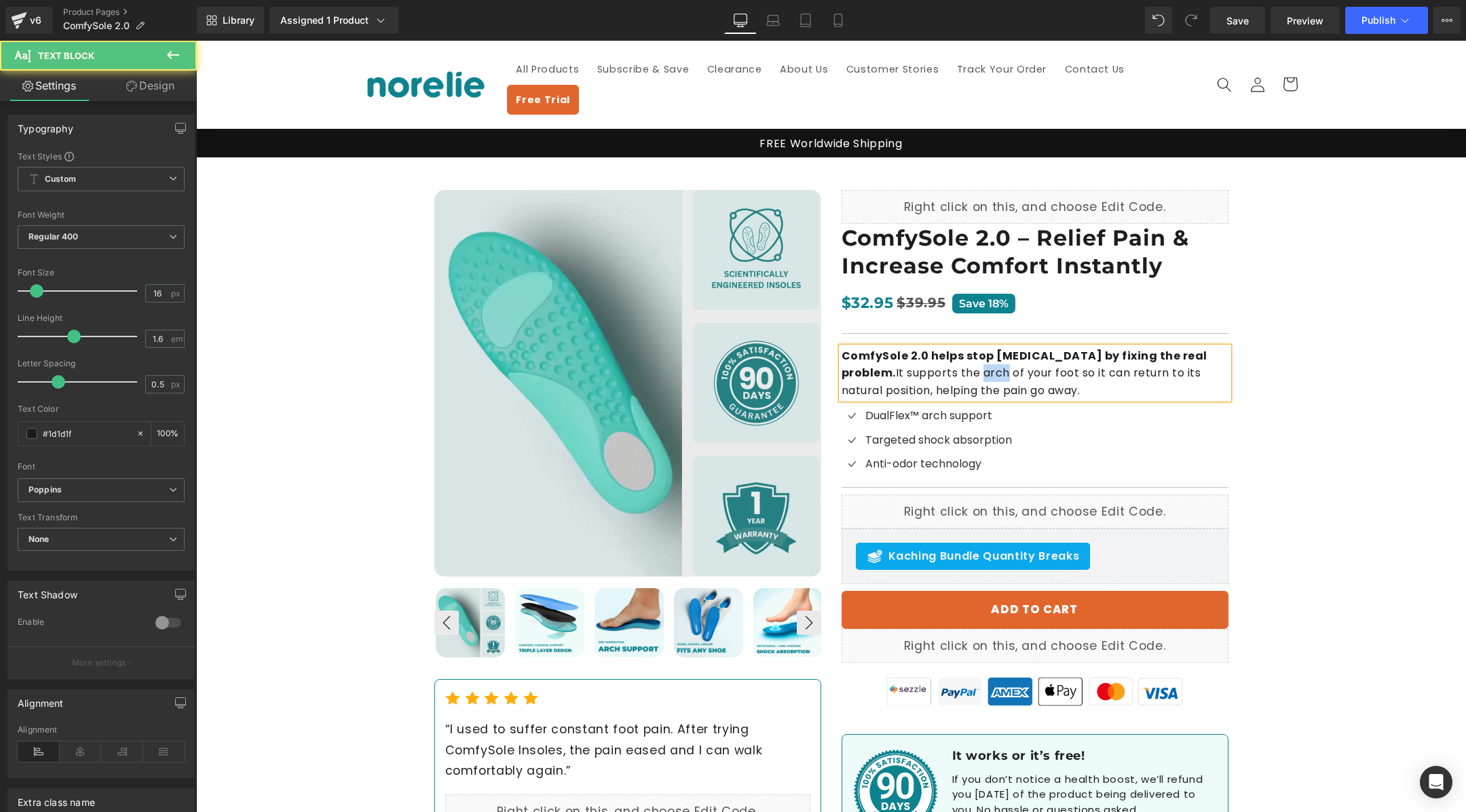
click at [935, 351] on p "ComfySole 2.0 helps stop [MEDICAL_DATA] by fixing the real problem. It supports…" at bounding box center [1035, 373] width 387 height 52
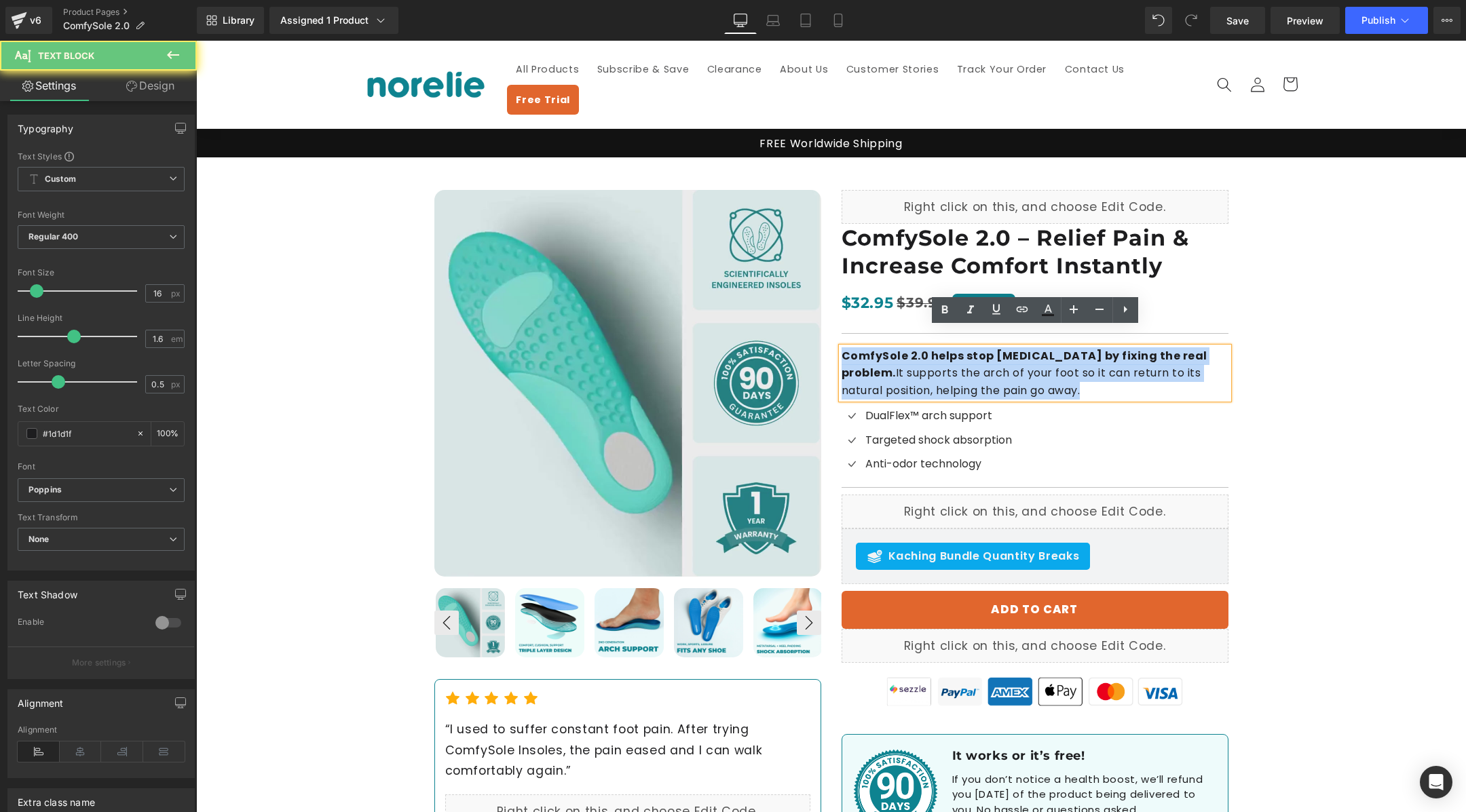
click at [935, 351] on p "ComfySole 2.0 helps stop [MEDICAL_DATA] by fixing the real problem. It supports…" at bounding box center [1035, 373] width 387 height 52
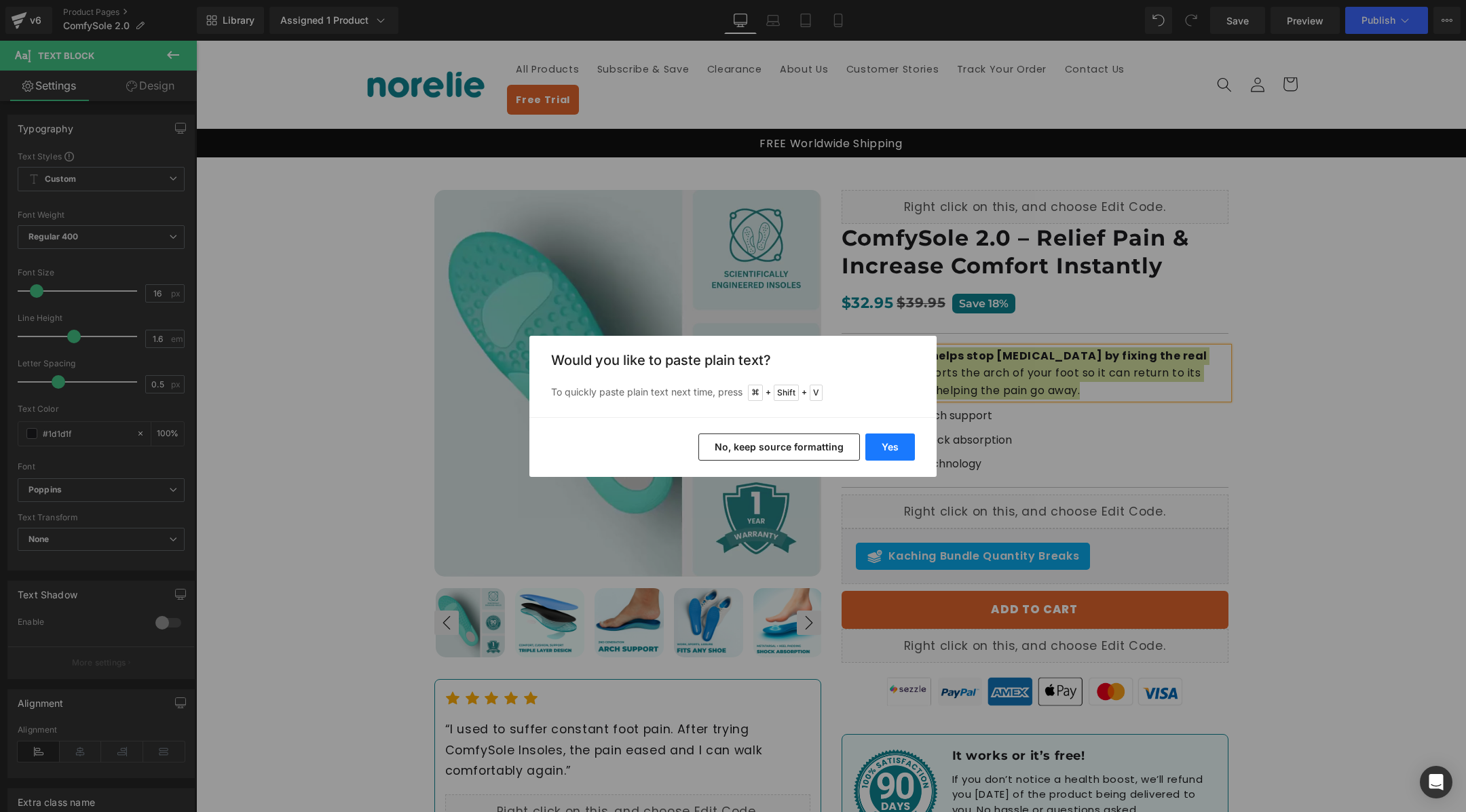
click at [879, 446] on button "Yes" at bounding box center [890, 447] width 50 height 27
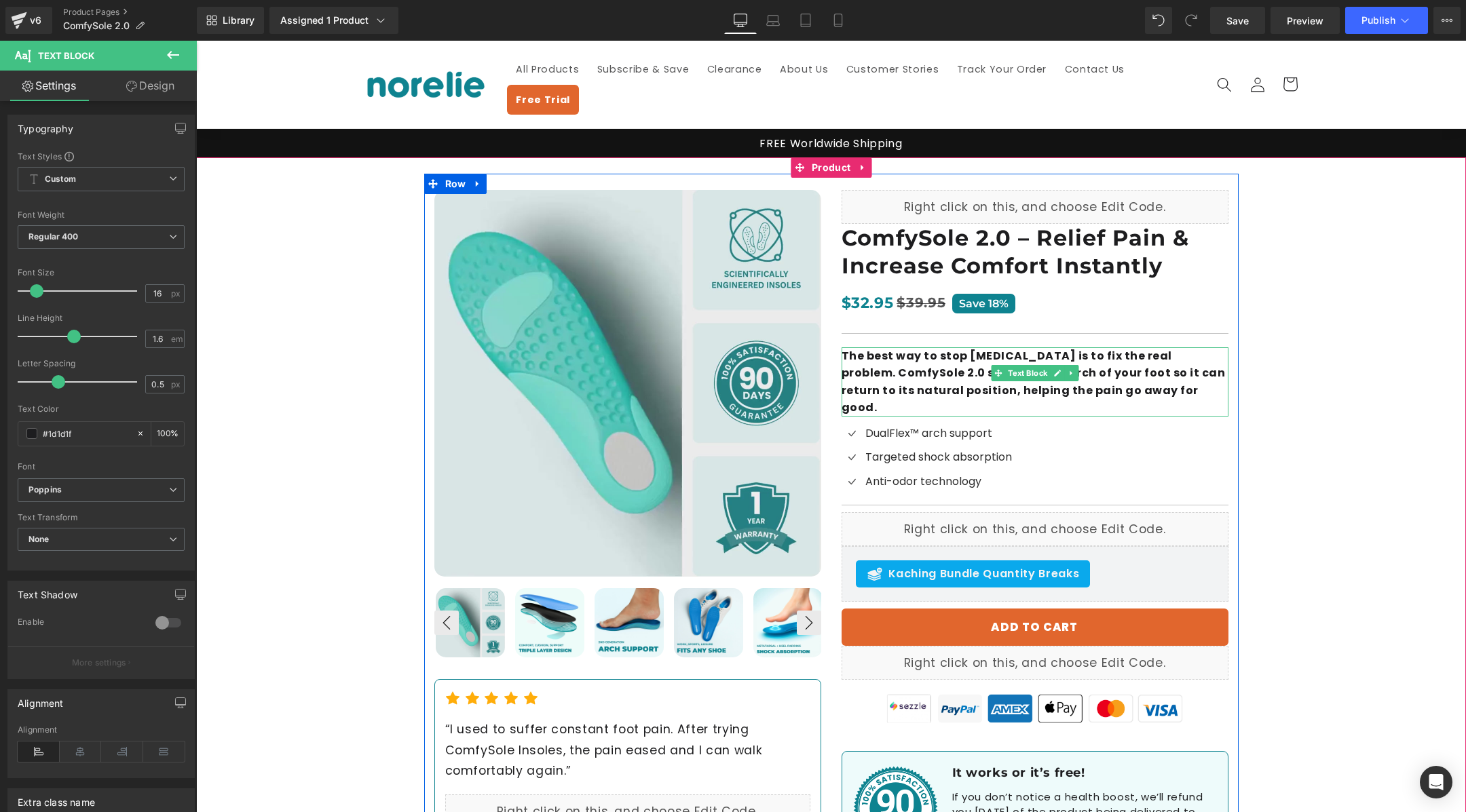
click at [925, 355] on b "The best way to stop [MEDICAL_DATA] is to fix the real problem. ComfySole 2.0 s…" at bounding box center [1033, 382] width 384 height 68
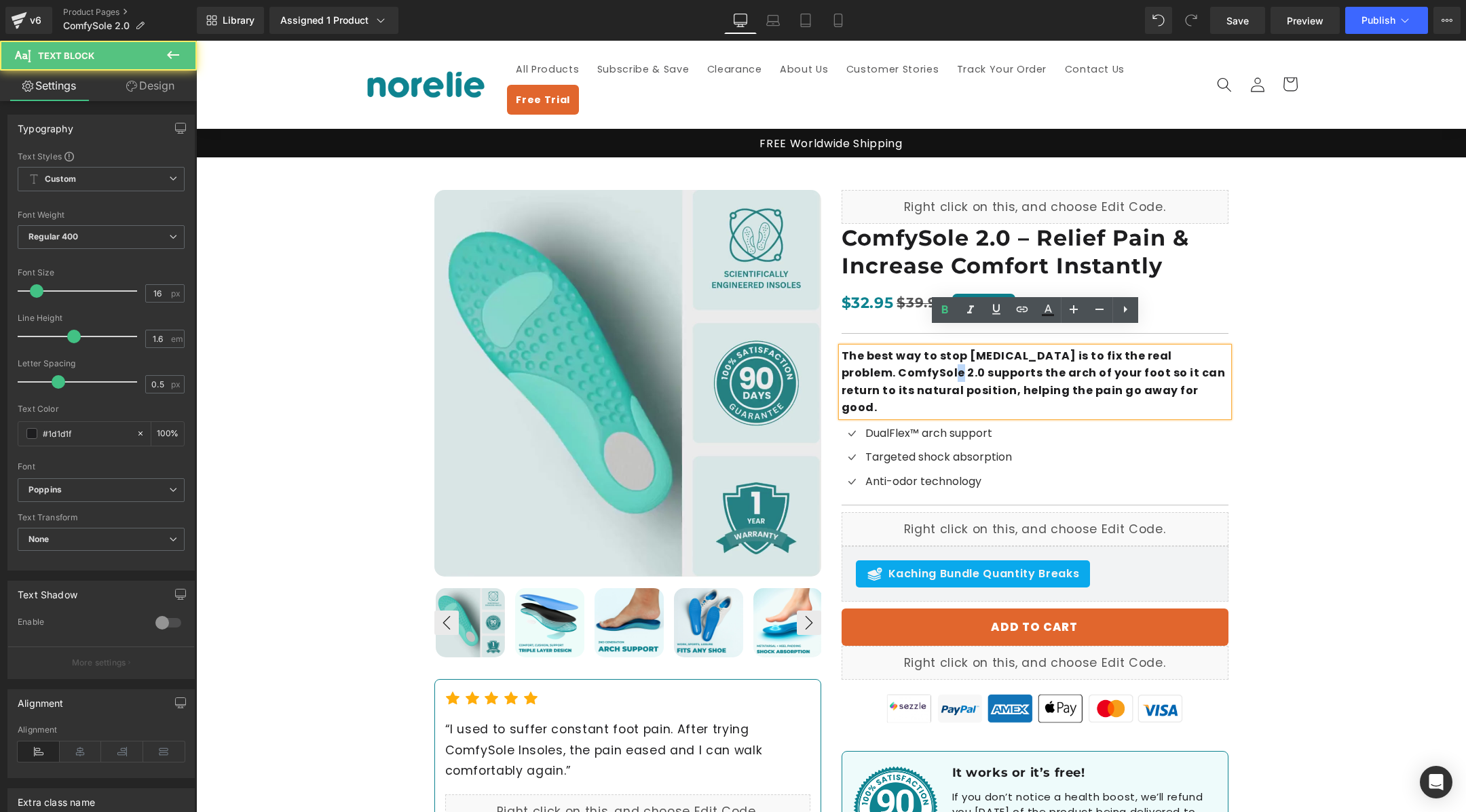
click at [925, 355] on b "The best way to stop [MEDICAL_DATA] is to fix the real problem. ComfySole 2.0 s…" at bounding box center [1033, 382] width 384 height 68
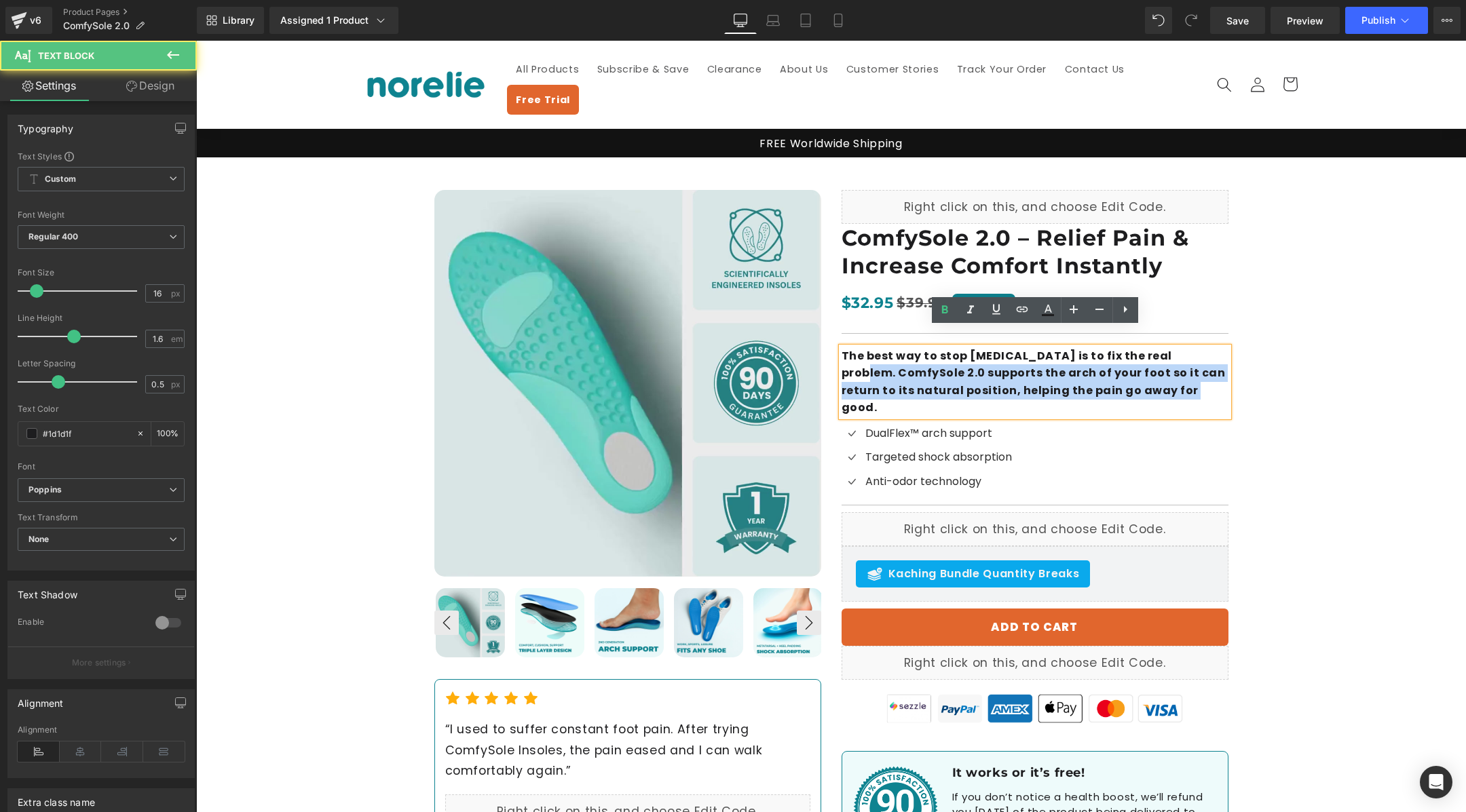
drag, startPoint x: 1151, startPoint y: 372, endPoint x: 844, endPoint y: 354, distance: 307.5
click at [844, 354] on p "The best way to stop [MEDICAL_DATA] is to fix the real problem. ComfySole 2.0 s…" at bounding box center [1035, 382] width 387 height 69
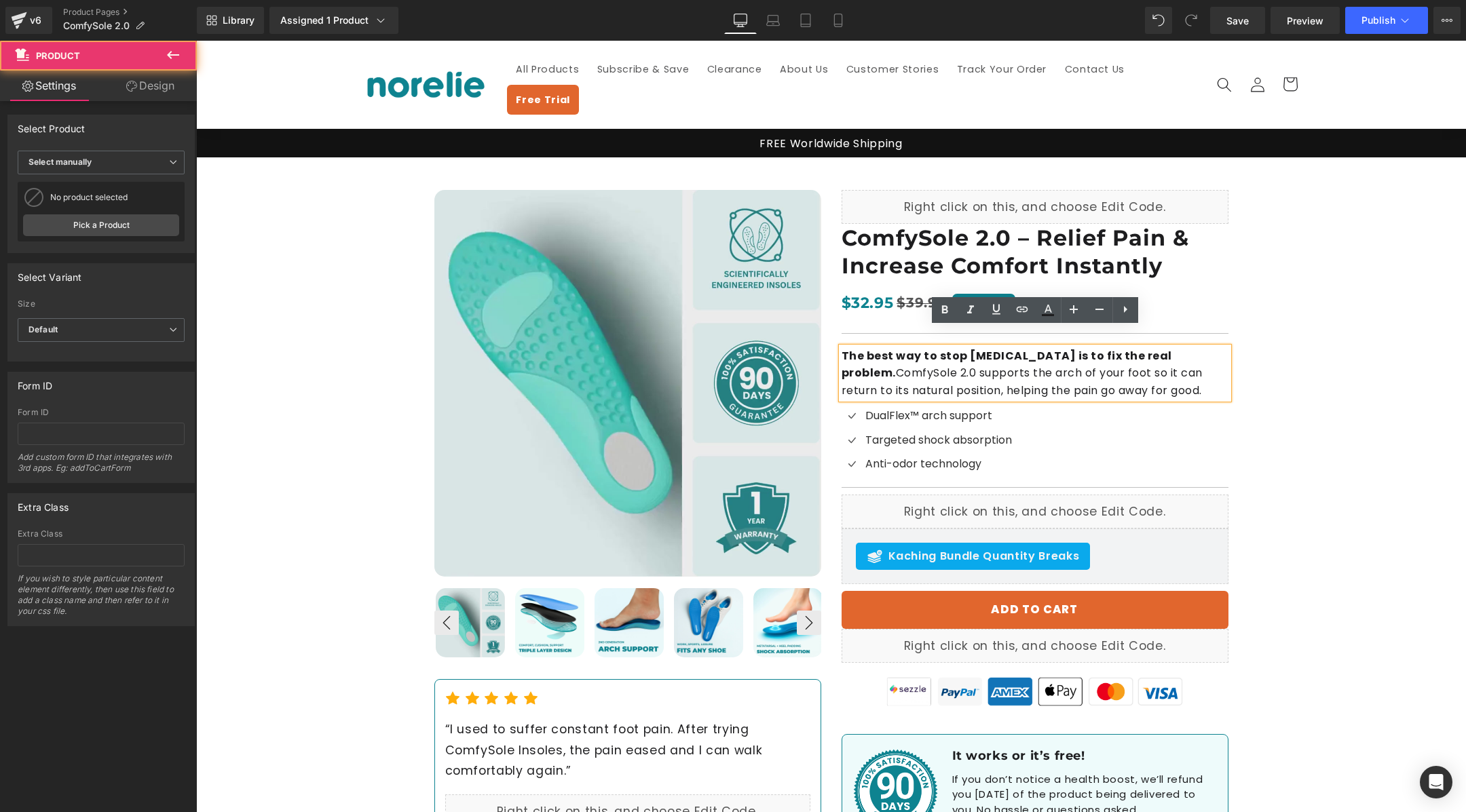
click at [1325, 386] on div "Best Seller (P) Image ‹ ›" at bounding box center [830, 513] width 1270 height 712
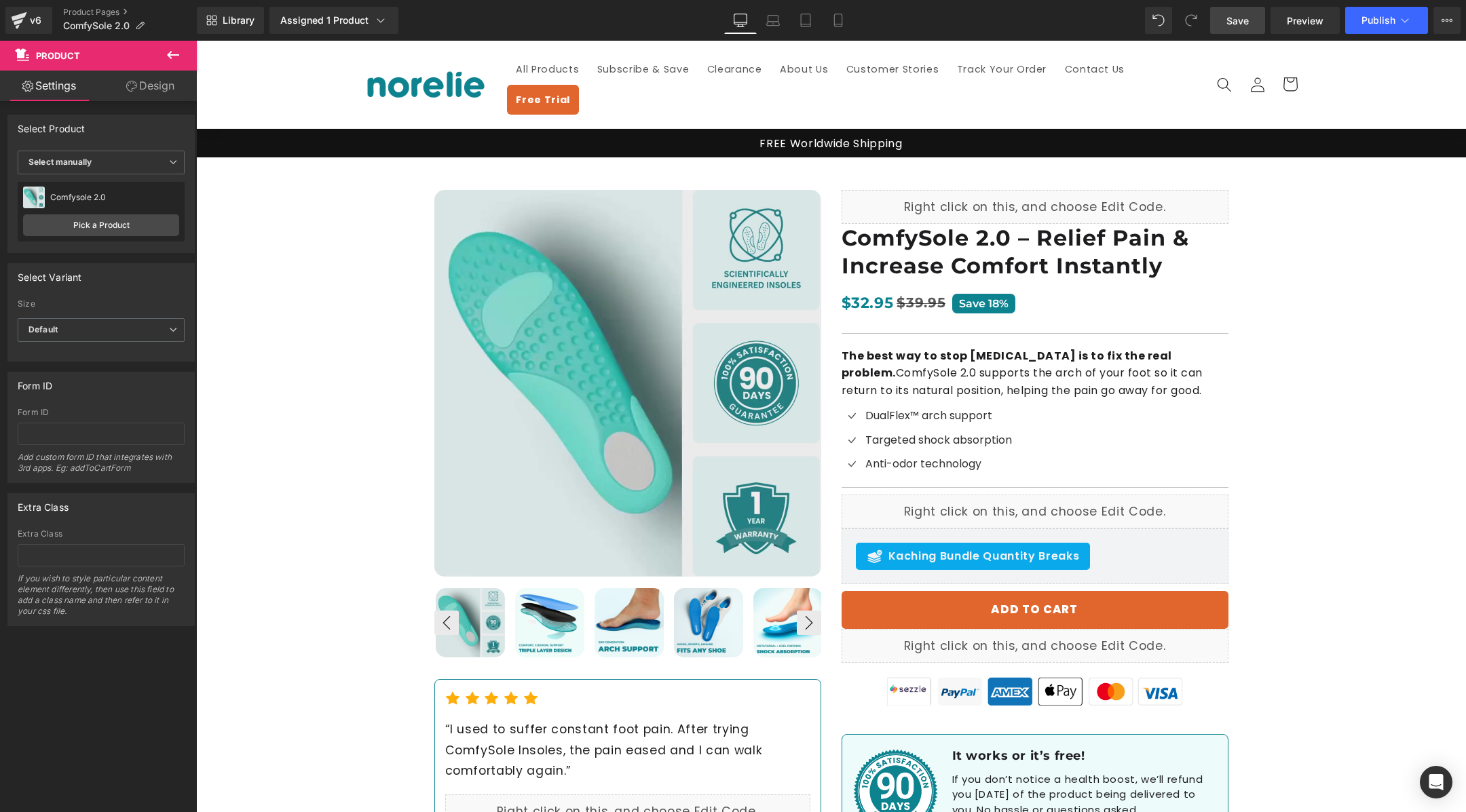
click at [1247, 17] on span "Save" at bounding box center [1238, 21] width 22 height 14
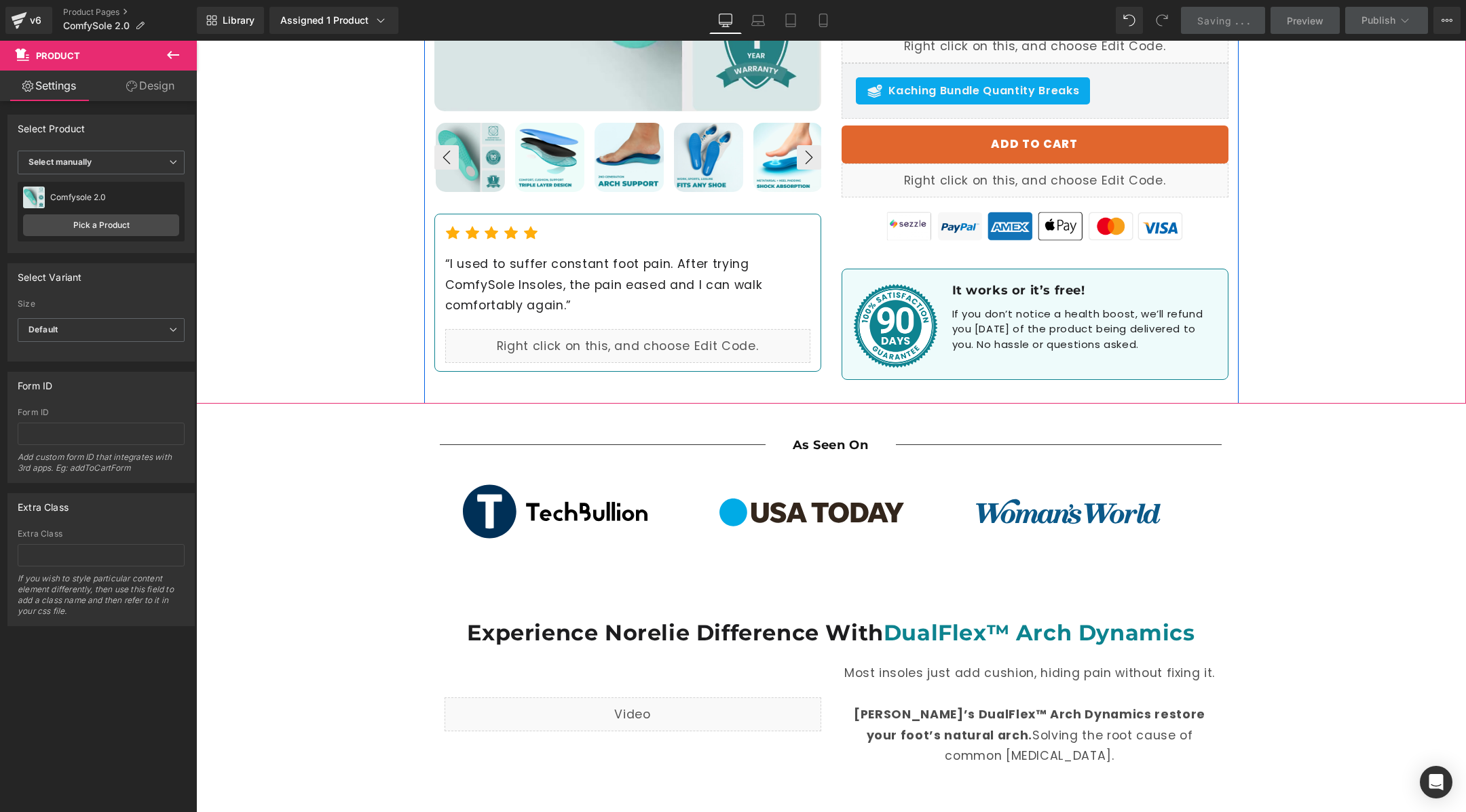
scroll to position [466, 0]
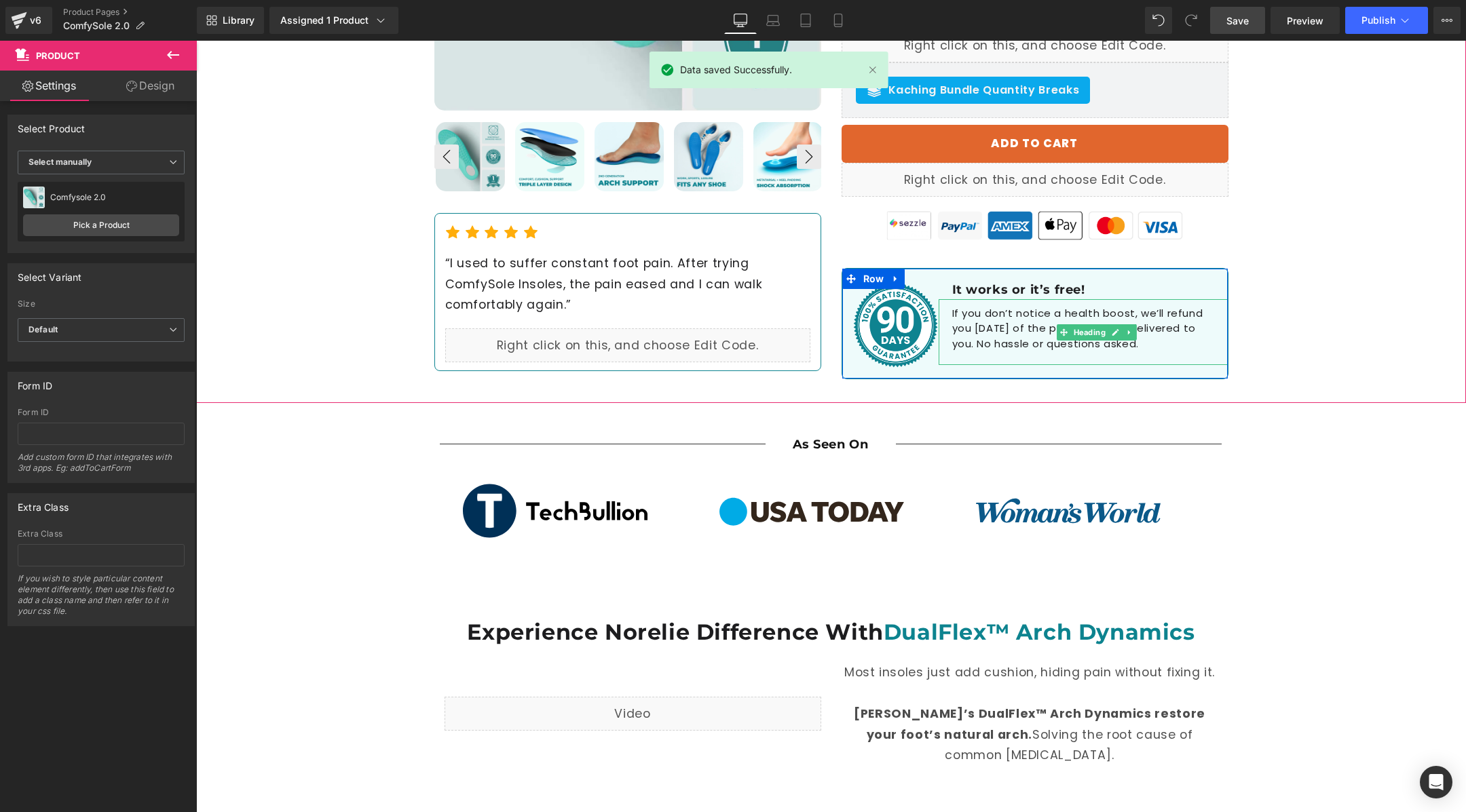
click at [995, 306] on h1 "If you don’t notice a health boost, we’ll refund you [DATE] of the product bein…" at bounding box center [1083, 329] width 262 height 46
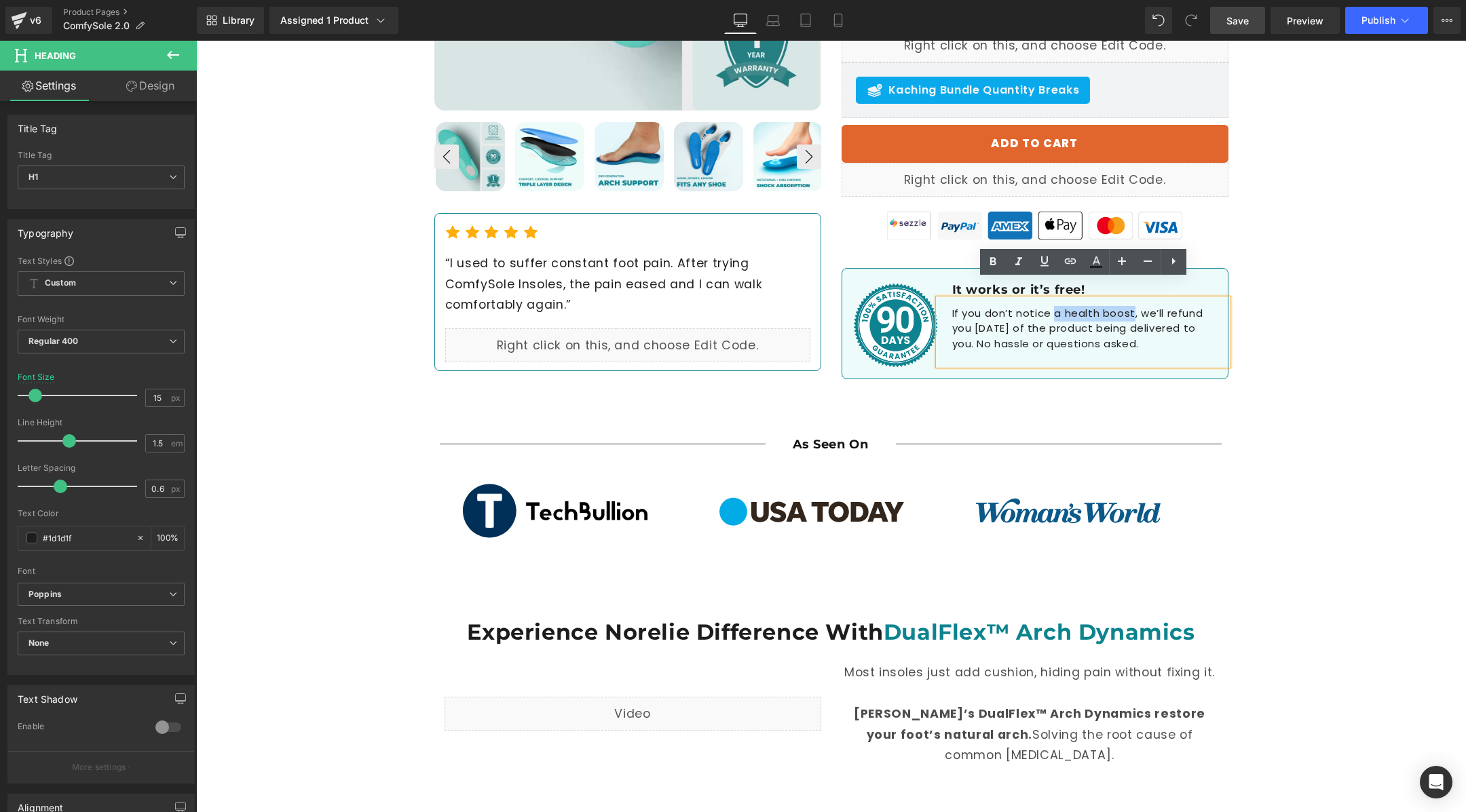
drag, startPoint x: 1130, startPoint y: 293, endPoint x: 1053, endPoint y: 293, distance: 77.0
click at [1053, 306] on h1 "If you don’t notice a health boost, we’ll refund you [DATE] of the product bein…" at bounding box center [1083, 329] width 262 height 46
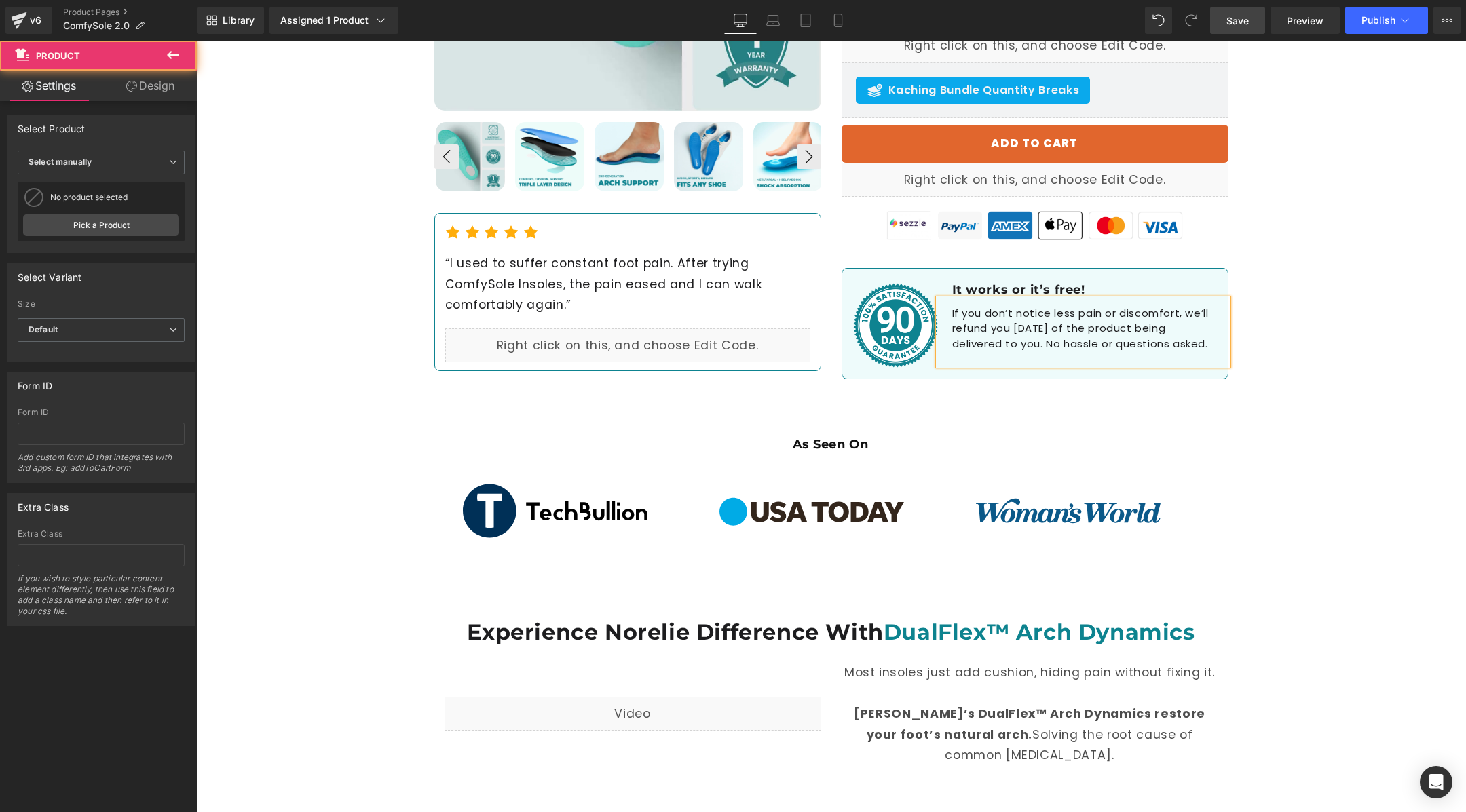
click at [1292, 322] on div "Best Seller (P) Image ‹ ›" at bounding box center [830, 47] width 1270 height 712
click at [1237, 19] on span "Save" at bounding box center [1238, 21] width 22 height 14
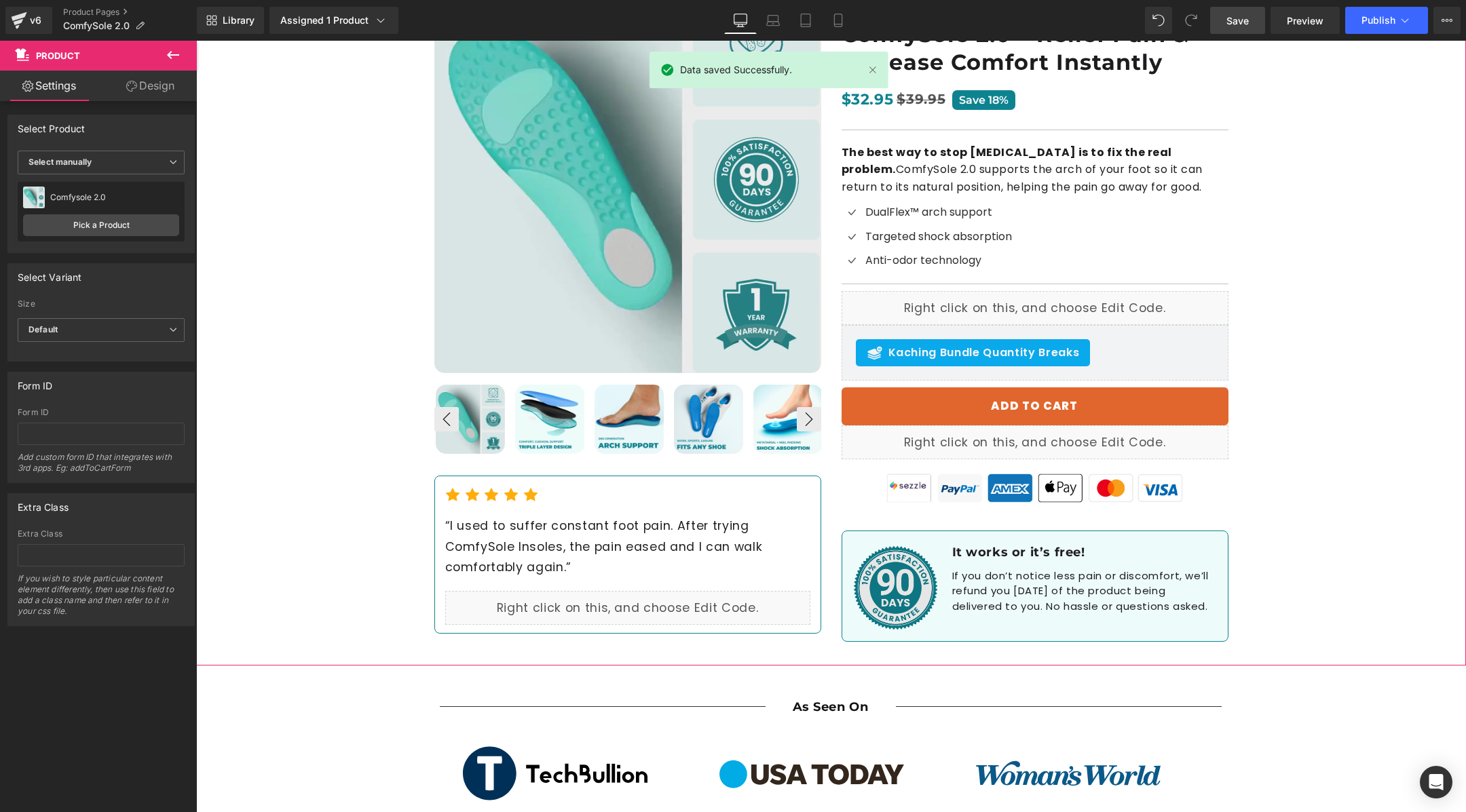
scroll to position [202, 0]
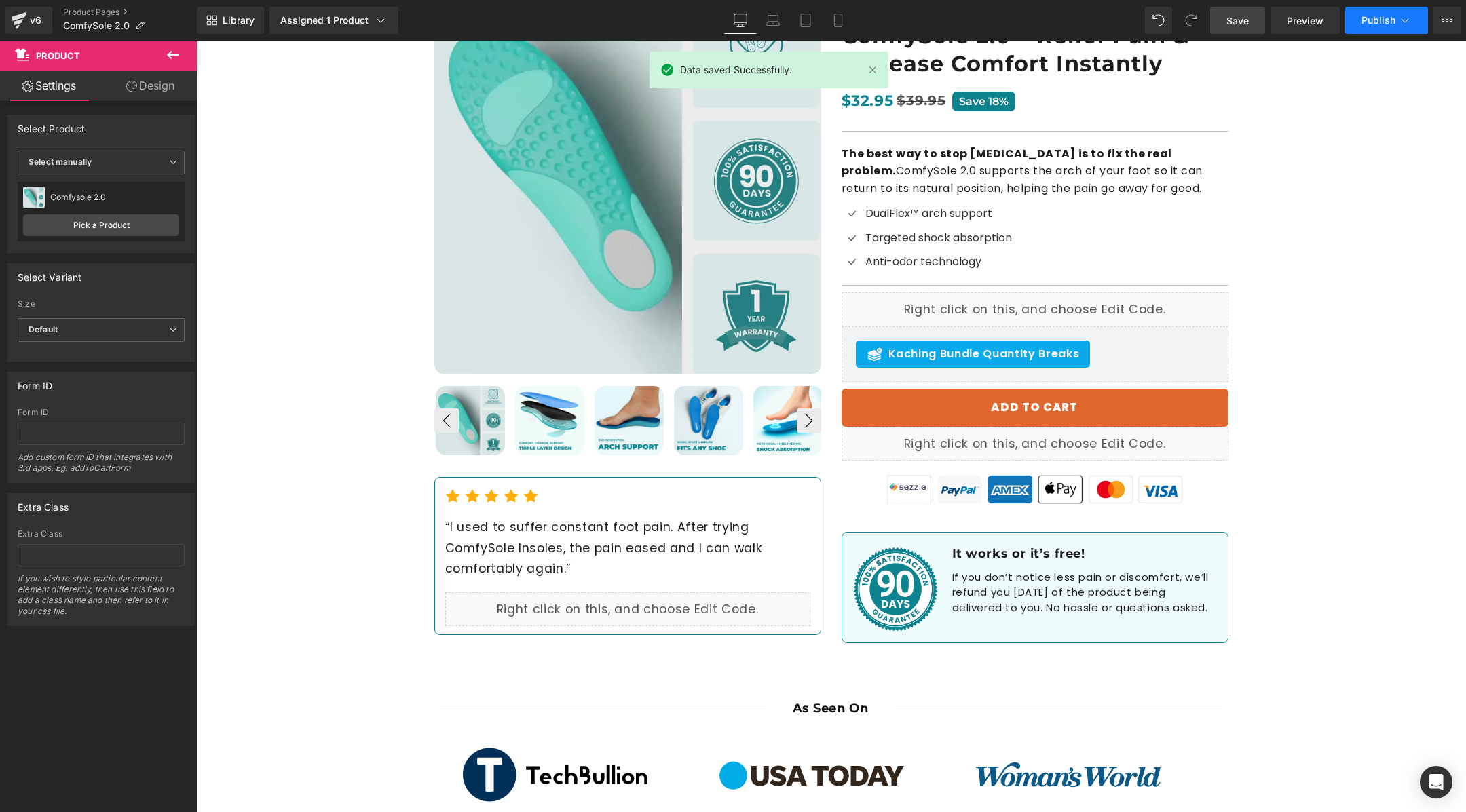
click at [1370, 23] on span "Publish" at bounding box center [1378, 21] width 34 height 11
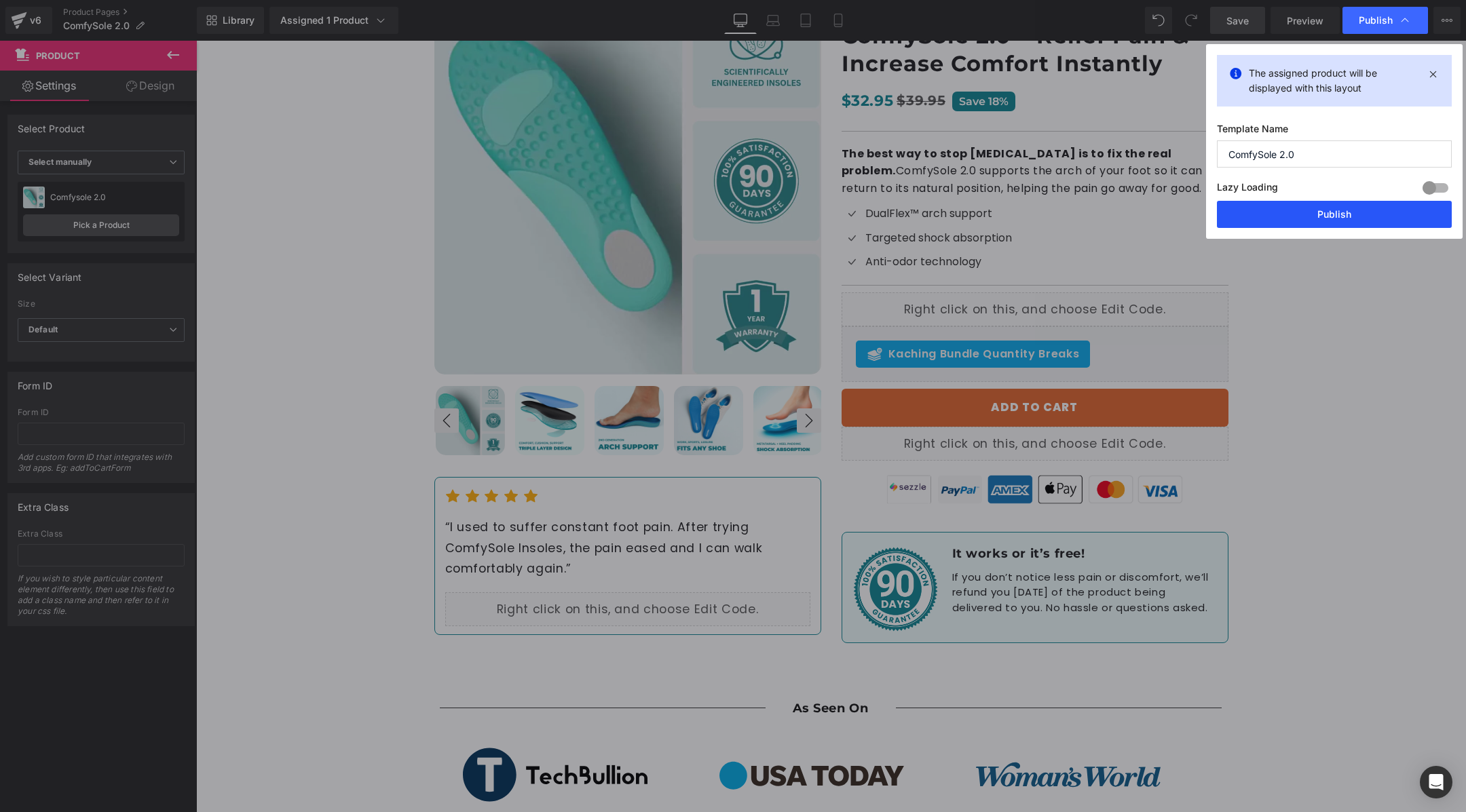
drag, startPoint x: 1370, startPoint y: 220, endPoint x: 789, endPoint y: 260, distance: 582.4
click at [1370, 220] on button "Publish" at bounding box center [1335, 215] width 235 height 27
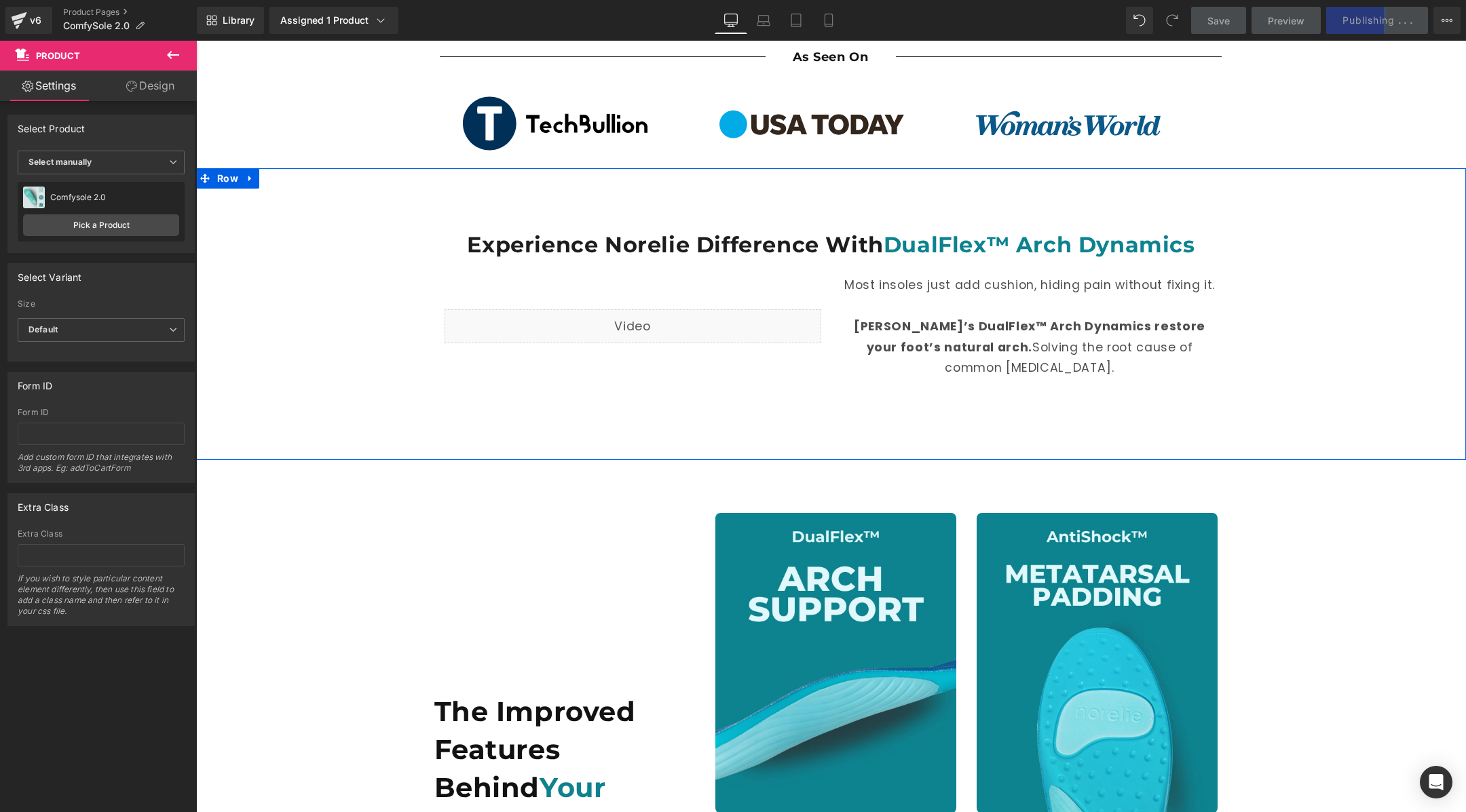
scroll to position [855, 0]
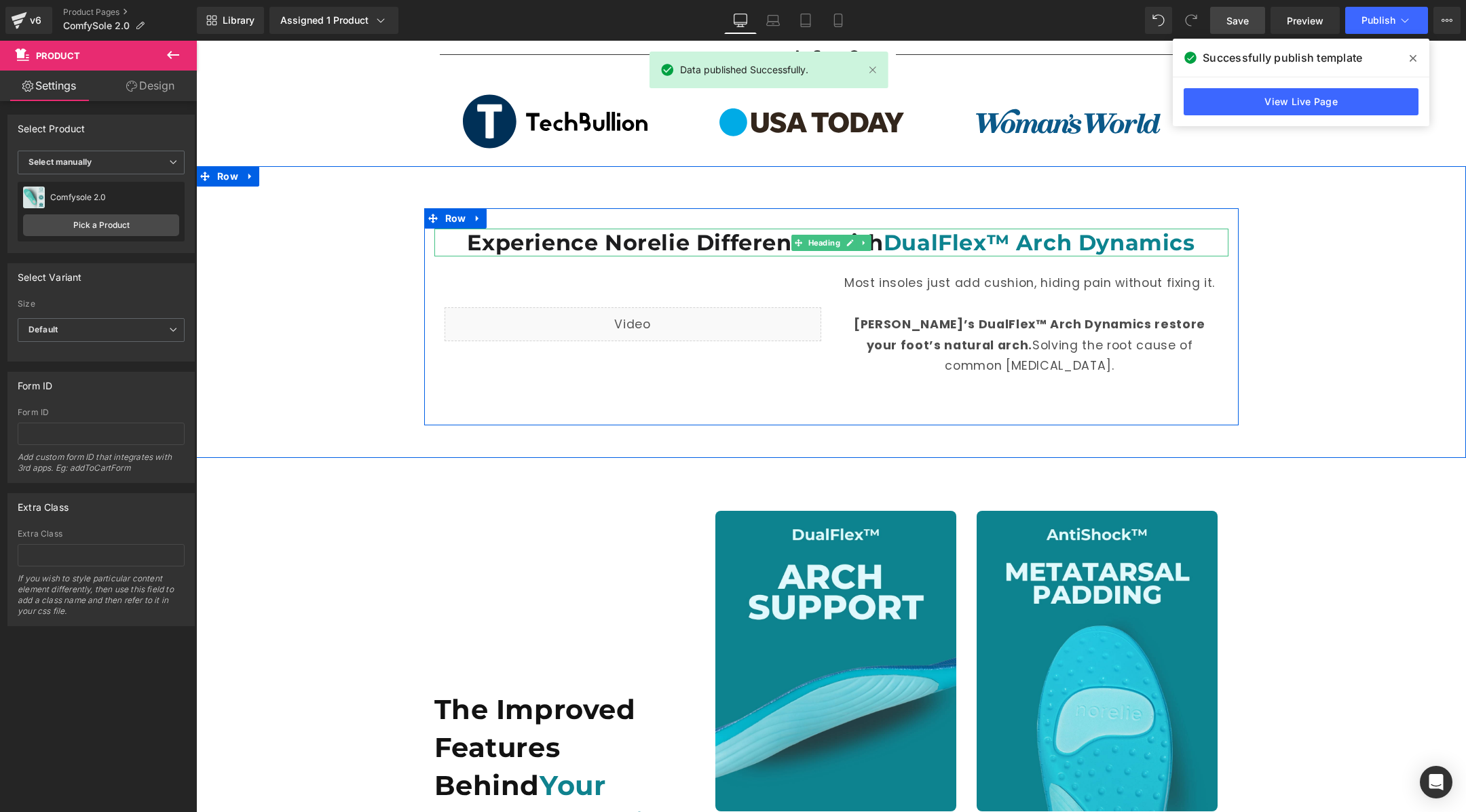
click at [604, 229] on h1 "Experience Norelie Difference With DualFlex™ Arch Dynamics" at bounding box center [831, 243] width 794 height 28
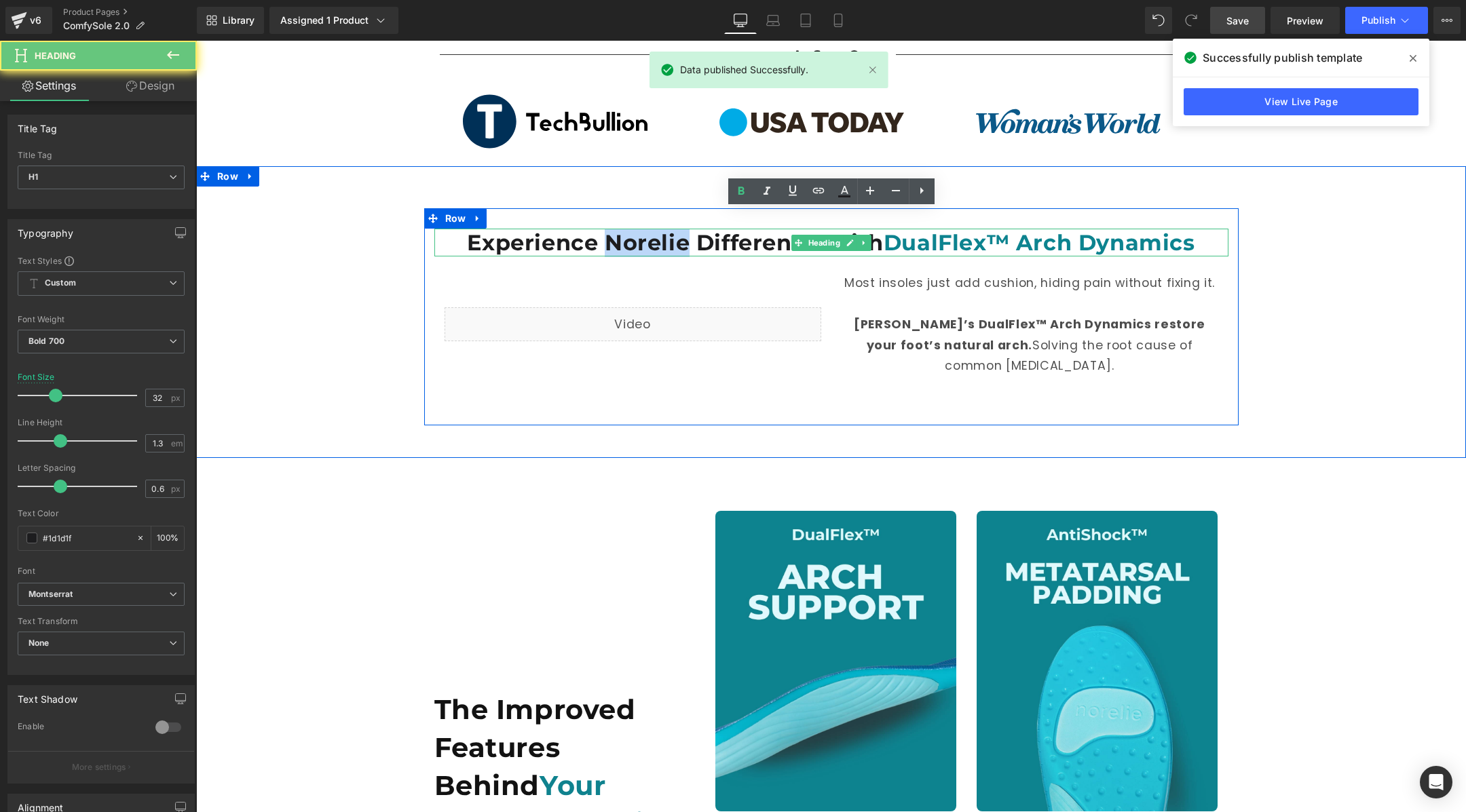
click at [604, 229] on h1 "Experience Norelie Difference With DualFlex™ Arch Dynamics" at bounding box center [831, 243] width 794 height 28
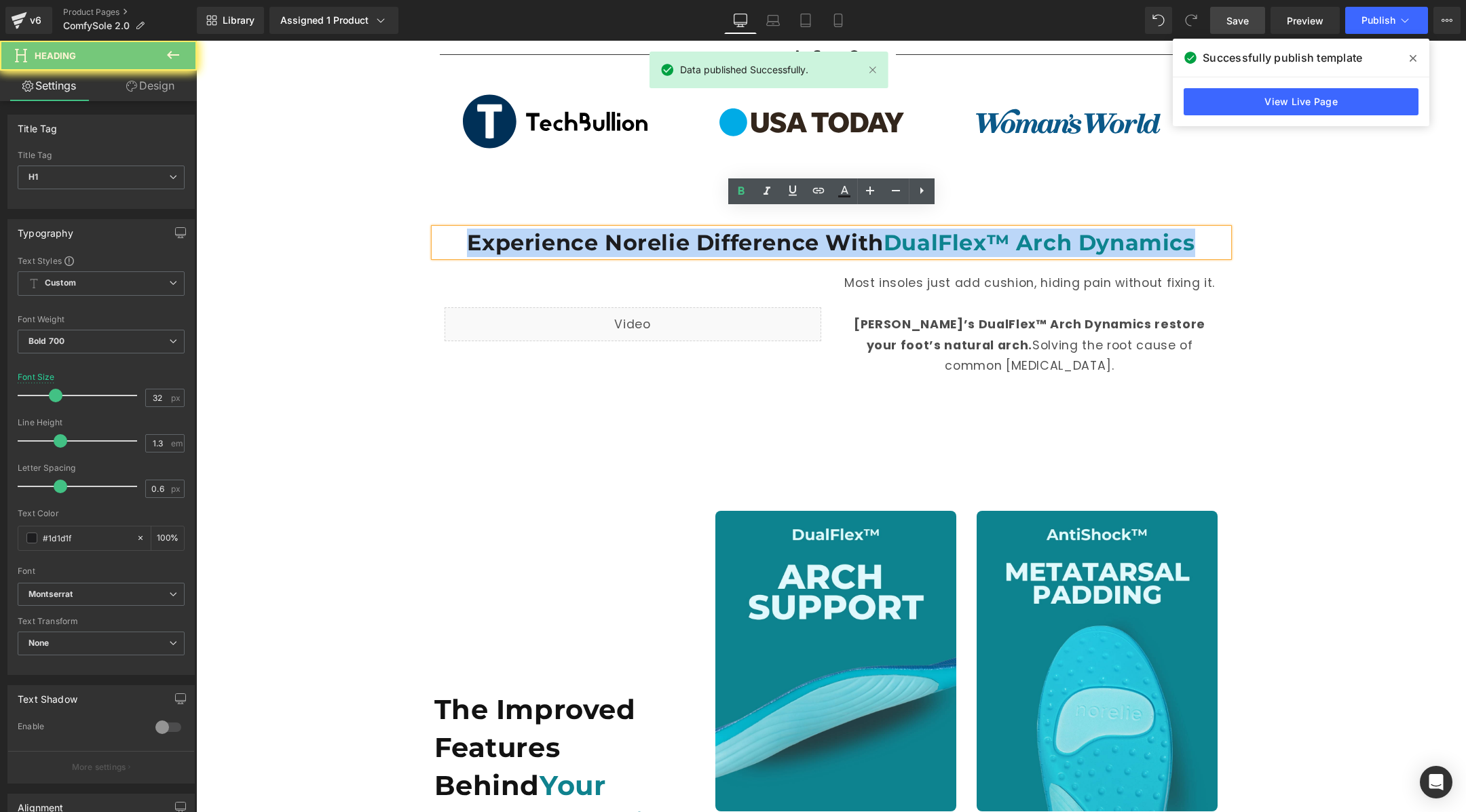
click at [604, 229] on h1 "Experience Norelie Difference With DualFlex™ Arch Dynamics" at bounding box center [831, 243] width 794 height 28
copy h1 "Experience Norelie Difference With DualFlex™ Arch Dynamics"
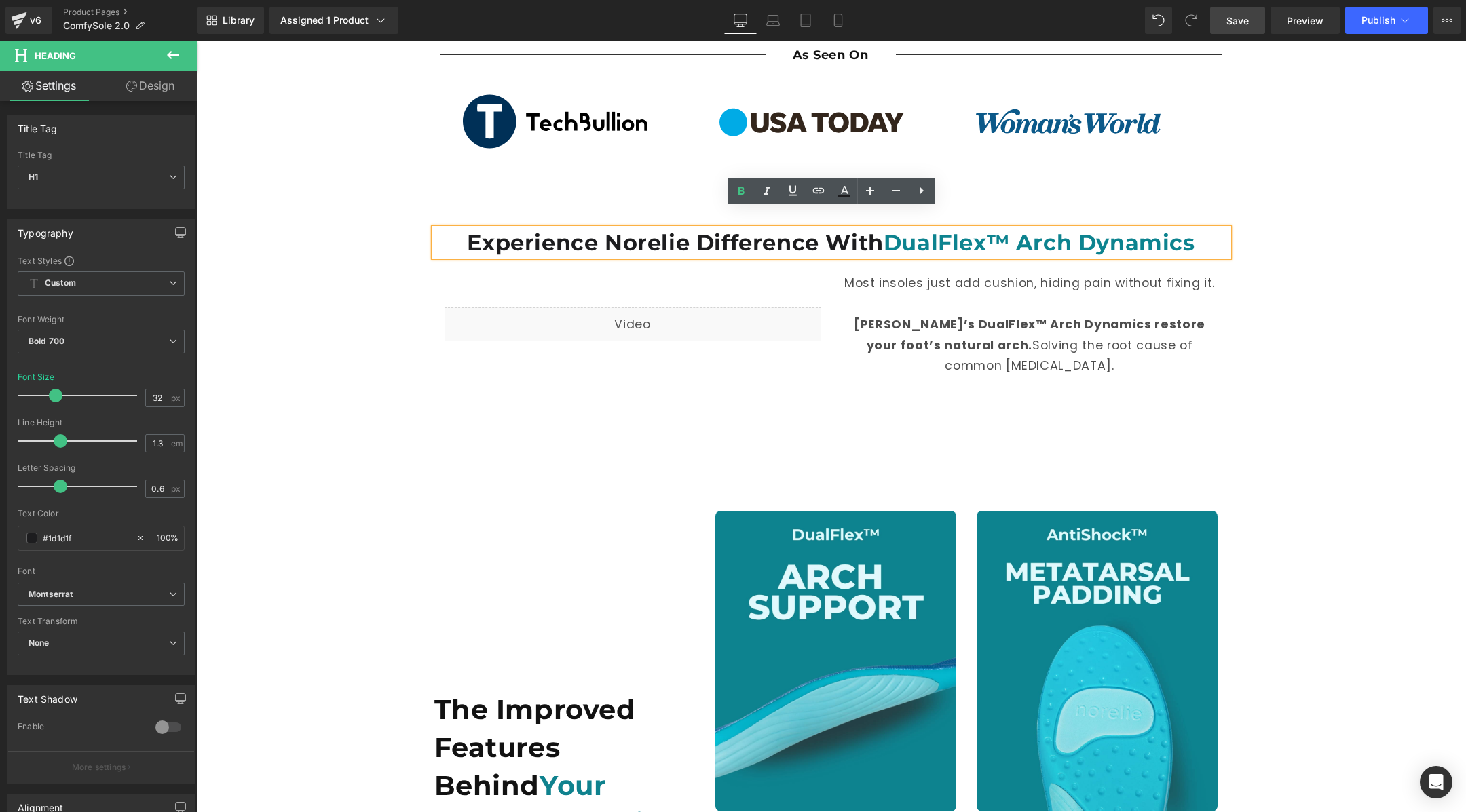
click at [594, 229] on h1 "Experience Norelie Difference With DualFlex™ Arch Dynamics" at bounding box center [831, 243] width 794 height 28
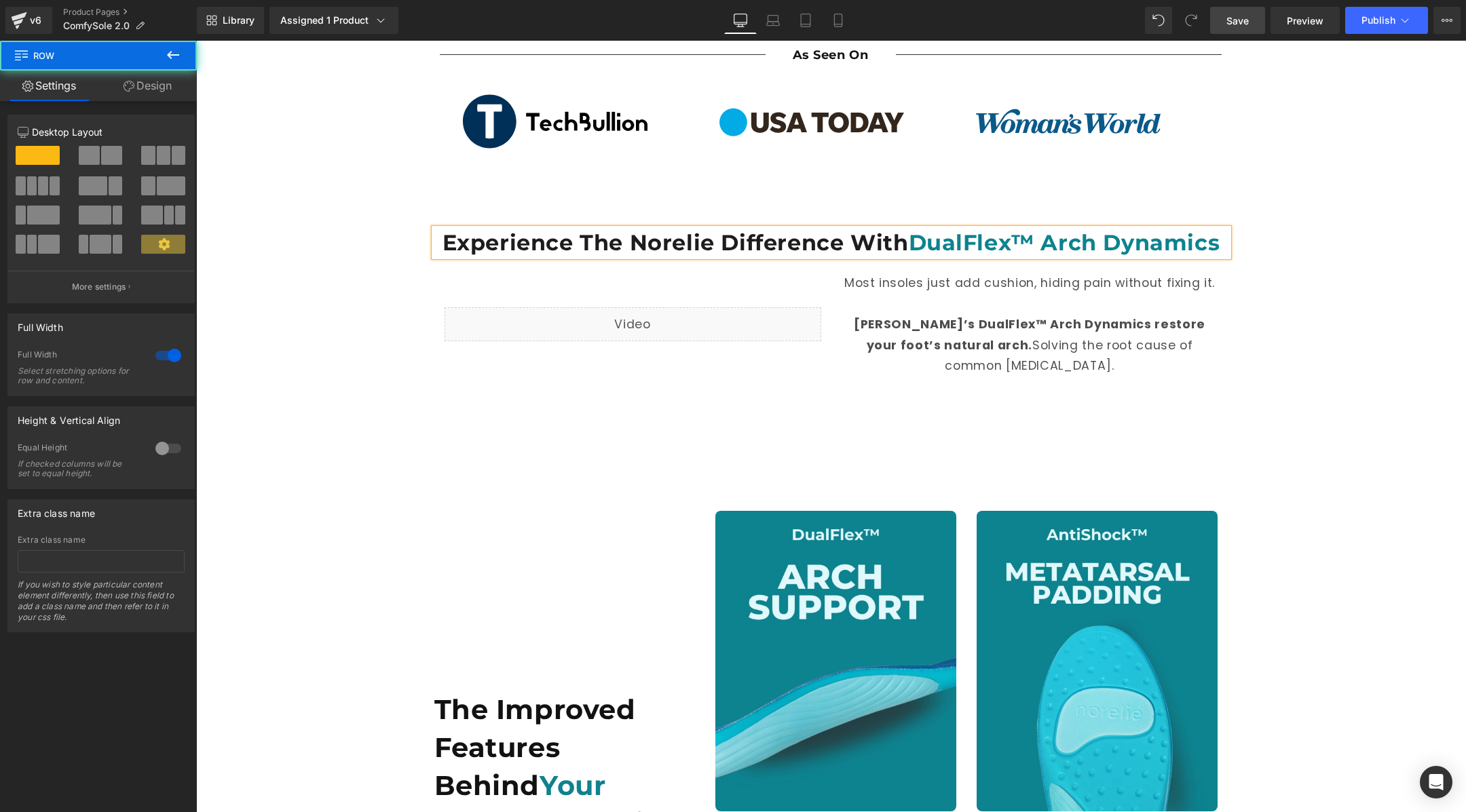
click at [1305, 297] on div "Experience The Norelie Difference With DualFlex™ Arch Dynamics Heading Liquid M…" at bounding box center [830, 305] width 1270 height 239
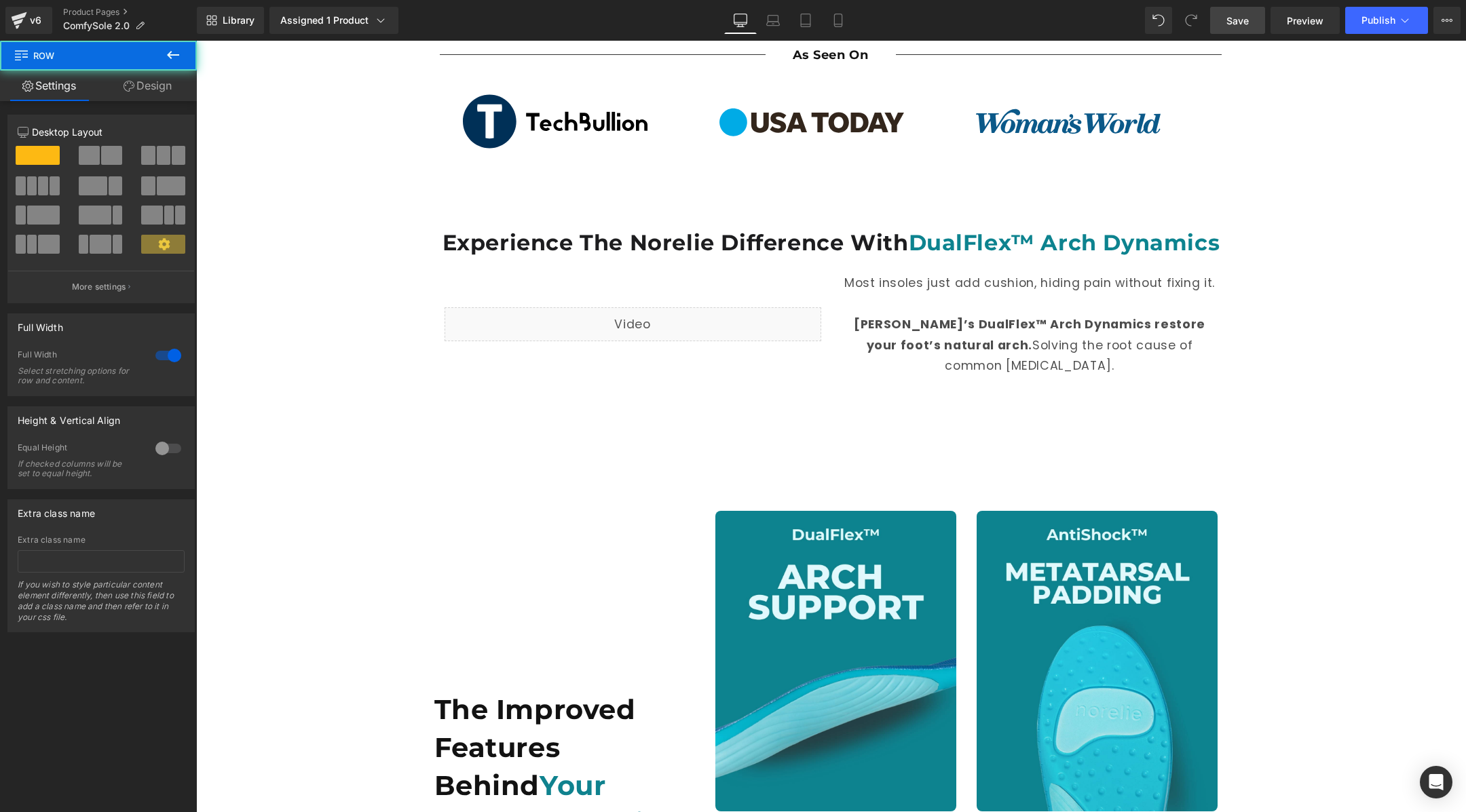
click at [1228, 21] on span "Save" at bounding box center [1238, 21] width 22 height 14
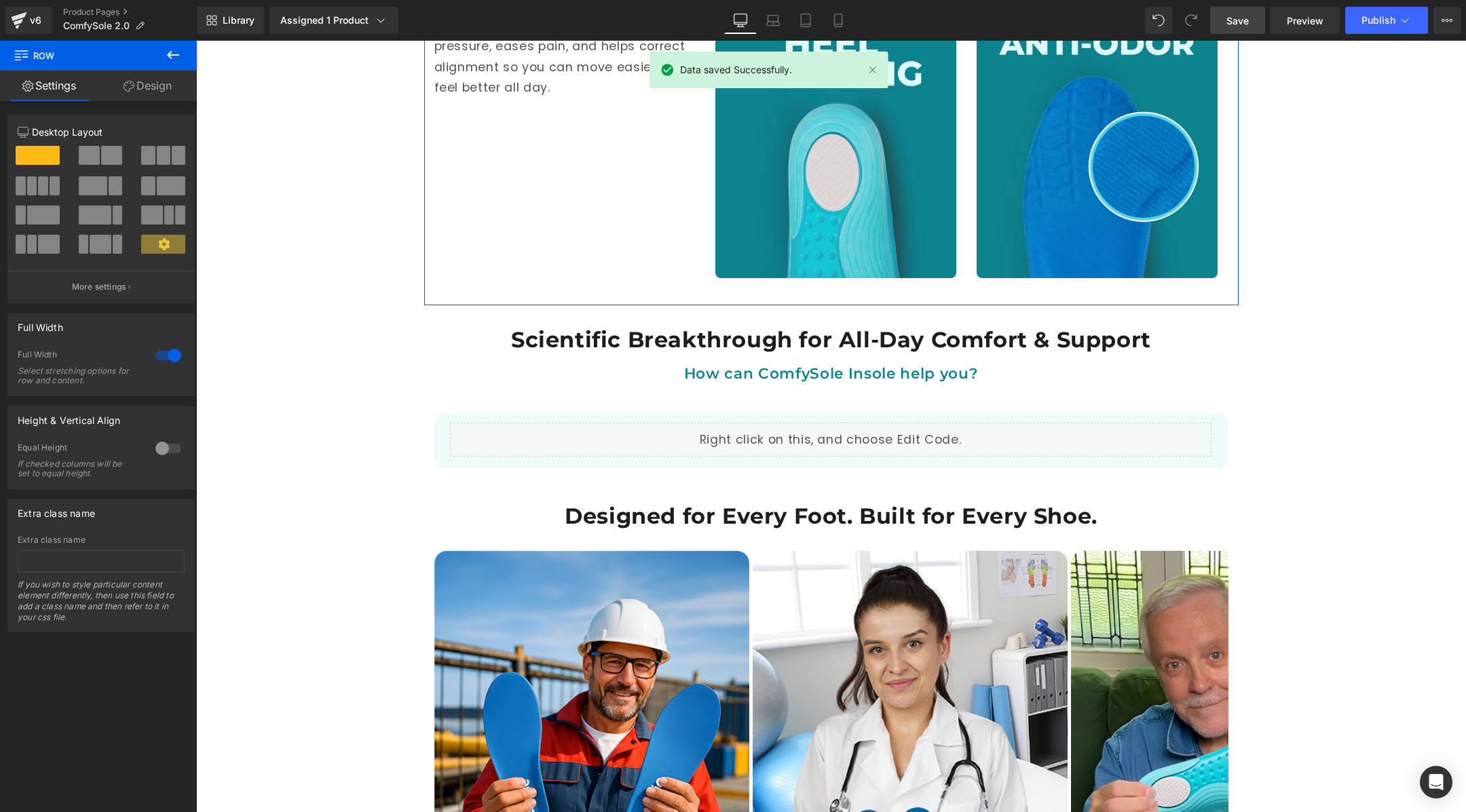
scroll to position [1723, 0]
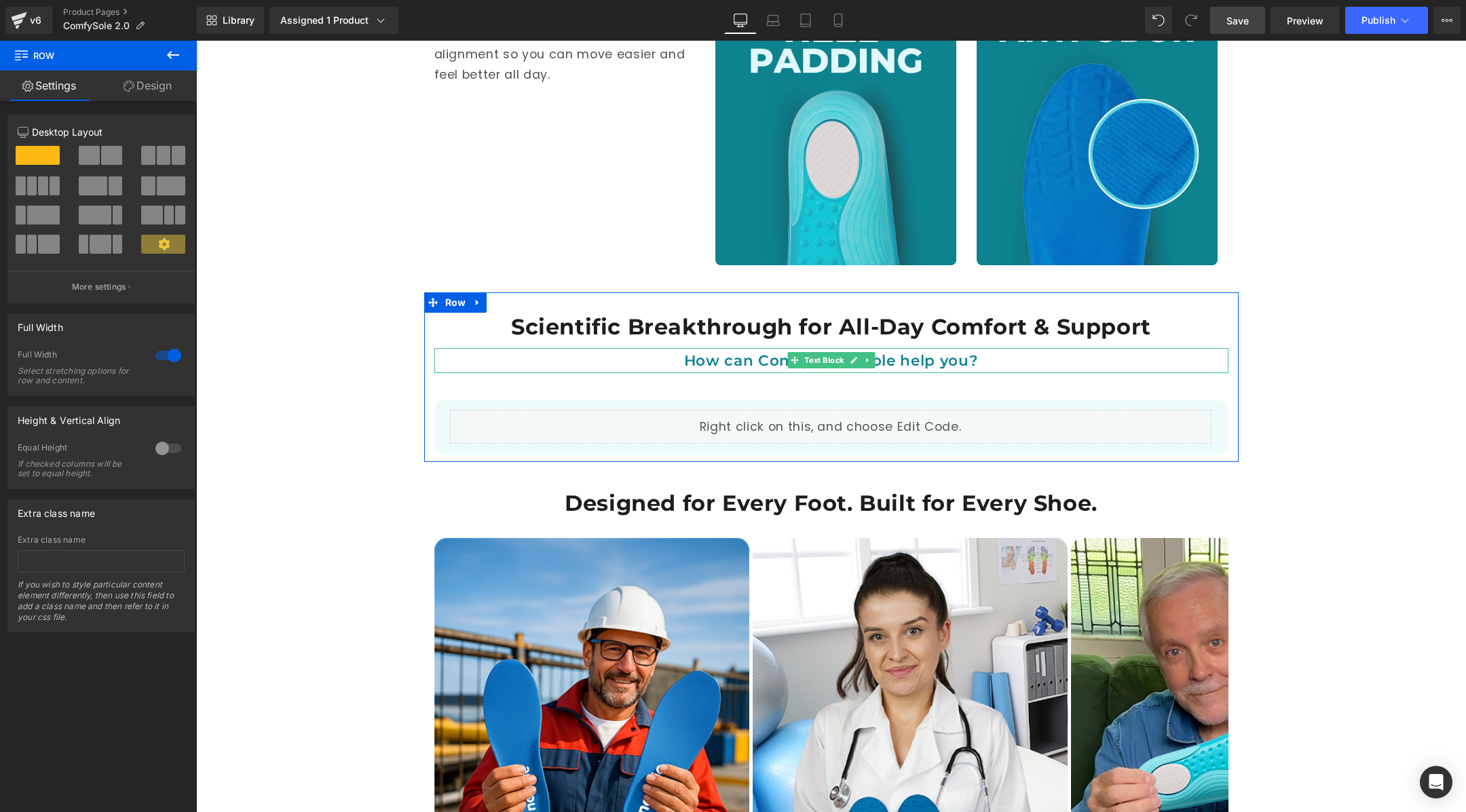
click at [902, 351] on span "How can ComfySole Insole help you?" at bounding box center [831, 360] width 294 height 17
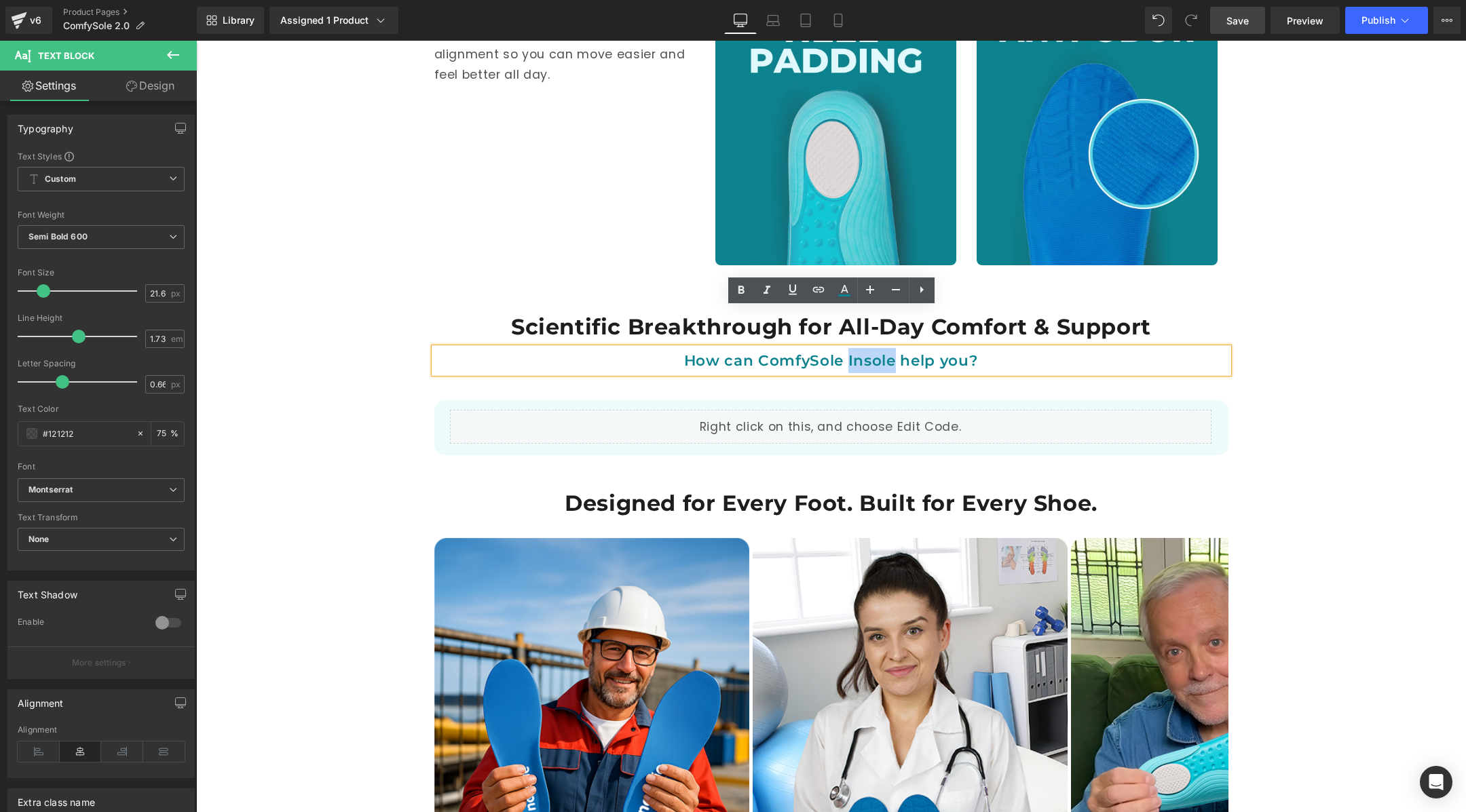
drag, startPoint x: 896, startPoint y: 319, endPoint x: 848, endPoint y: 322, distance: 48.1
click at [848, 351] on span "How can ComfySole Insole help you?" at bounding box center [831, 360] width 294 height 17
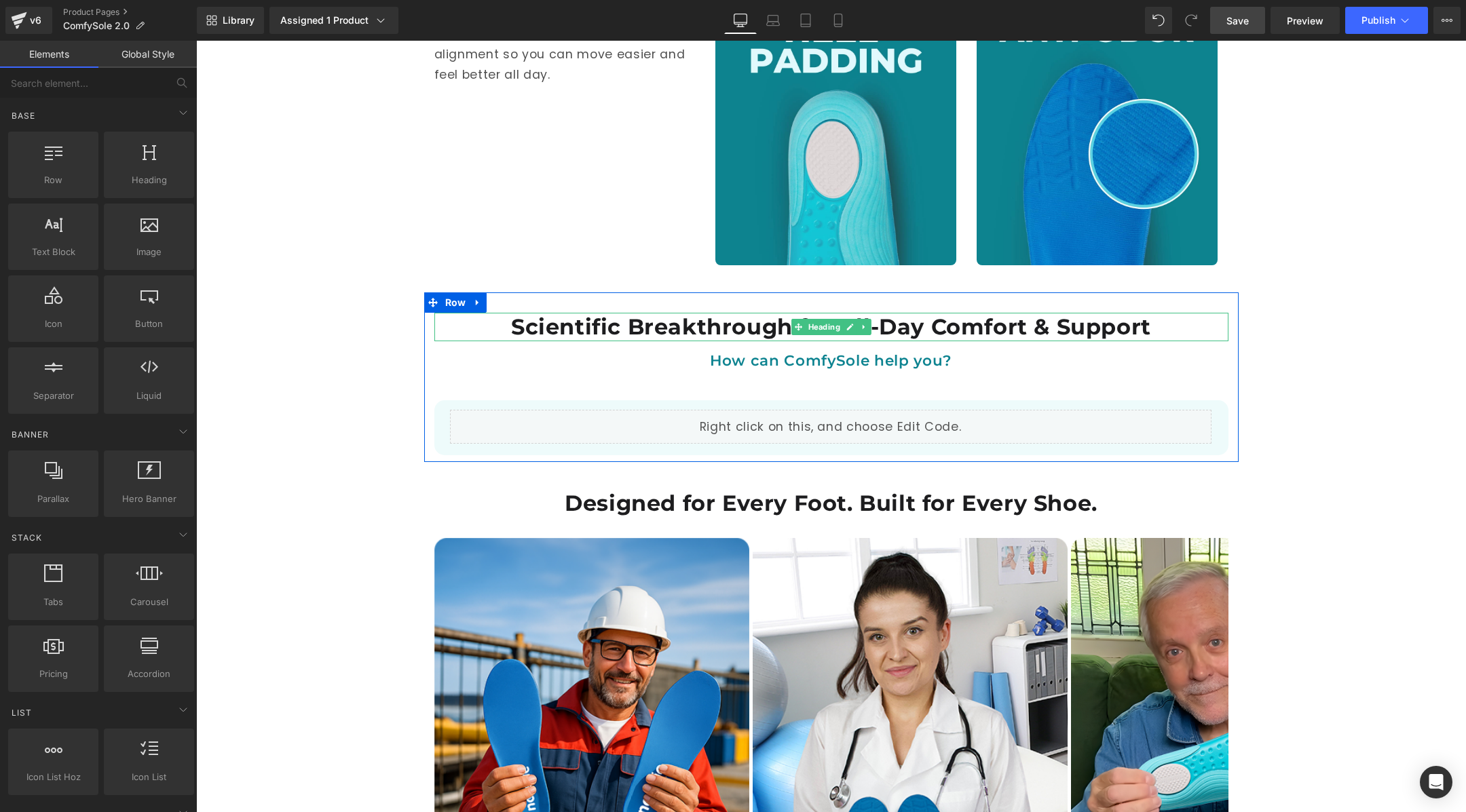
click at [887, 312] on h1 "Scientific Breakthrough for All-Day Comfort & Support" at bounding box center [831, 327] width 794 height 28
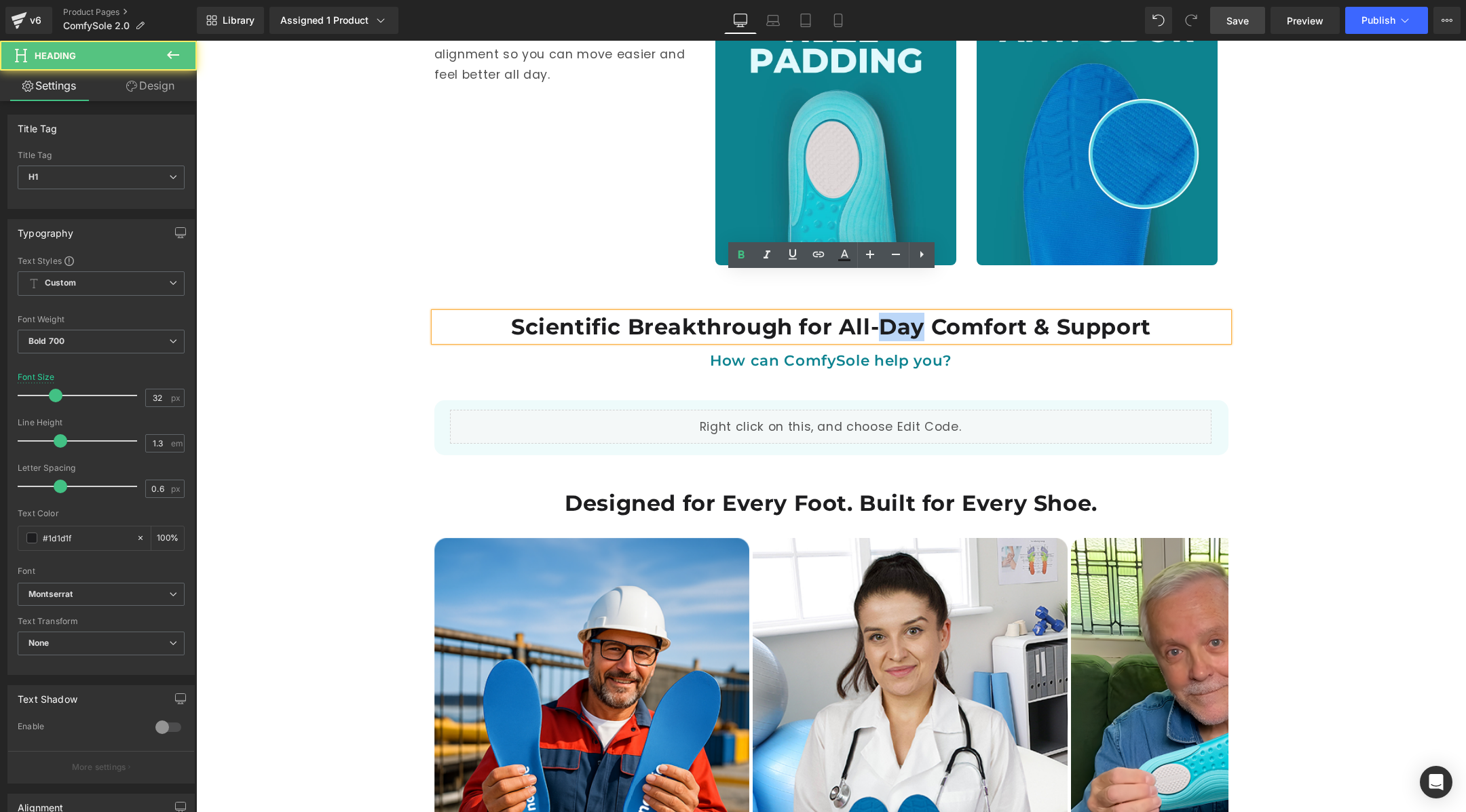
click at [887, 312] on h1 "Scientific Breakthrough for All-Day Comfort & Support" at bounding box center [831, 327] width 794 height 28
click at [889, 312] on h1 "Scientific Breakthrough for All-Day Comfort & Support" at bounding box center [831, 327] width 794 height 28
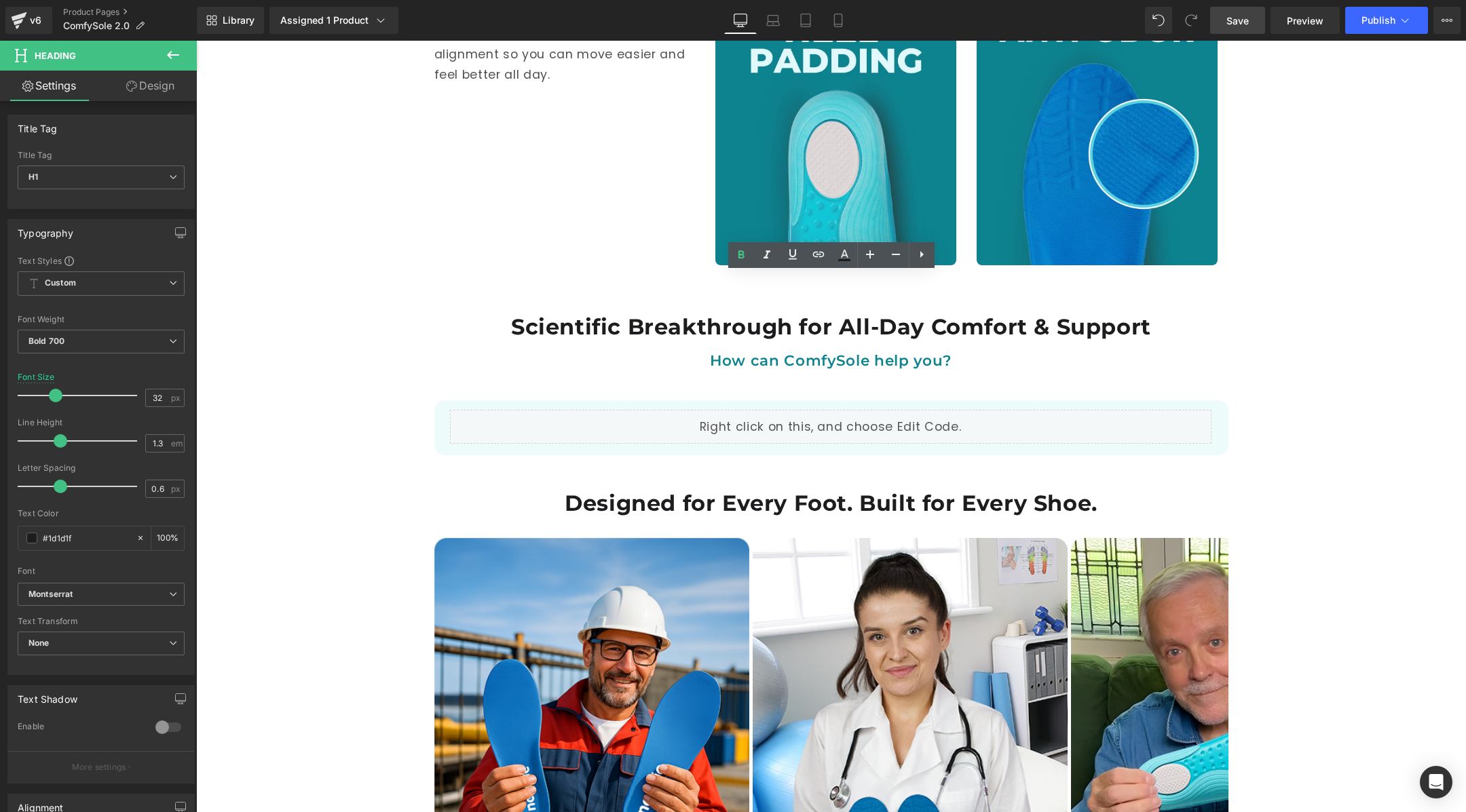
click at [1247, 24] on span "Save" at bounding box center [1238, 21] width 22 height 14
click at [1222, 12] on link "Save" at bounding box center [1238, 21] width 55 height 27
